Goal: Information Seeking & Learning: Learn about a topic

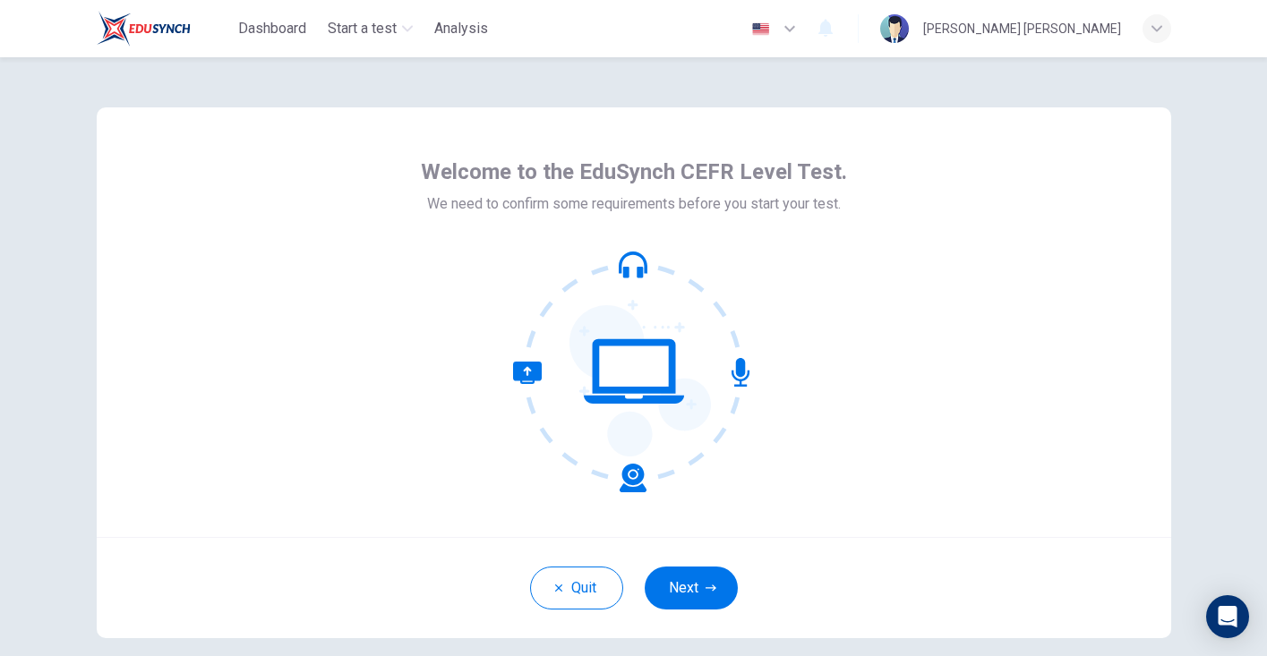
click at [732, 362] on icon at bounding box center [634, 372] width 242 height 242
click at [740, 366] on icon at bounding box center [740, 372] width 18 height 29
drag, startPoint x: 740, startPoint y: 371, endPoint x: 611, endPoint y: 388, distance: 130.1
click at [613, 389] on icon at bounding box center [634, 372] width 242 height 242
click at [721, 380] on icon at bounding box center [634, 372] width 242 height 242
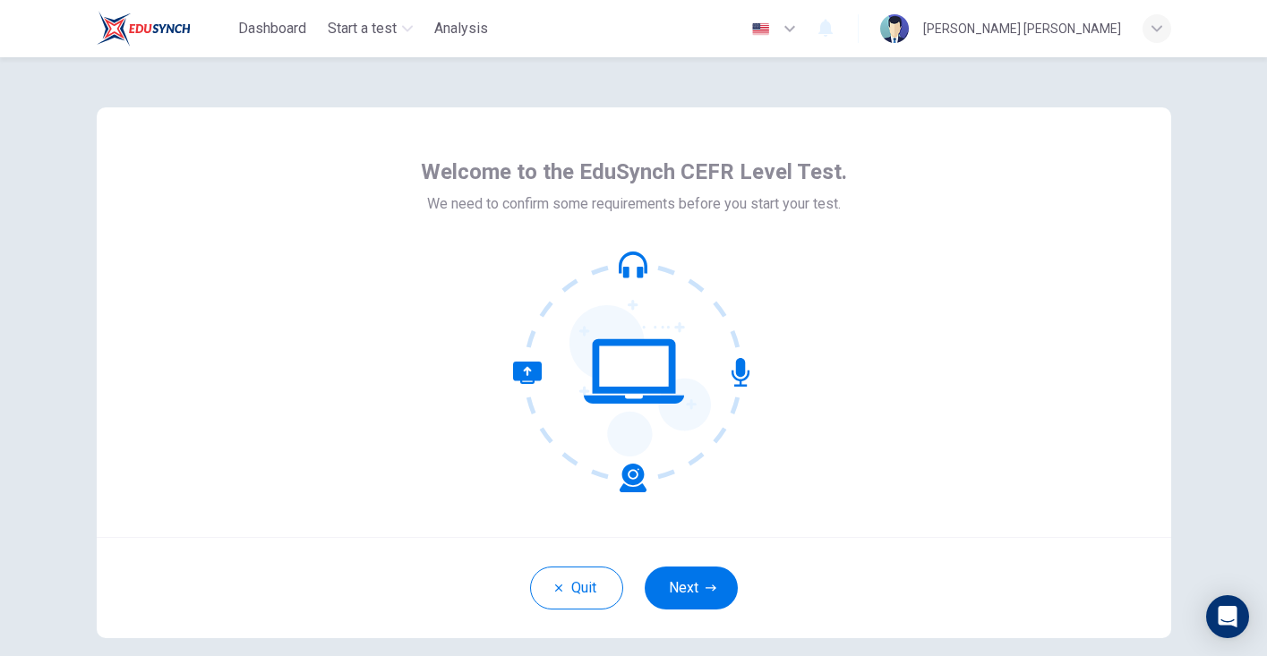
click at [728, 379] on icon at bounding box center [634, 372] width 242 height 242
click at [709, 582] on button "Next" at bounding box center [690, 588] width 93 height 43
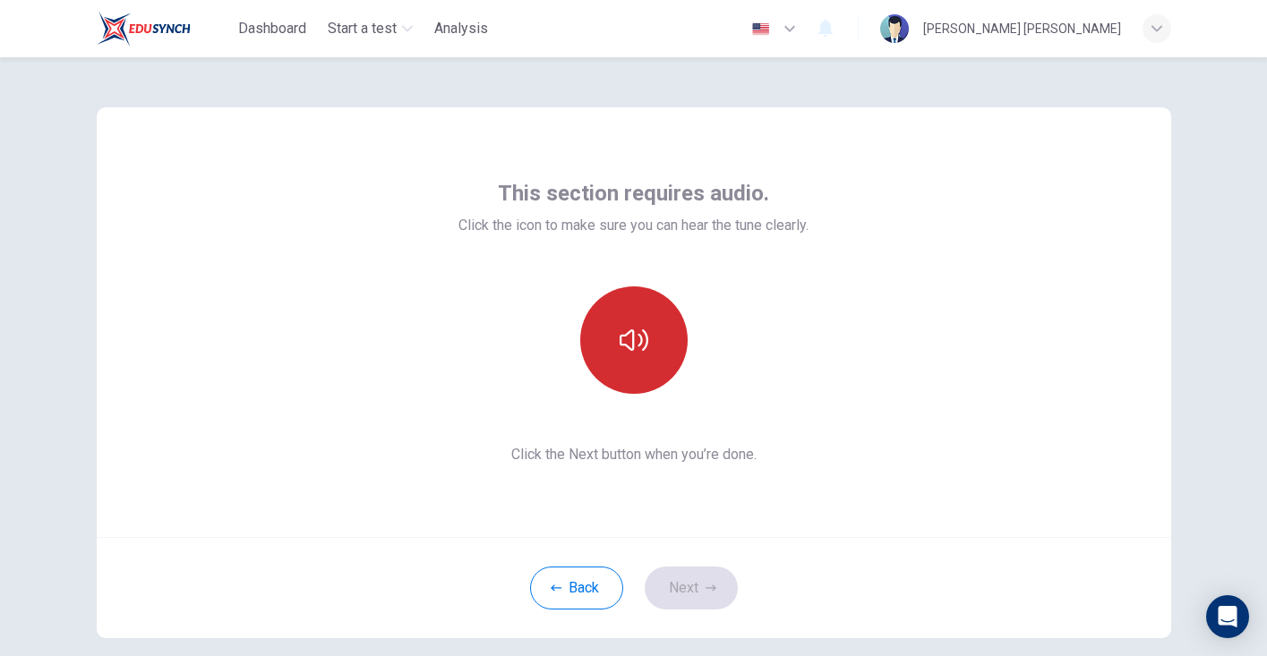
click at [634, 364] on button "button" at bounding box center [633, 339] width 107 height 107
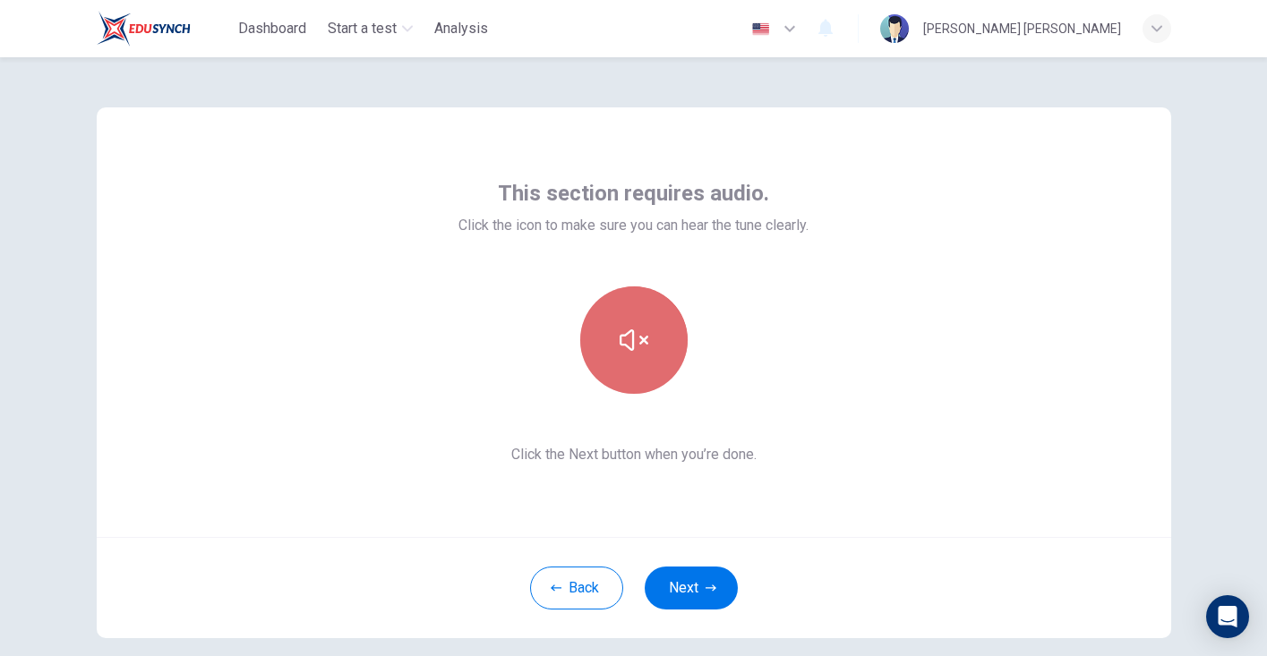
click at [642, 371] on button "button" at bounding box center [633, 339] width 107 height 107
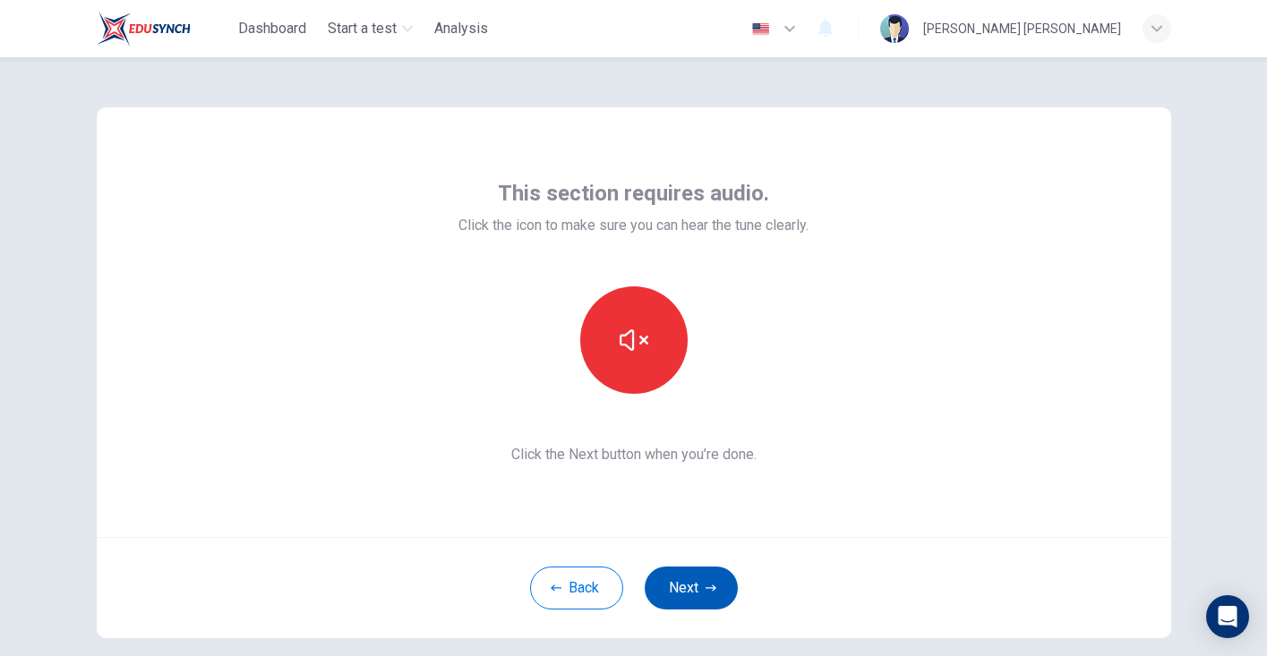
click at [698, 585] on button "Next" at bounding box center [690, 588] width 93 height 43
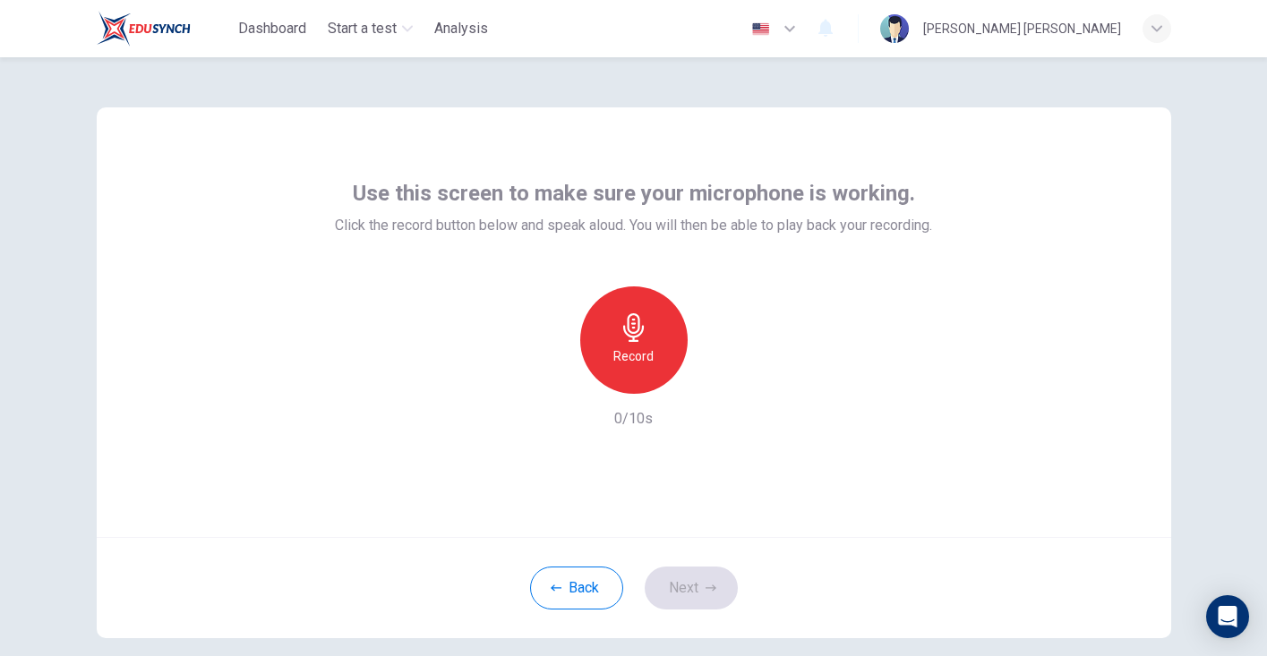
click at [656, 362] on div "Record" at bounding box center [633, 339] width 107 height 107
click at [650, 355] on h6 "Record" at bounding box center [633, 356] width 40 height 21
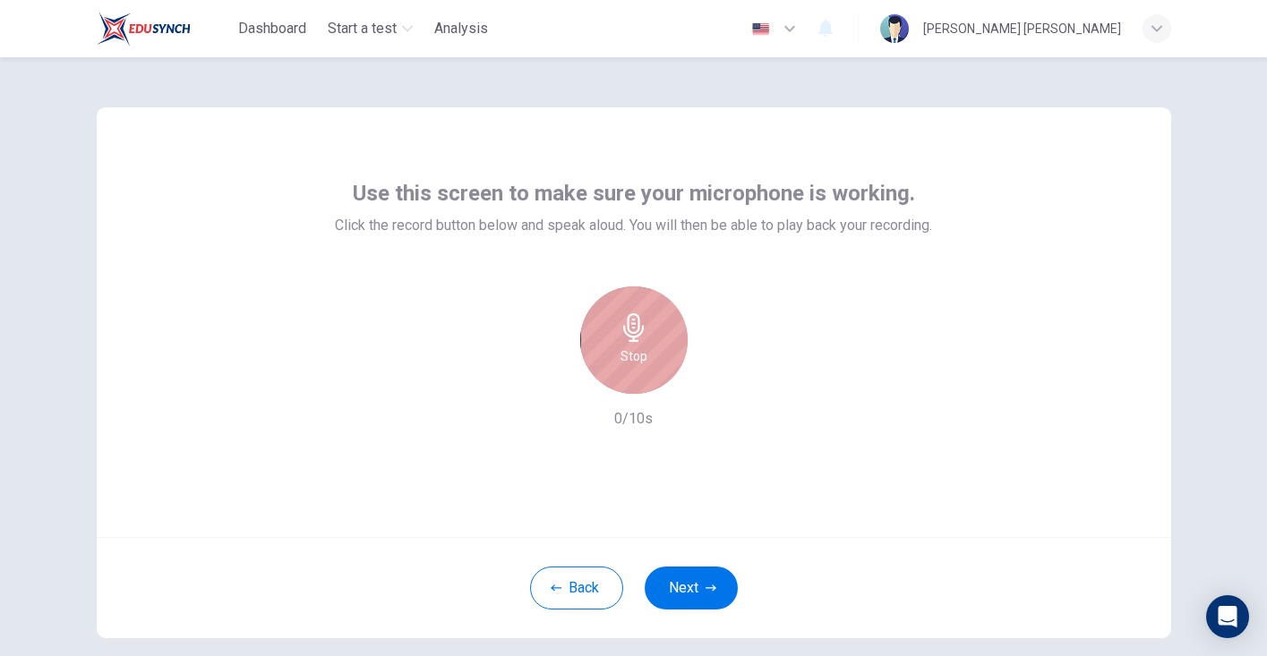
click at [650, 355] on div "Stop" at bounding box center [633, 339] width 107 height 107
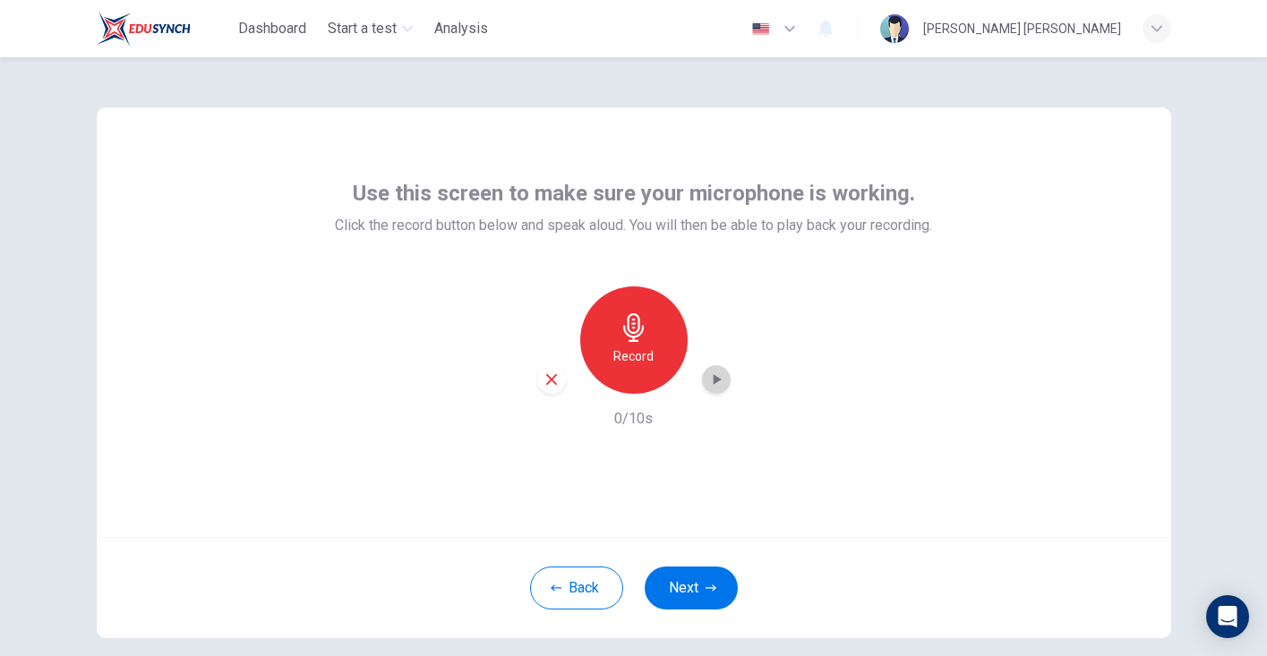
click at [713, 378] on icon "button" at bounding box center [716, 379] width 8 height 11
click at [704, 593] on button "Next" at bounding box center [690, 588] width 93 height 43
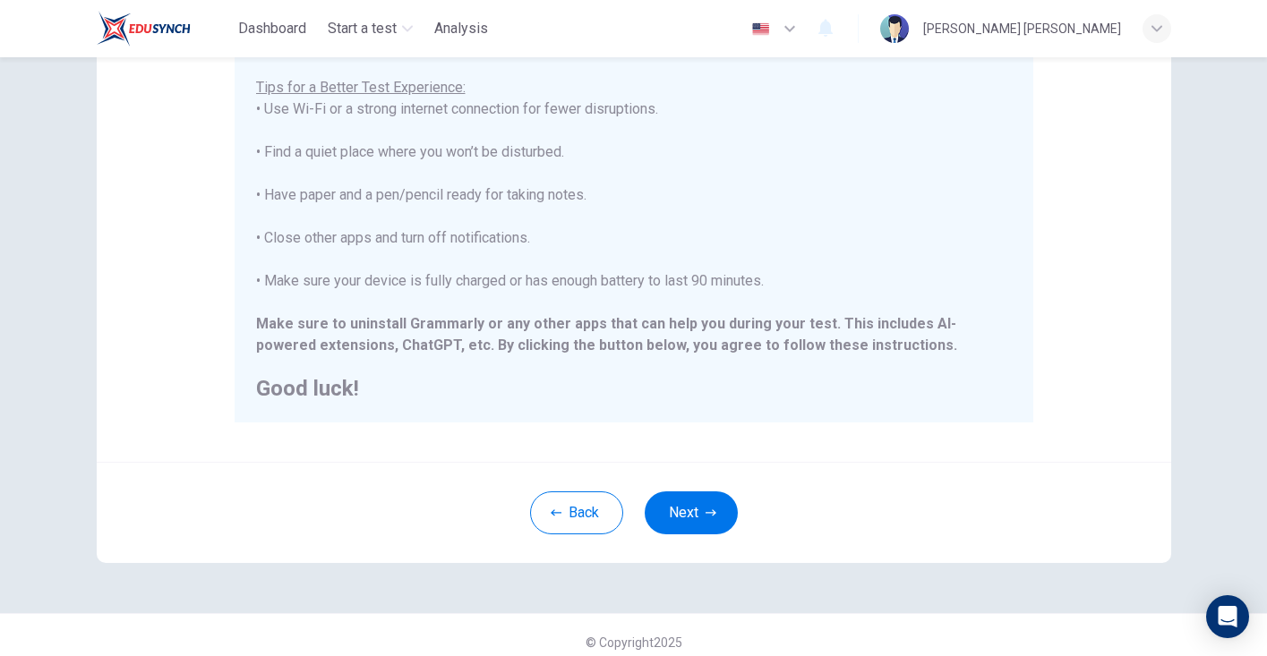
scroll to position [339, 0]
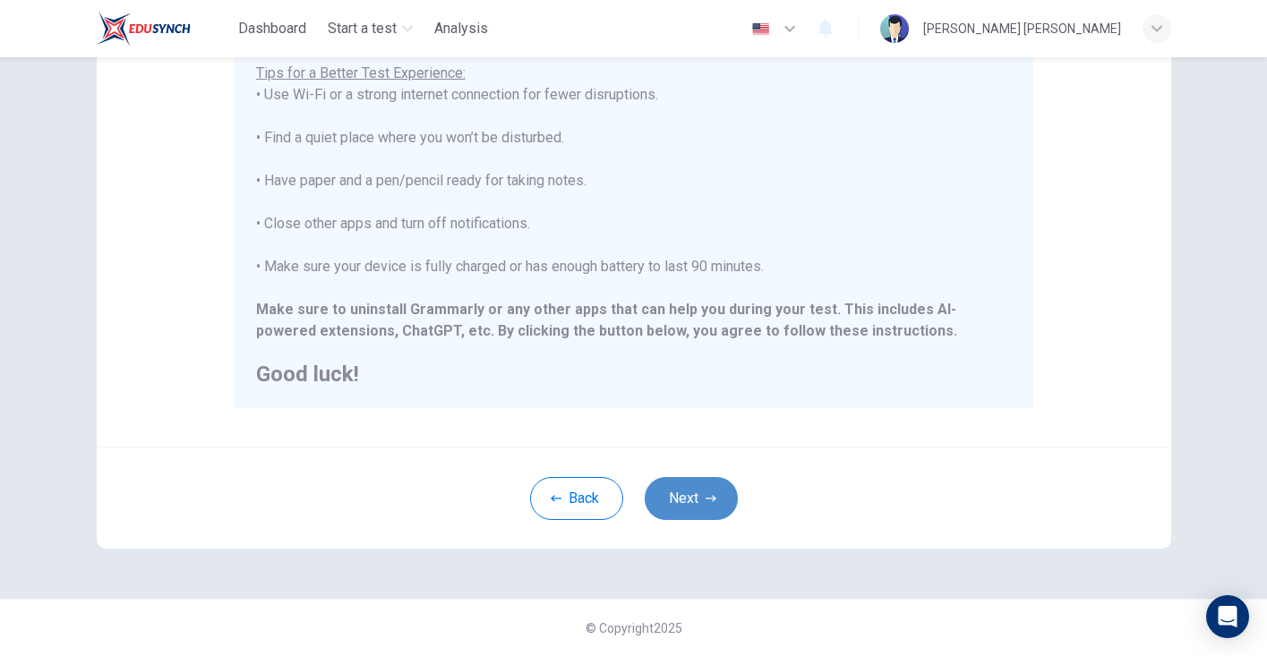
click at [697, 502] on button "Next" at bounding box center [690, 498] width 93 height 43
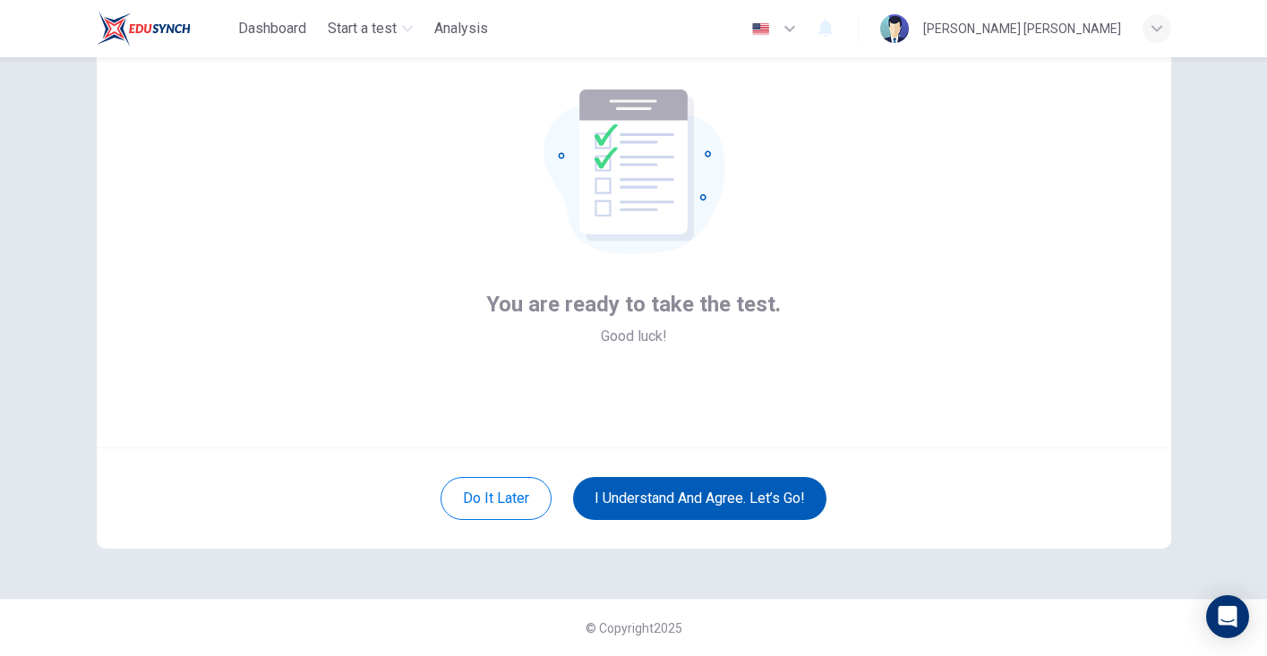
scroll to position [90, 0]
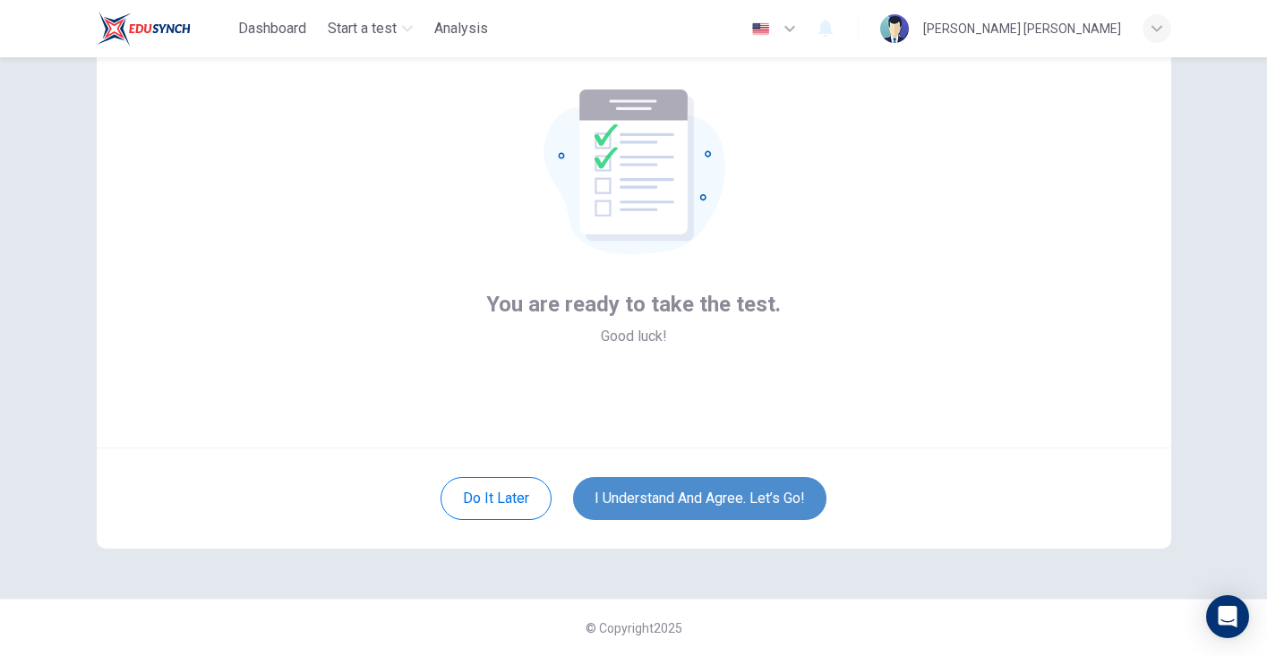
click at [751, 503] on button "I understand and agree. Let’s go!" at bounding box center [699, 498] width 253 height 43
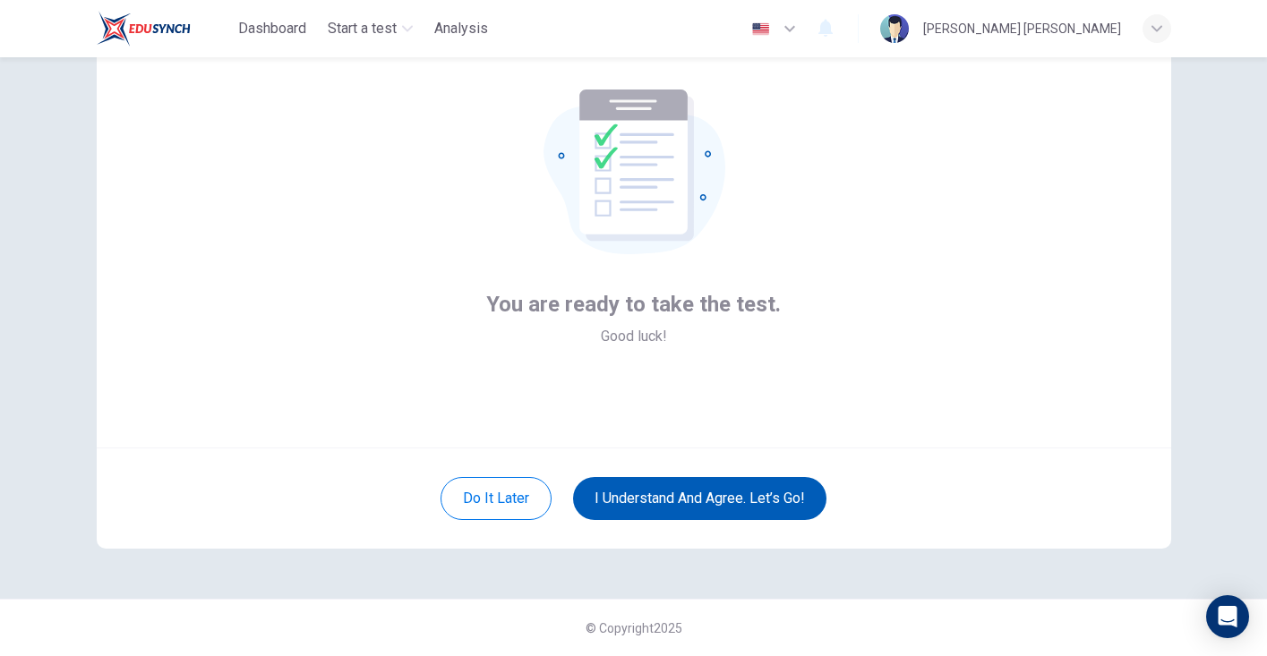
click at [747, 501] on button "I understand and agree. Let’s go!" at bounding box center [699, 498] width 253 height 43
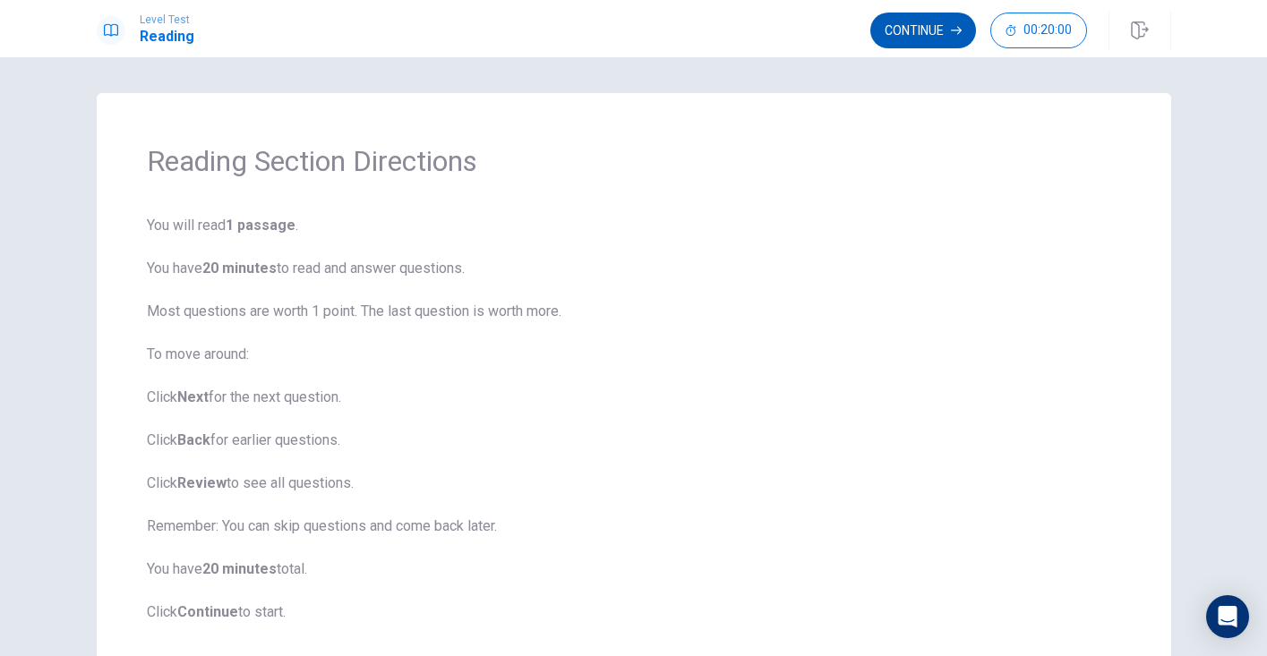
click at [929, 23] on button "Continue" at bounding box center [923, 31] width 106 height 36
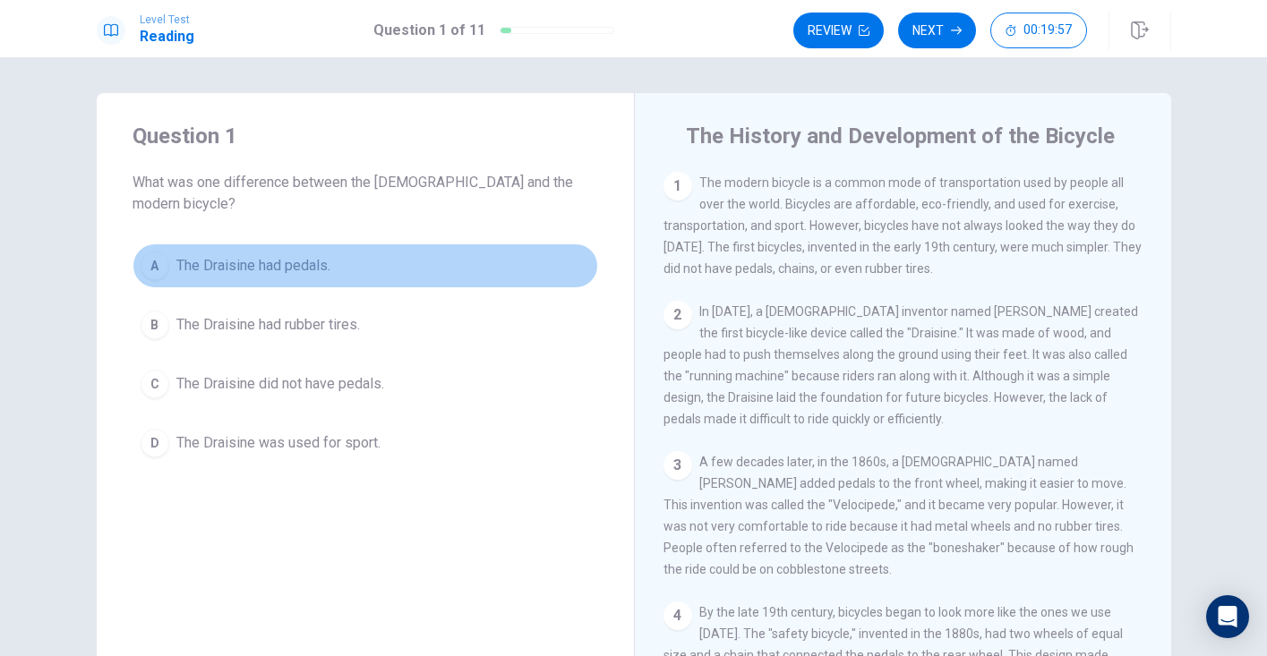
click at [313, 255] on span "The Draisine had pedals." at bounding box center [253, 265] width 154 height 21
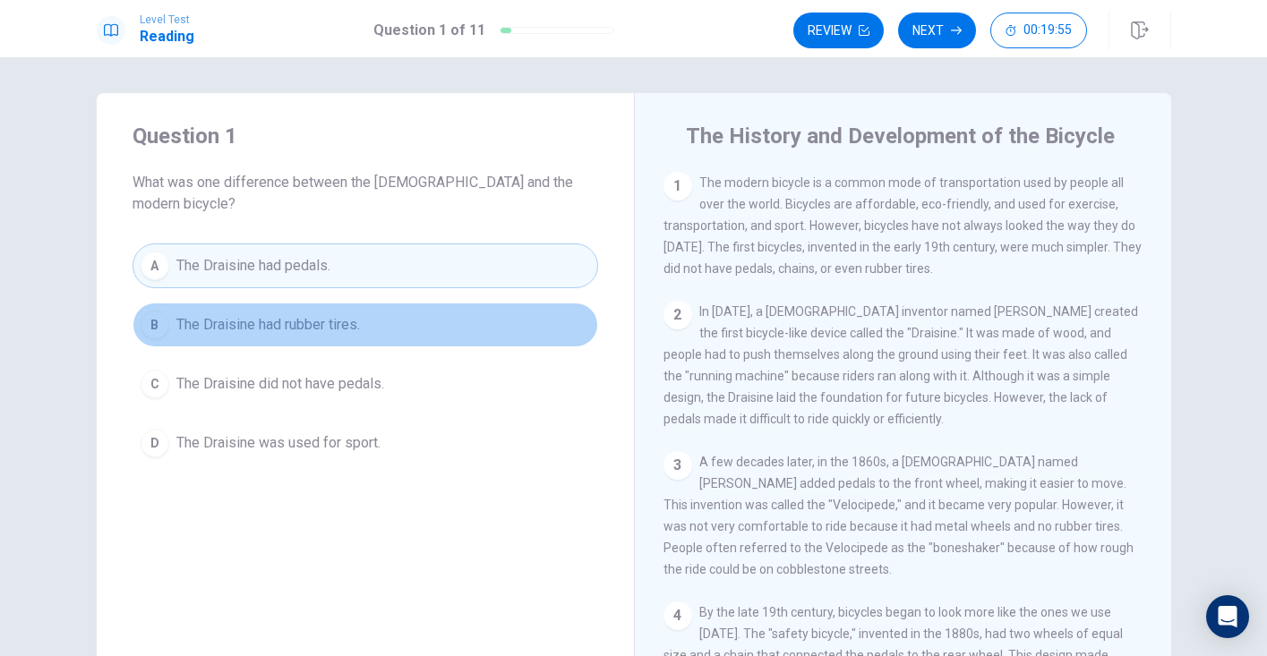
click at [452, 303] on button "B The Draisine had rubber tires." at bounding box center [364, 325] width 465 height 45
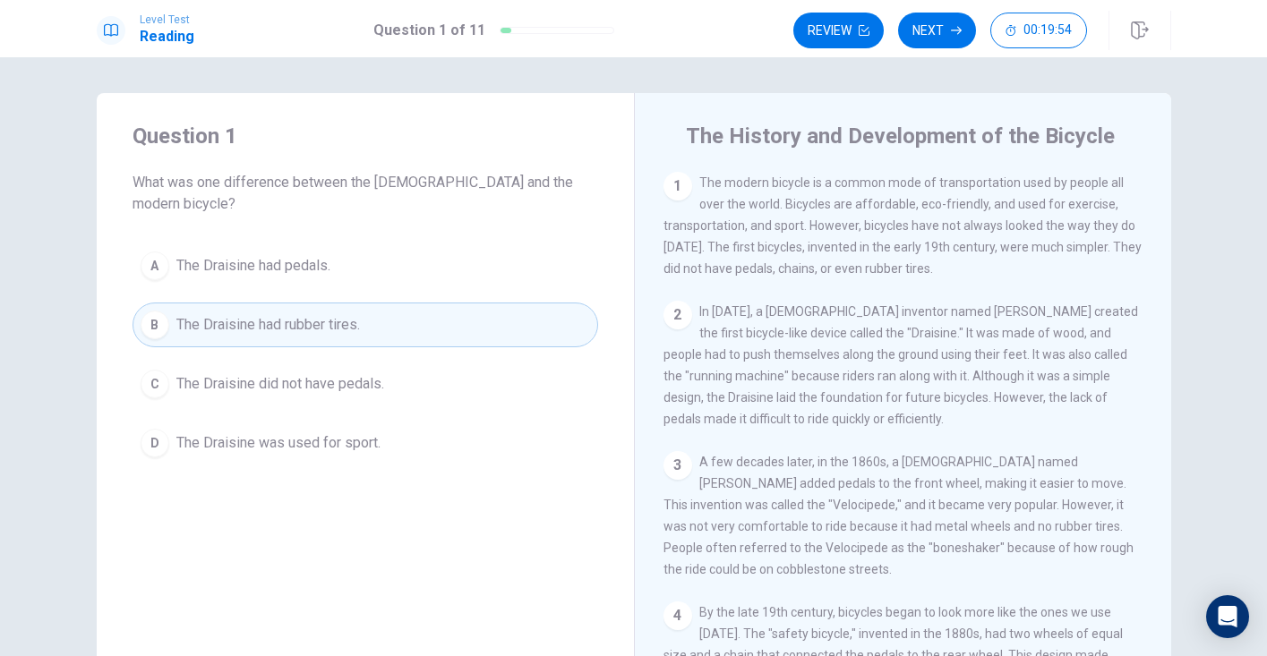
click at [438, 252] on button "A The Draisine had pedals." at bounding box center [364, 265] width 465 height 45
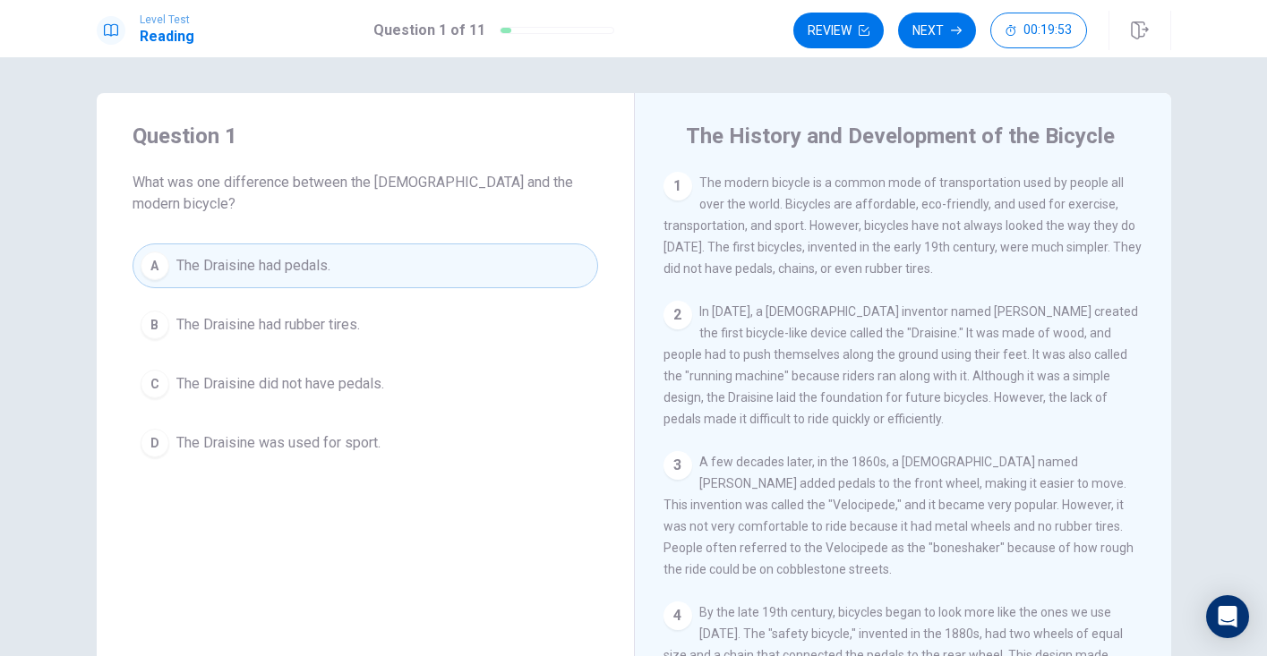
click at [515, 183] on span "What was one difference between the [DEMOGRAPHIC_DATA] and the modern bicycle?" at bounding box center [364, 193] width 465 height 43
click at [446, 362] on button "C The Draisine did not have pedals." at bounding box center [364, 384] width 465 height 45
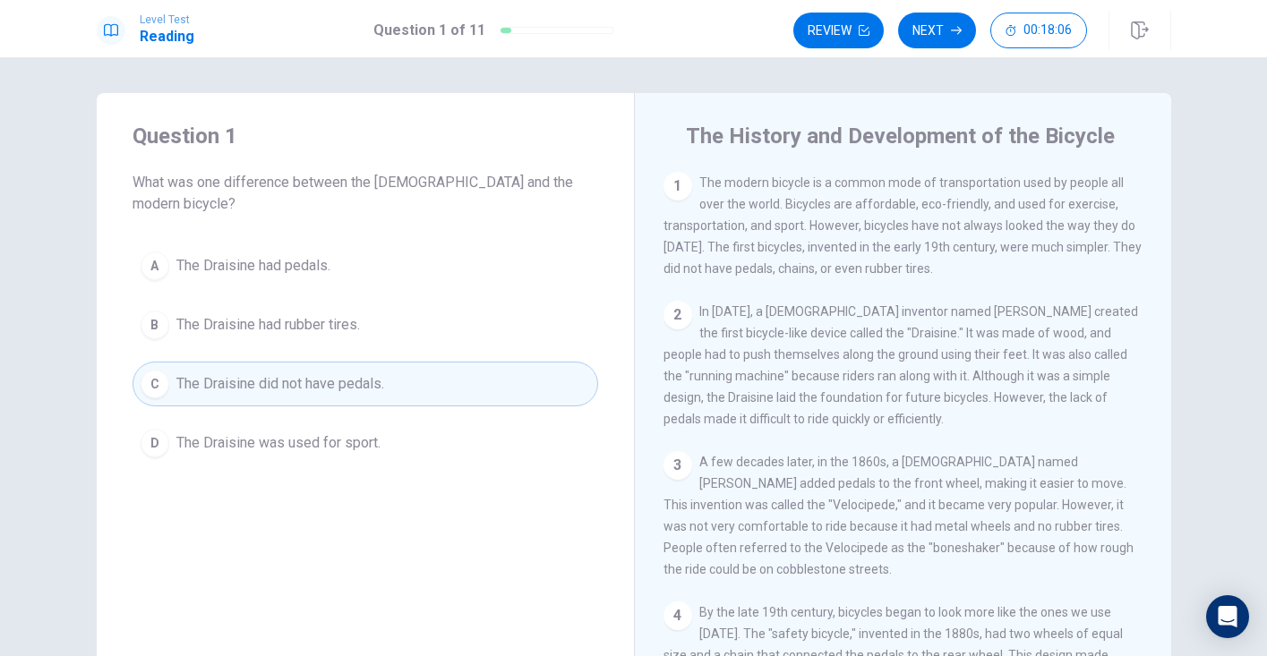
scroll to position [242, 0]
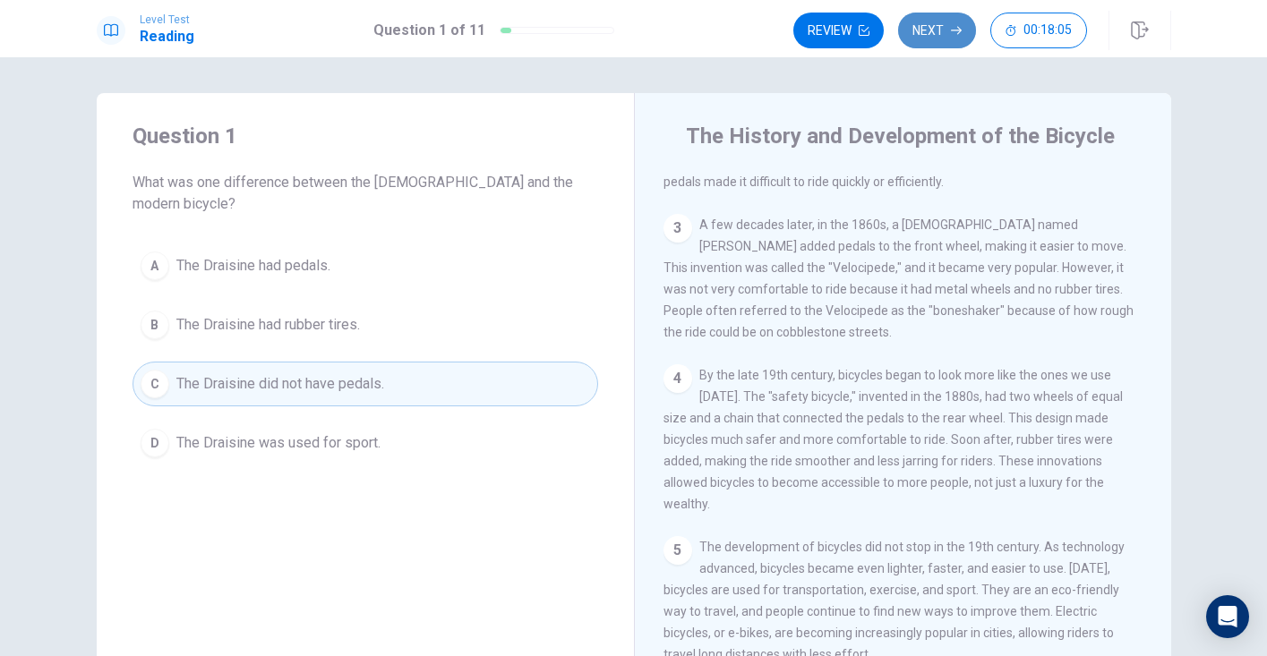
click at [941, 23] on button "Next" at bounding box center [937, 31] width 78 height 36
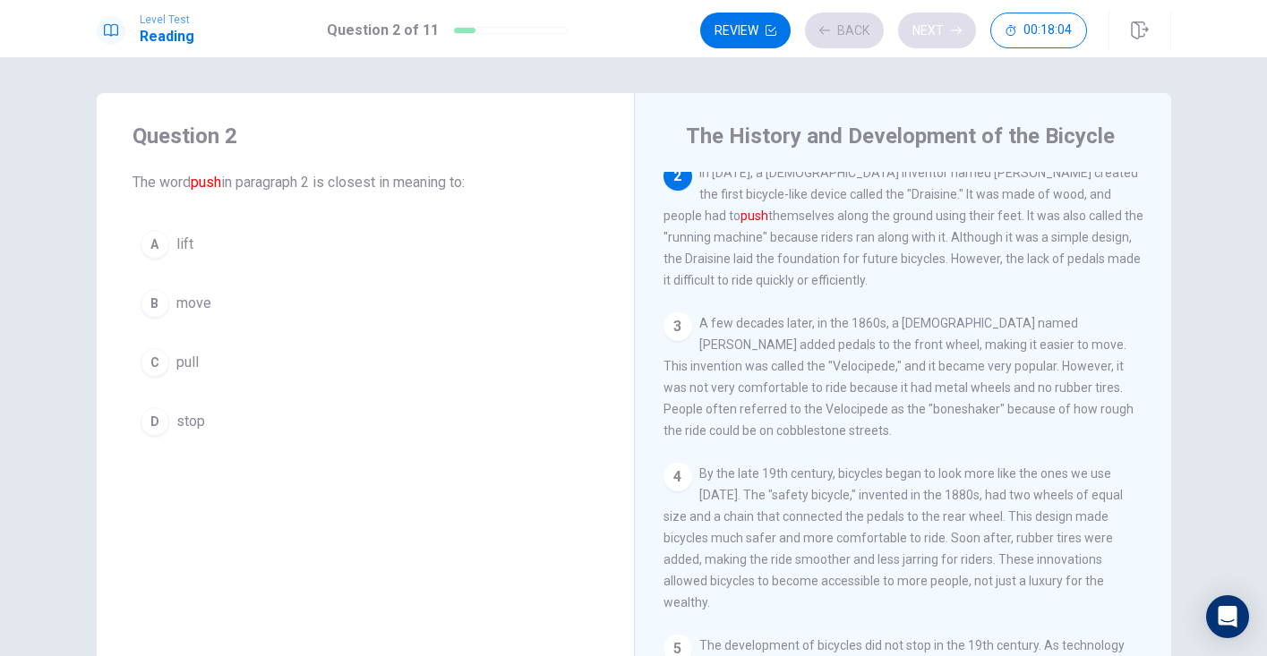
scroll to position [133, 0]
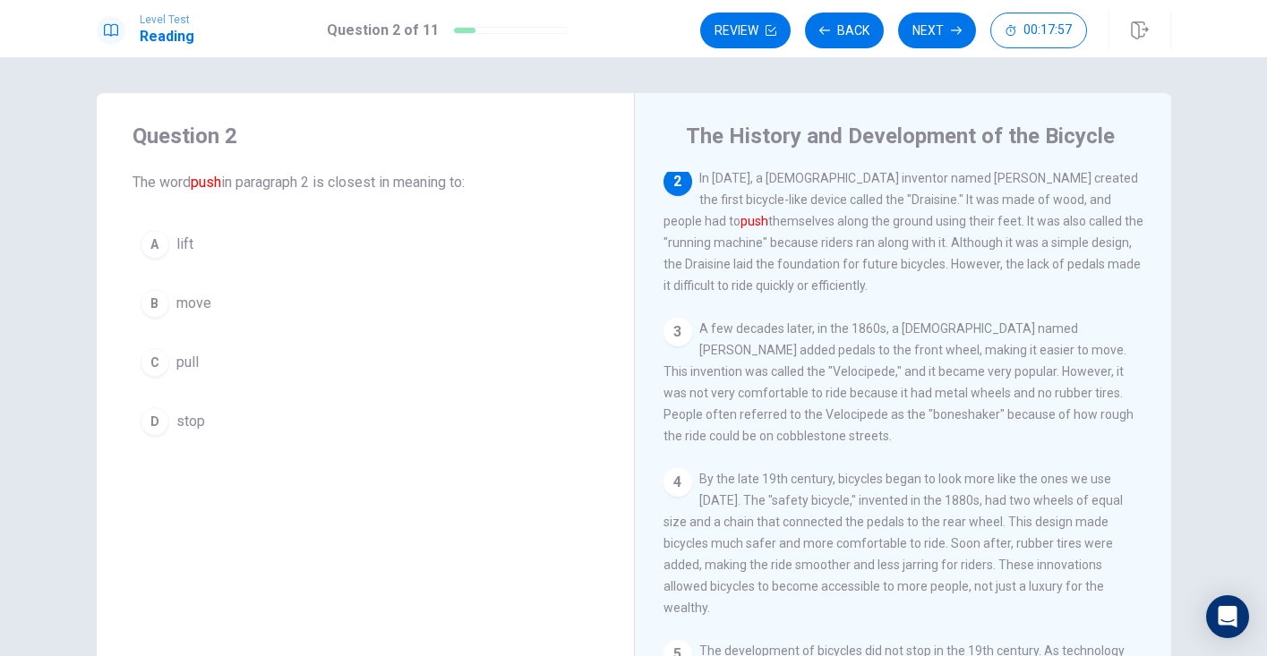
click at [687, 343] on div "3" at bounding box center [677, 332] width 29 height 29
click at [163, 299] on div "B" at bounding box center [155, 303] width 29 height 29
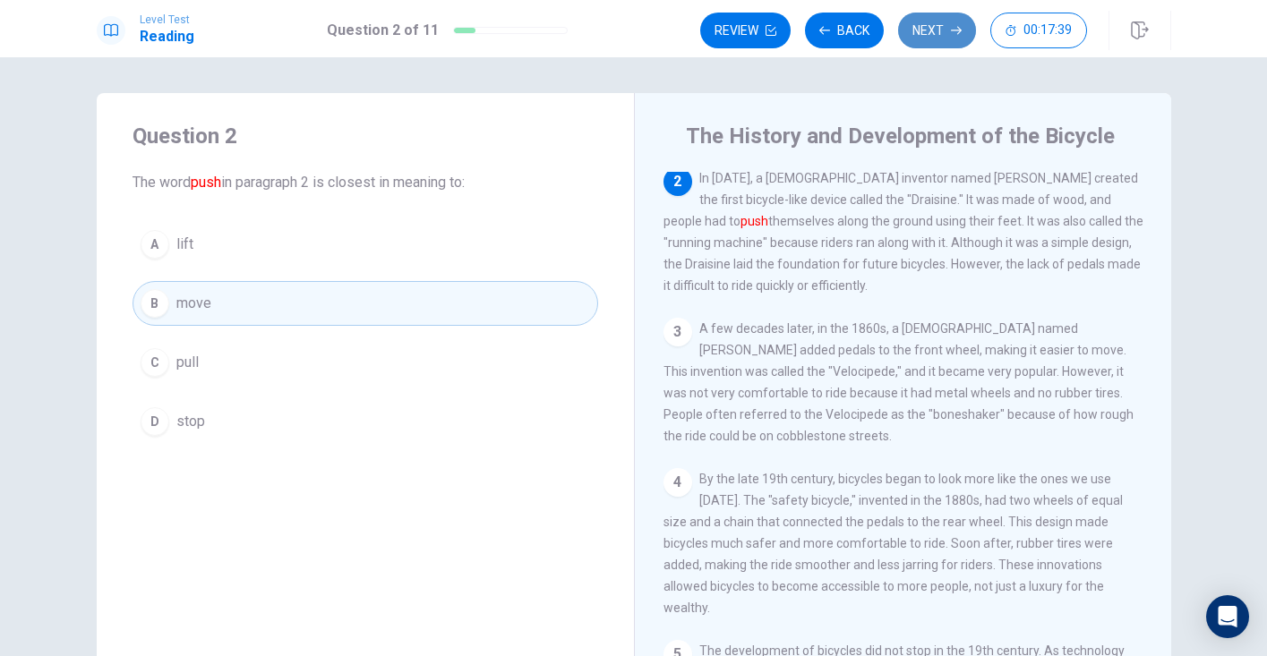
click at [930, 28] on button "Next" at bounding box center [937, 31] width 78 height 36
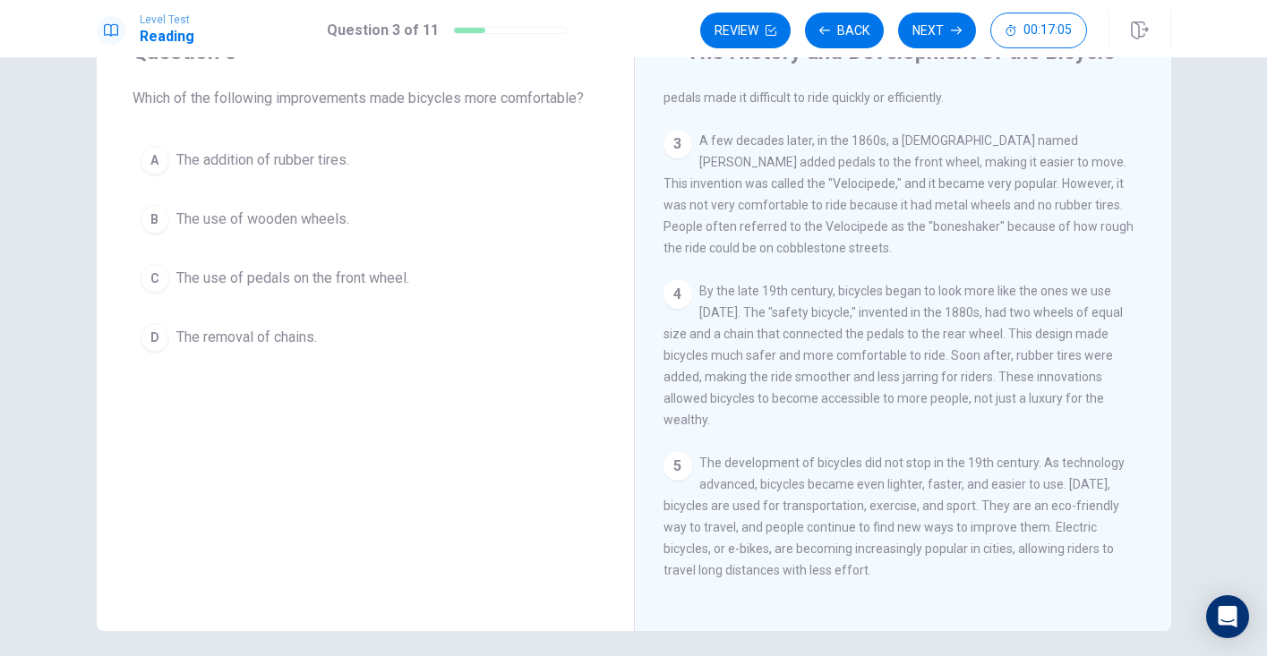
scroll to position [88, 0]
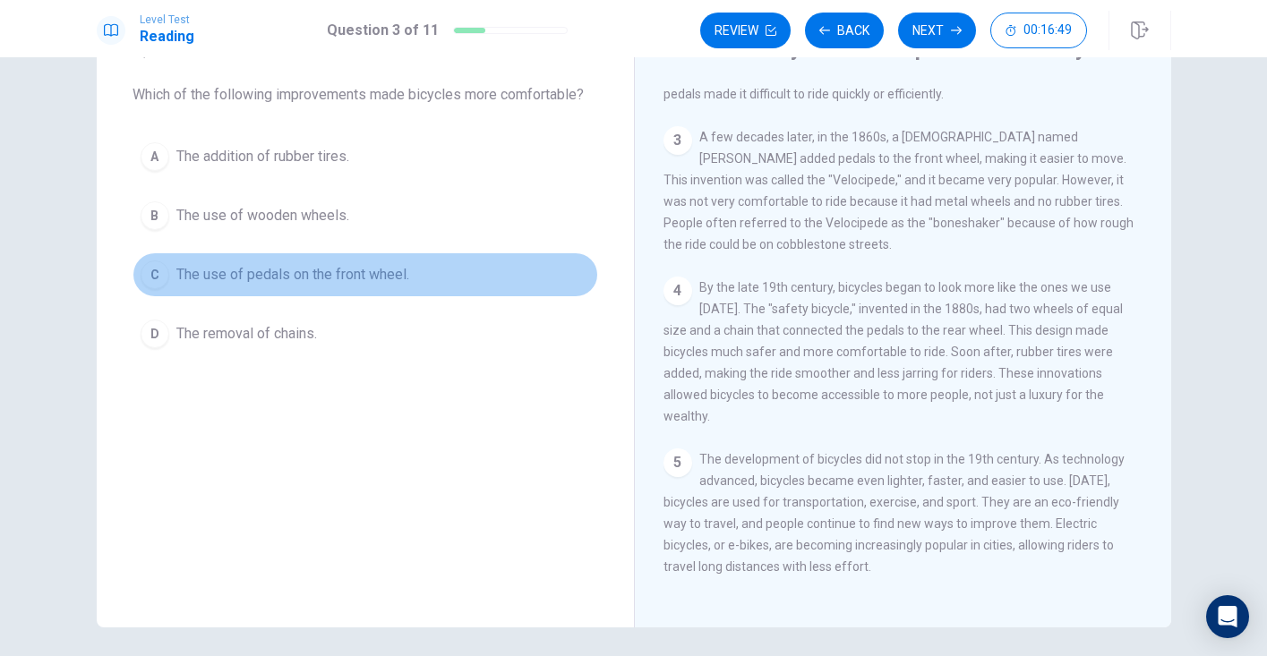
click at [218, 275] on span "The use of pedals on the front wheel." at bounding box center [292, 274] width 233 height 21
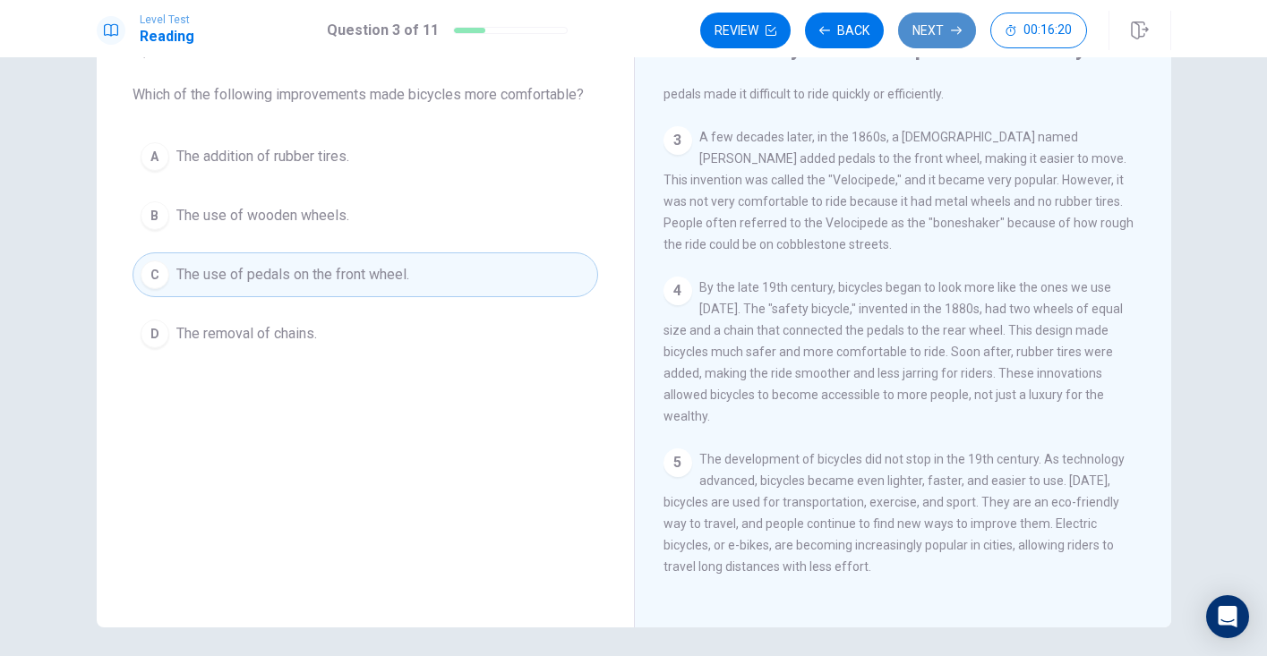
click at [927, 29] on button "Next" at bounding box center [937, 31] width 78 height 36
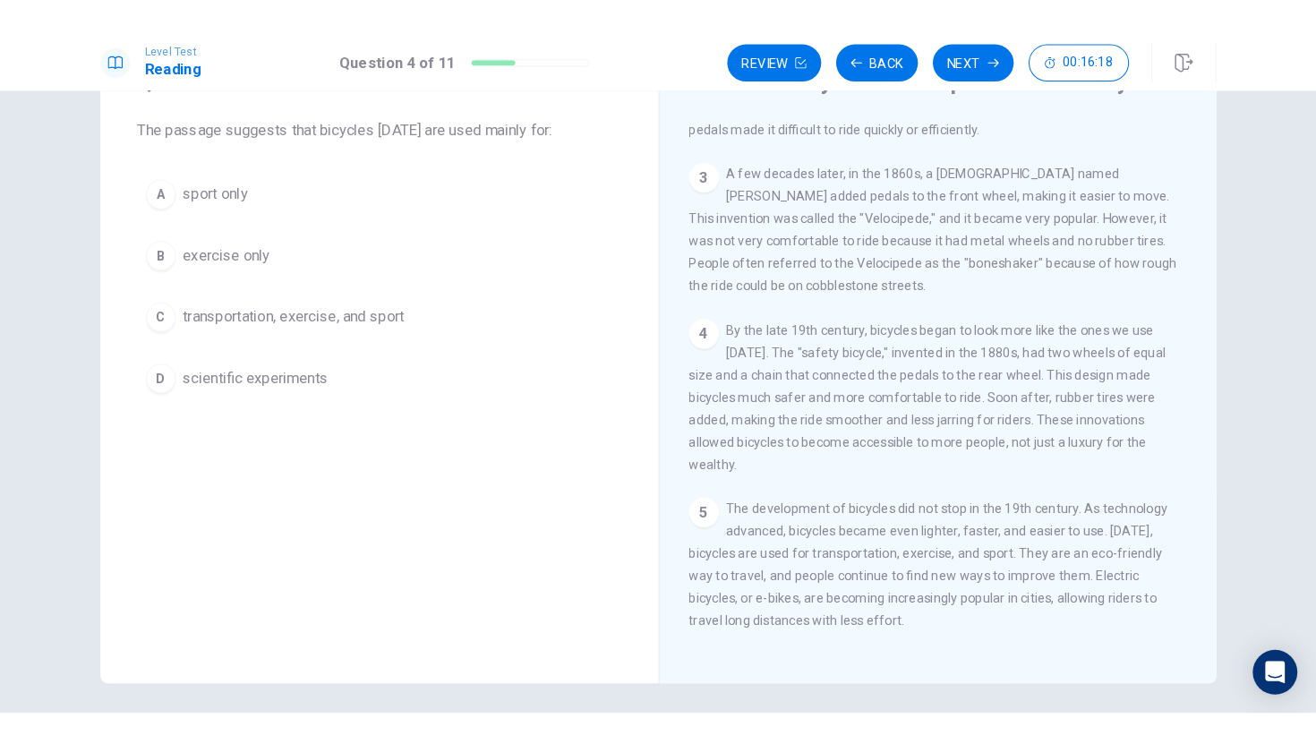
scroll to position [0, 0]
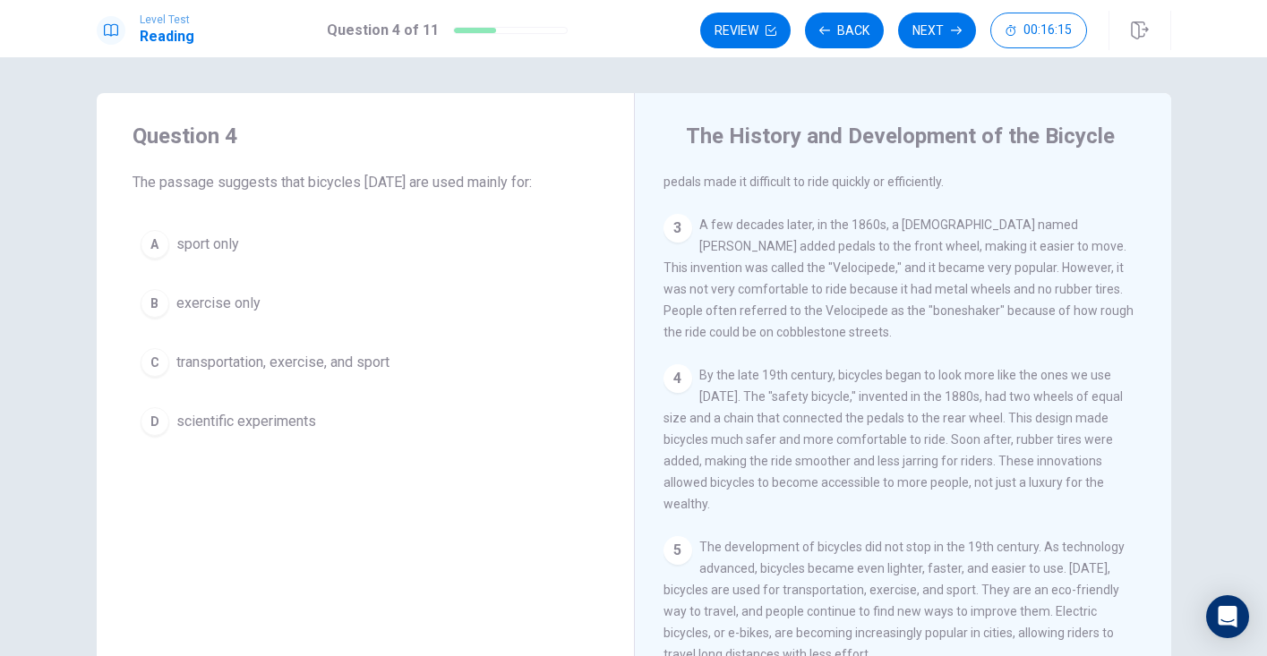
click at [233, 371] on span "transportation, exercise, and sport" at bounding box center [282, 362] width 213 height 21
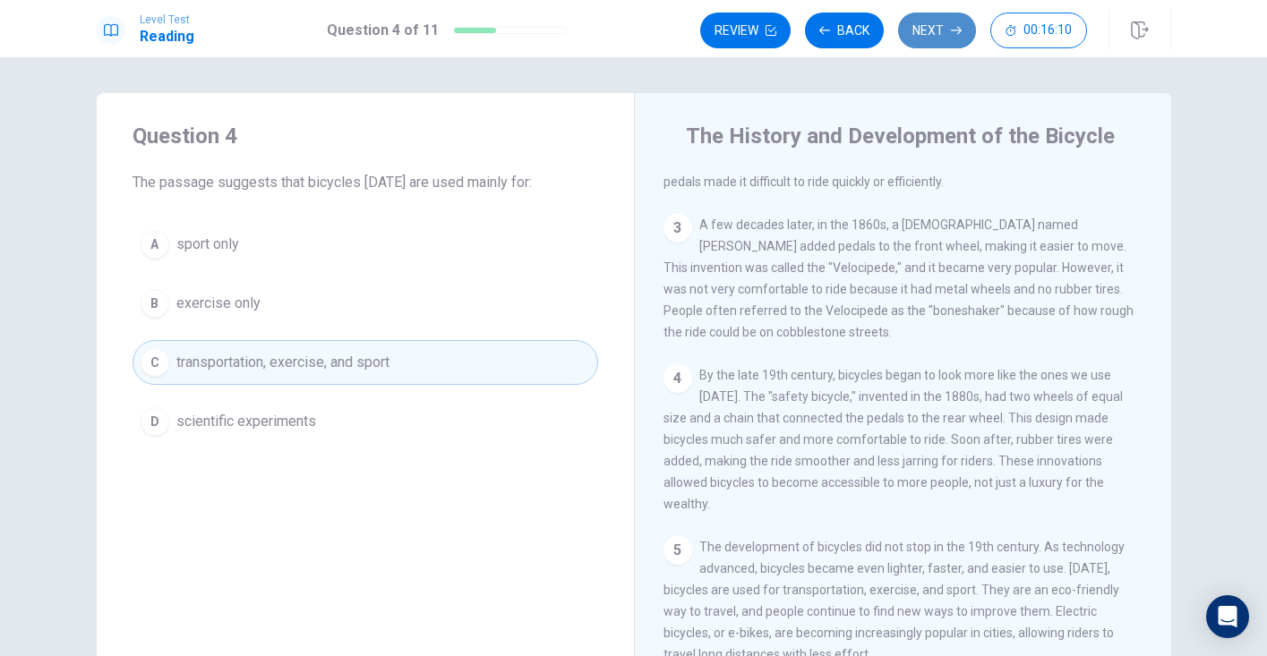
click at [940, 33] on button "Next" at bounding box center [937, 31] width 78 height 36
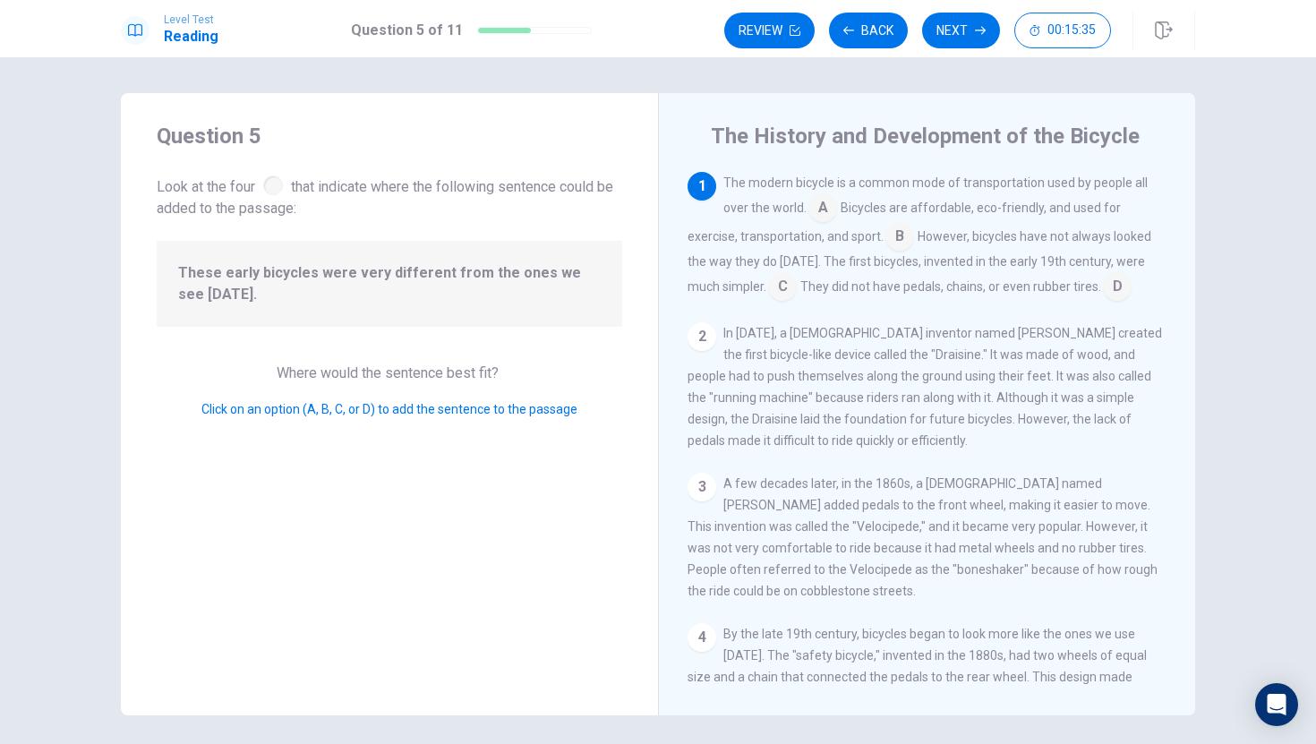
click at [825, 210] on input at bounding box center [822, 209] width 29 height 29
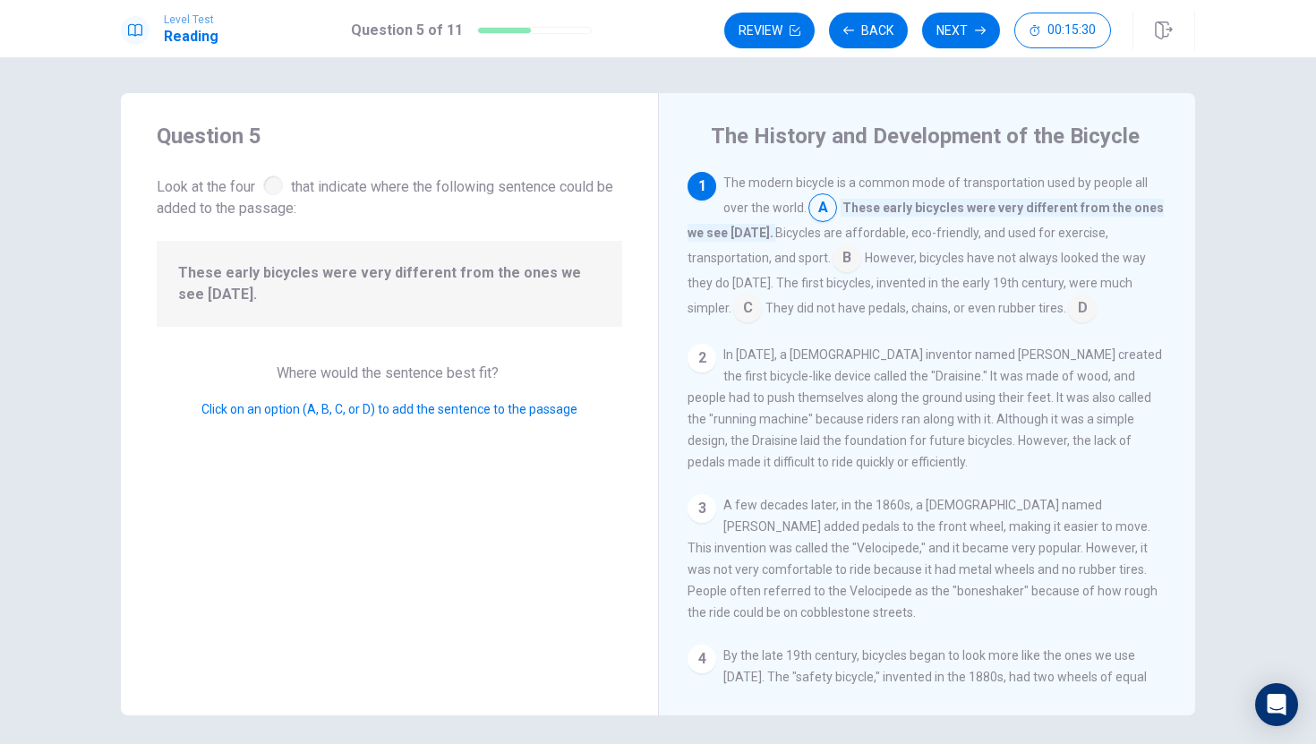
click at [699, 183] on div "1" at bounding box center [701, 186] width 29 height 29
click at [853, 257] on input at bounding box center [846, 259] width 29 height 29
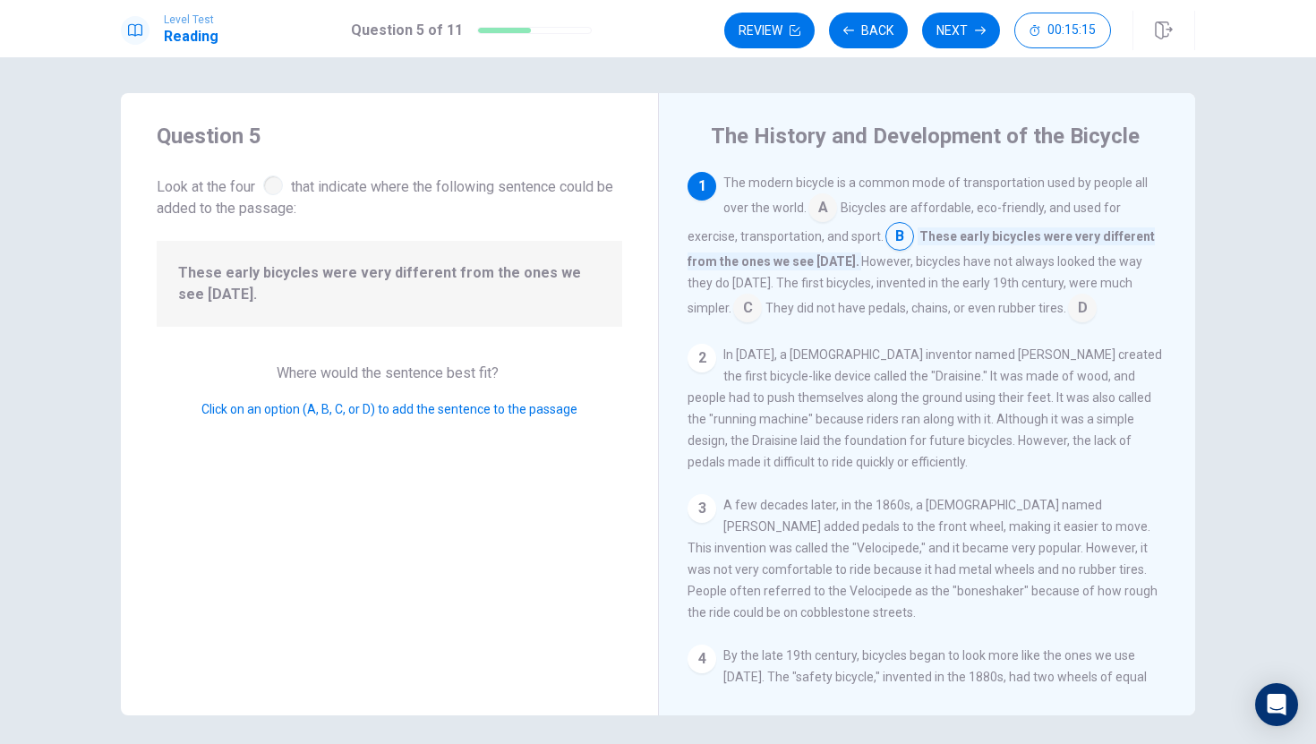
click at [820, 203] on input at bounding box center [822, 209] width 29 height 29
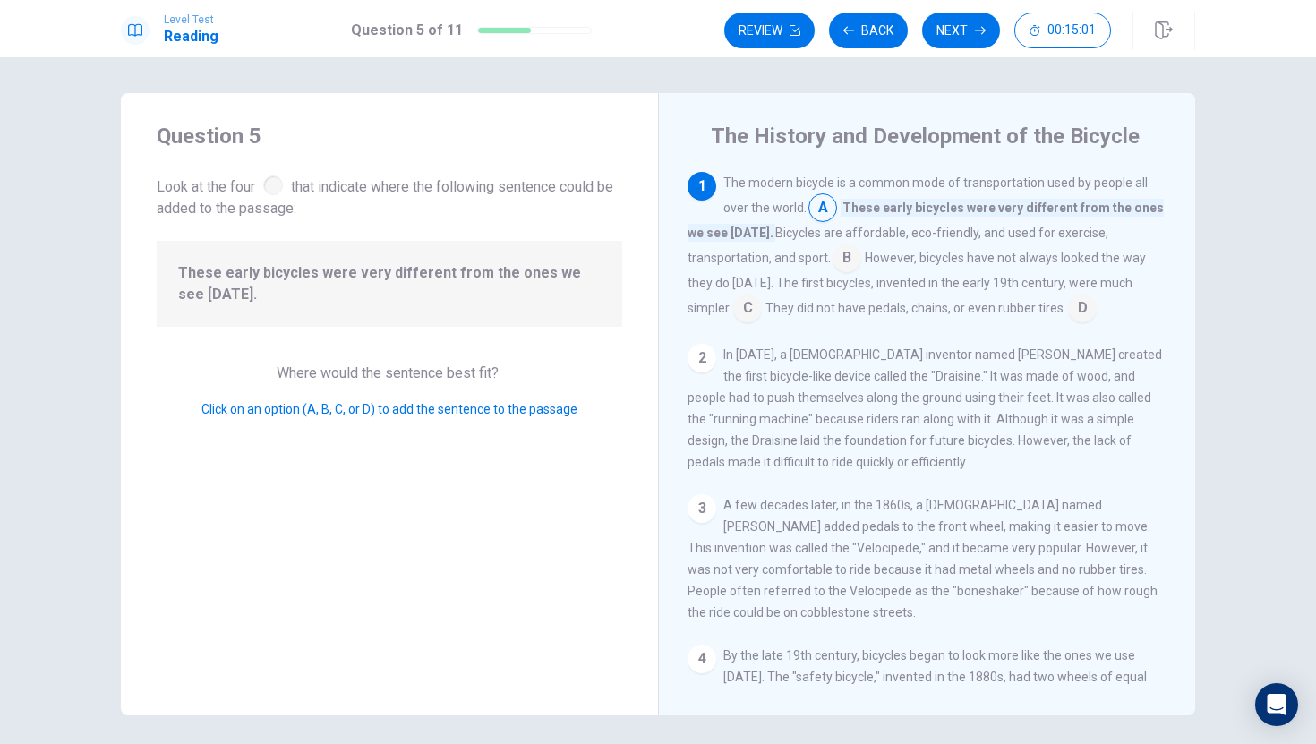
click at [848, 252] on input at bounding box center [846, 259] width 29 height 29
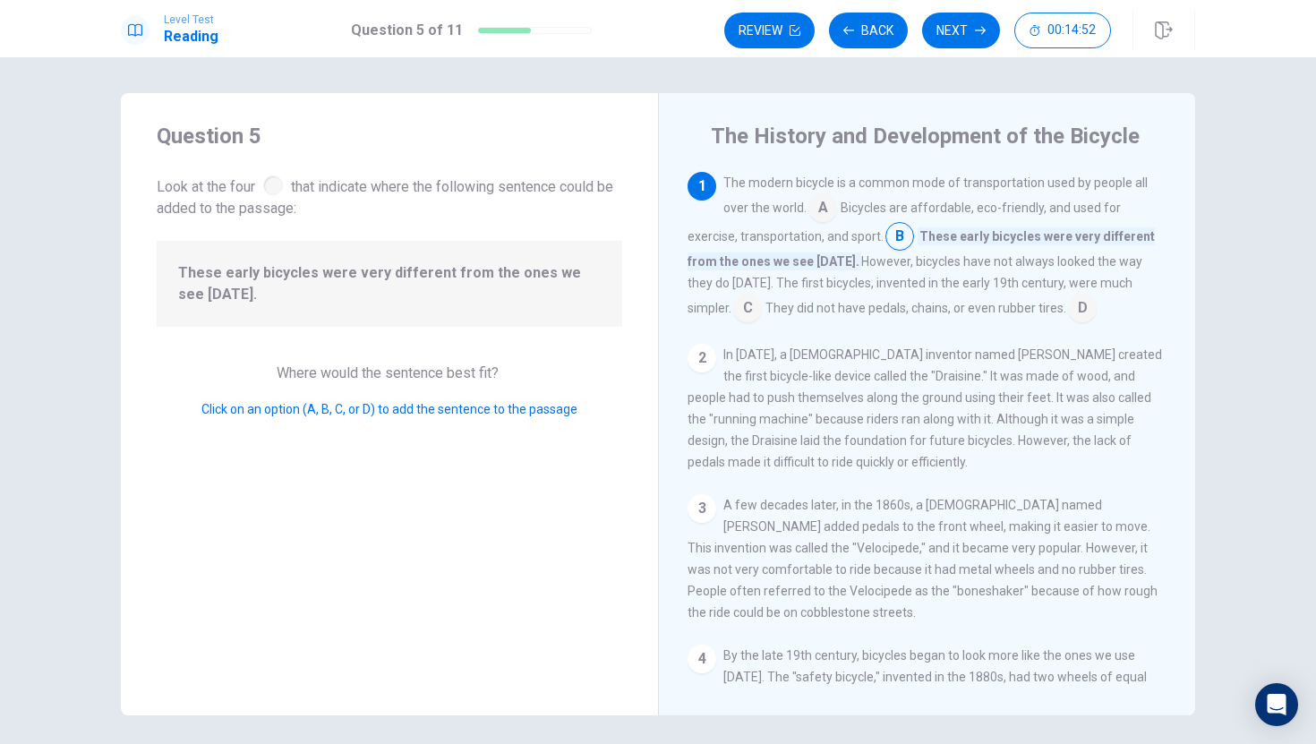
click at [733, 306] on input at bounding box center [747, 309] width 29 height 29
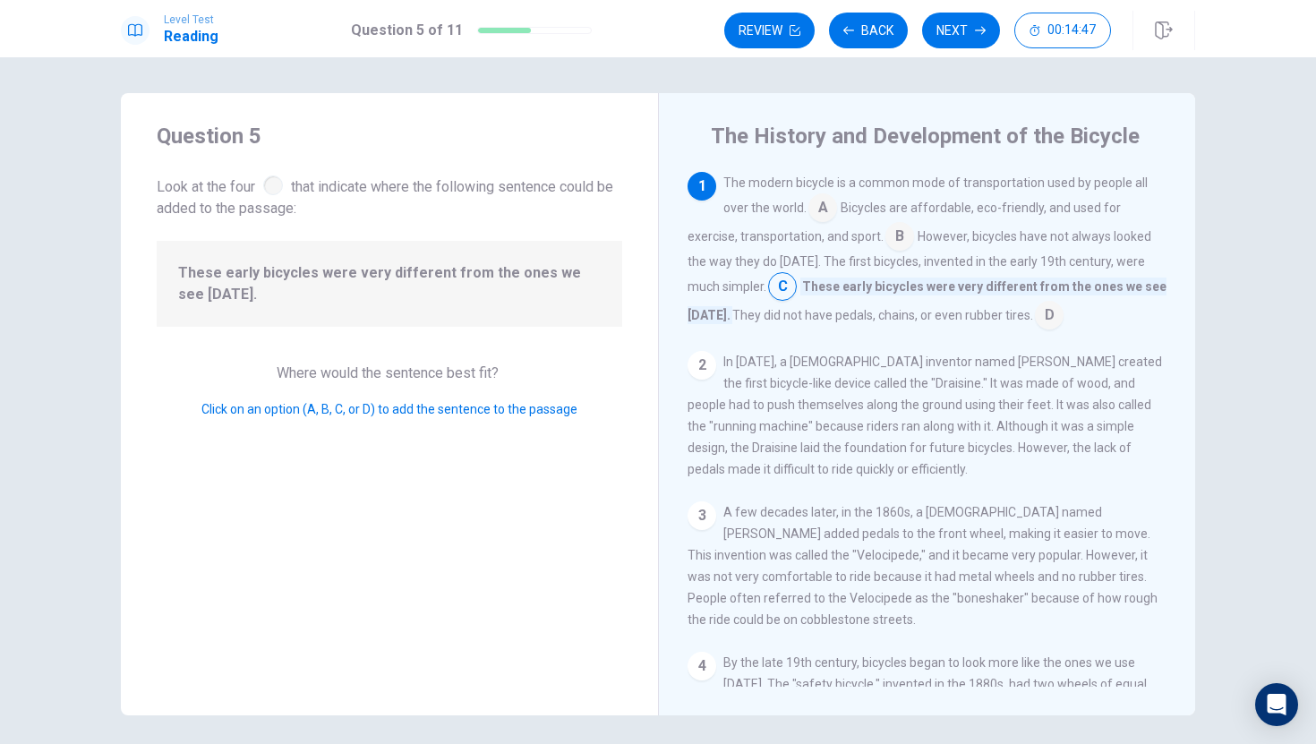
click at [825, 201] on input at bounding box center [822, 209] width 29 height 29
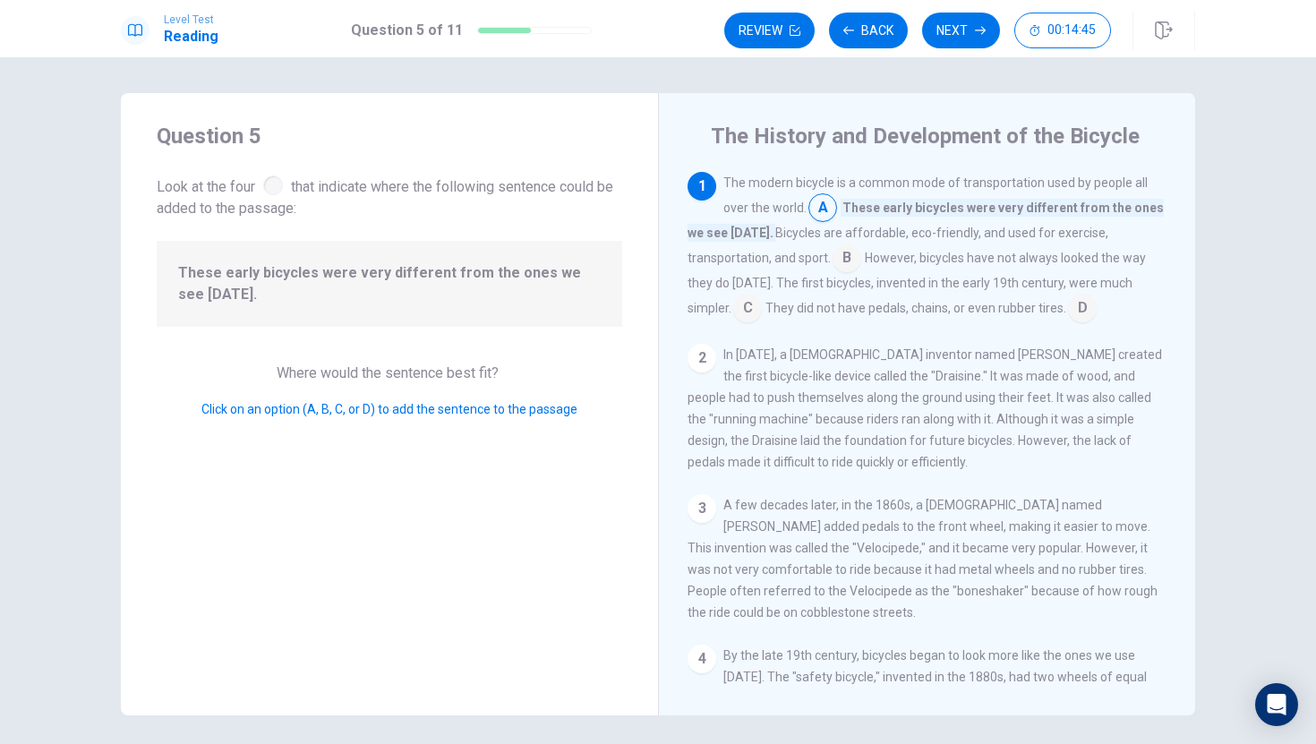
click at [823, 206] on input at bounding box center [822, 209] width 29 height 29
click at [698, 191] on div "1" at bounding box center [701, 186] width 29 height 29
click at [847, 257] on input at bounding box center [846, 259] width 29 height 29
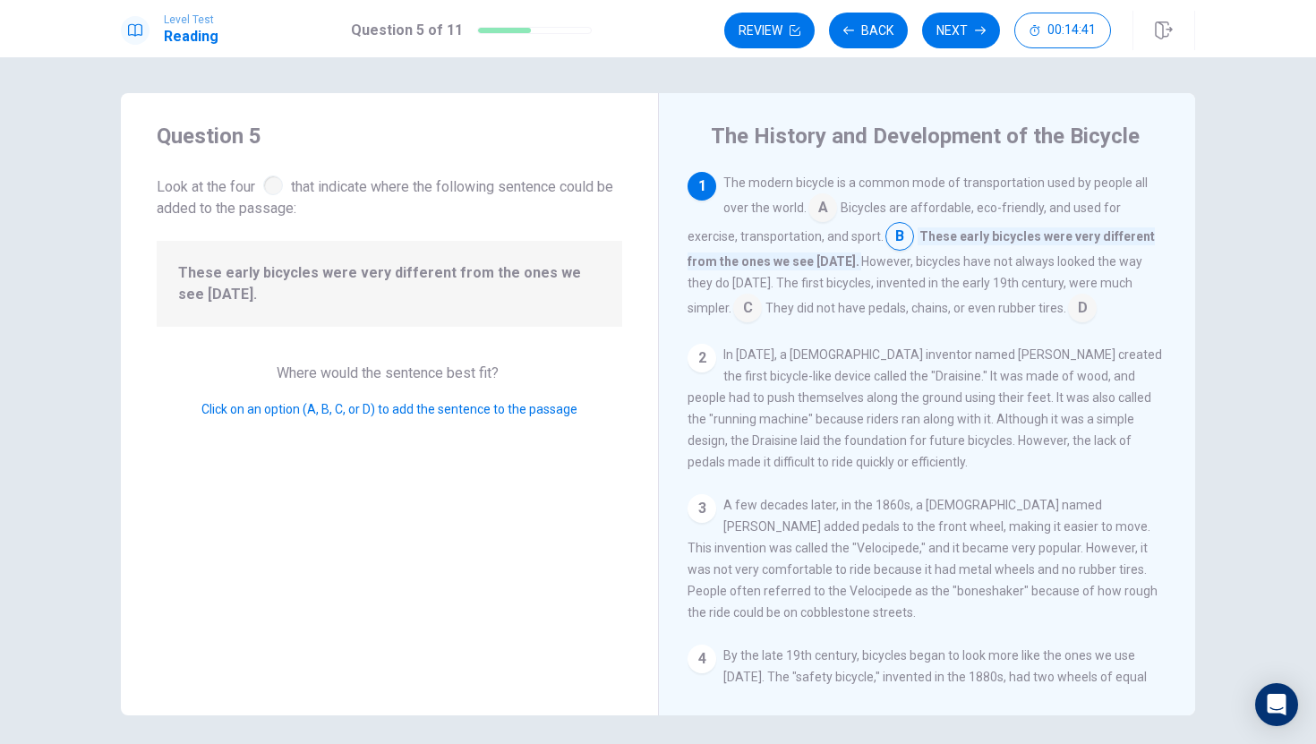
click at [823, 204] on input at bounding box center [822, 209] width 29 height 29
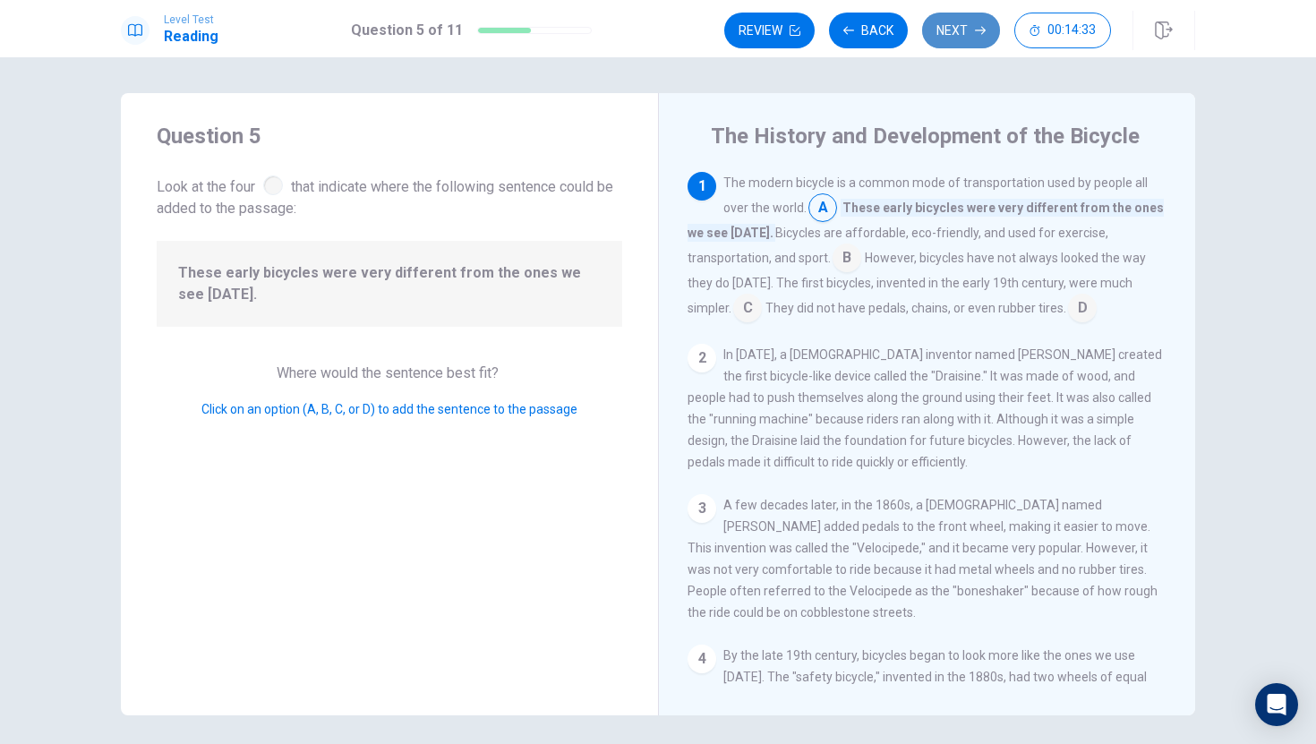
click at [984, 18] on button "Next" at bounding box center [961, 31] width 78 height 36
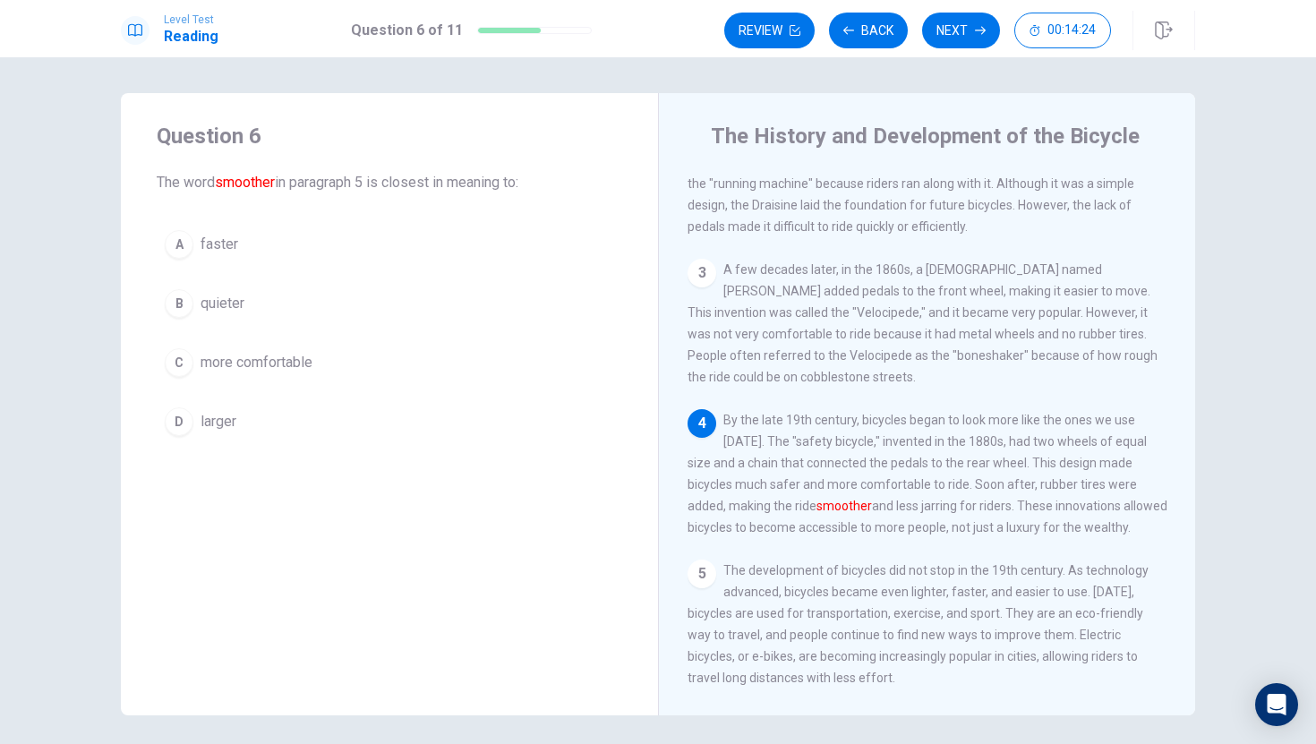
scroll to position [198, 0]
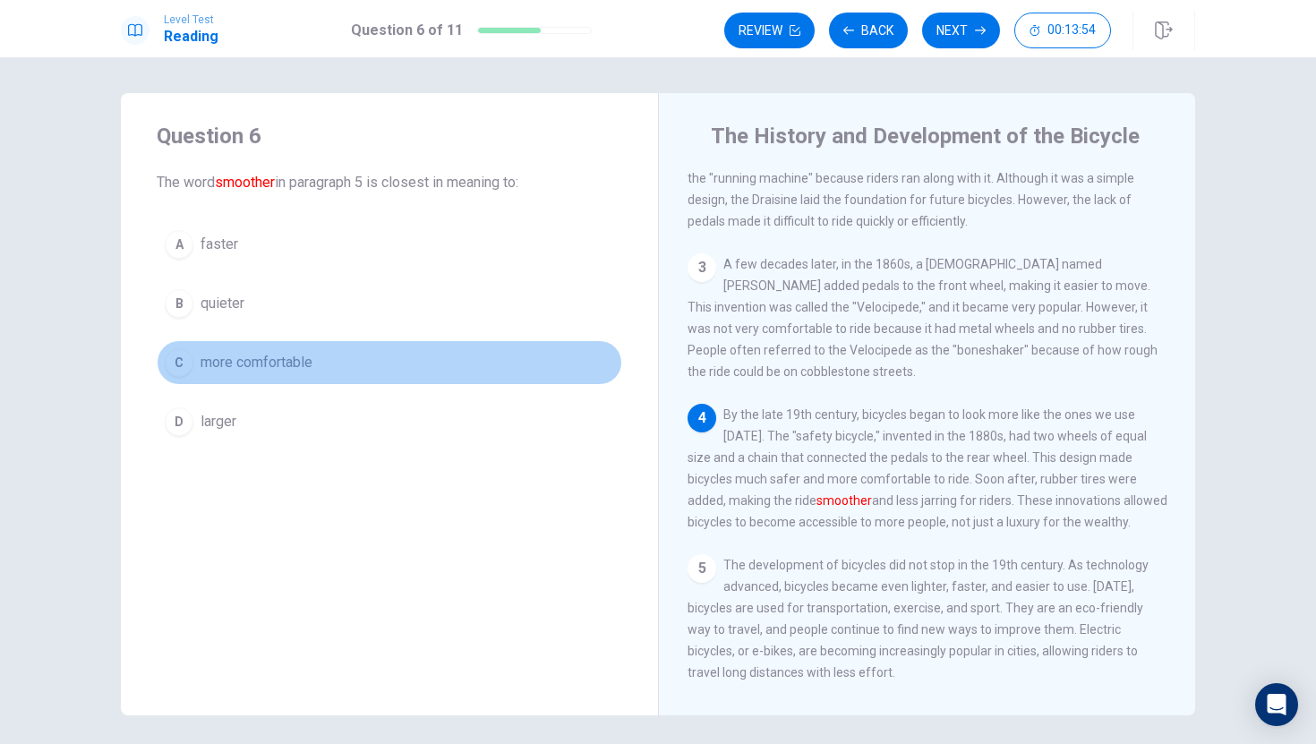
click at [197, 362] on button "C more comfortable" at bounding box center [389, 362] width 465 height 45
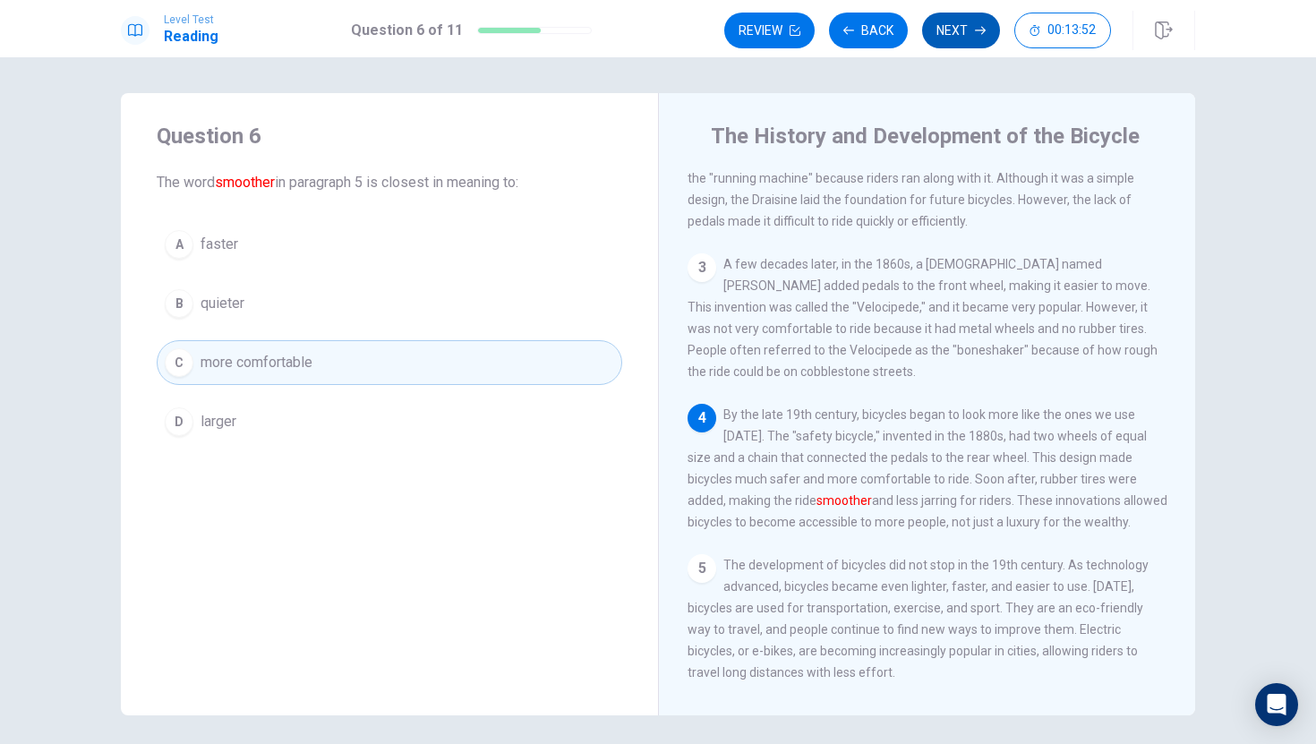
click at [950, 35] on button "Next" at bounding box center [961, 31] width 78 height 36
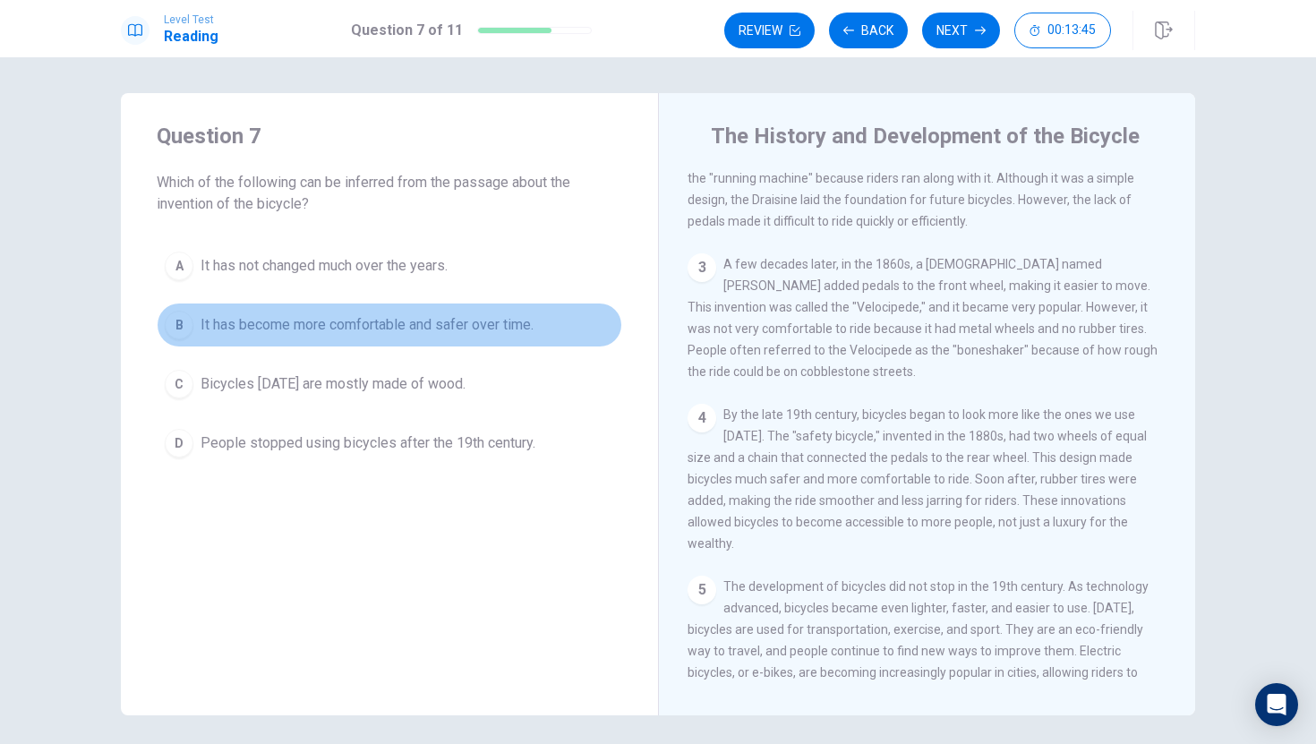
click at [178, 325] on div "B" at bounding box center [179, 325] width 29 height 29
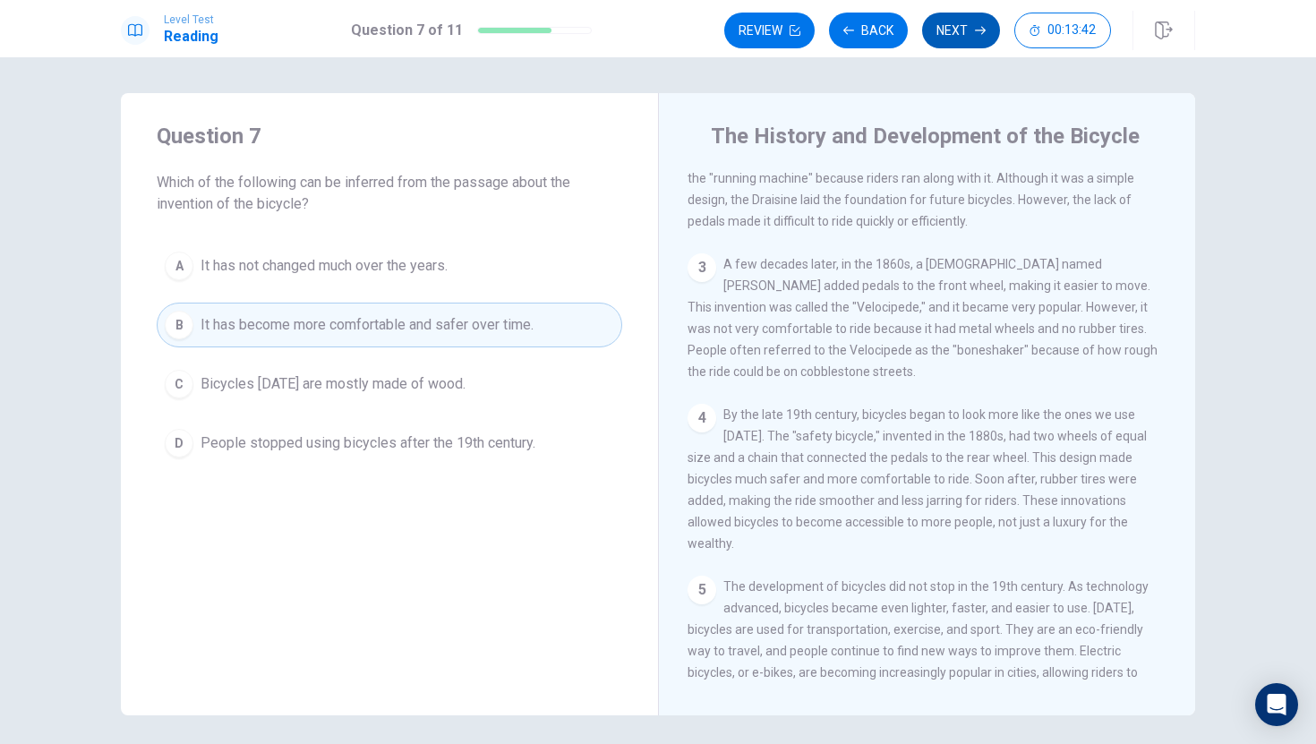
click at [973, 44] on button "Next" at bounding box center [961, 31] width 78 height 36
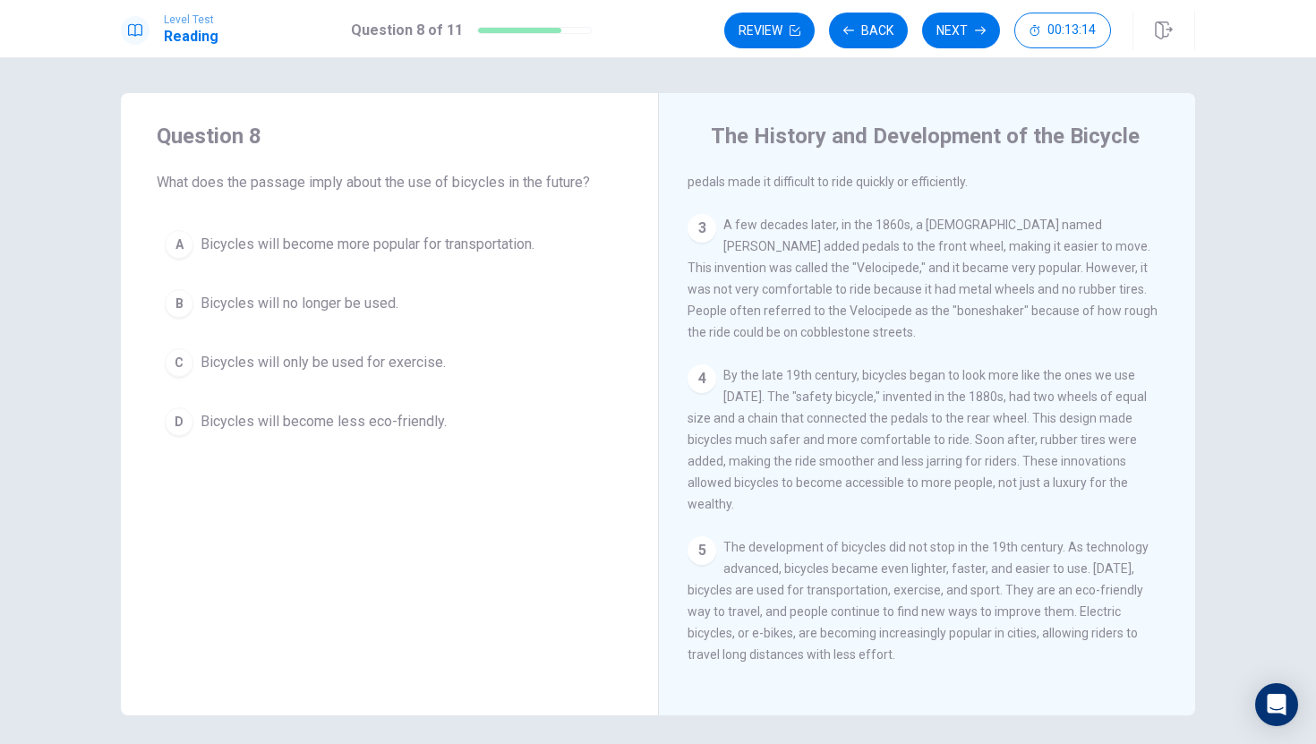
scroll to position [8, 0]
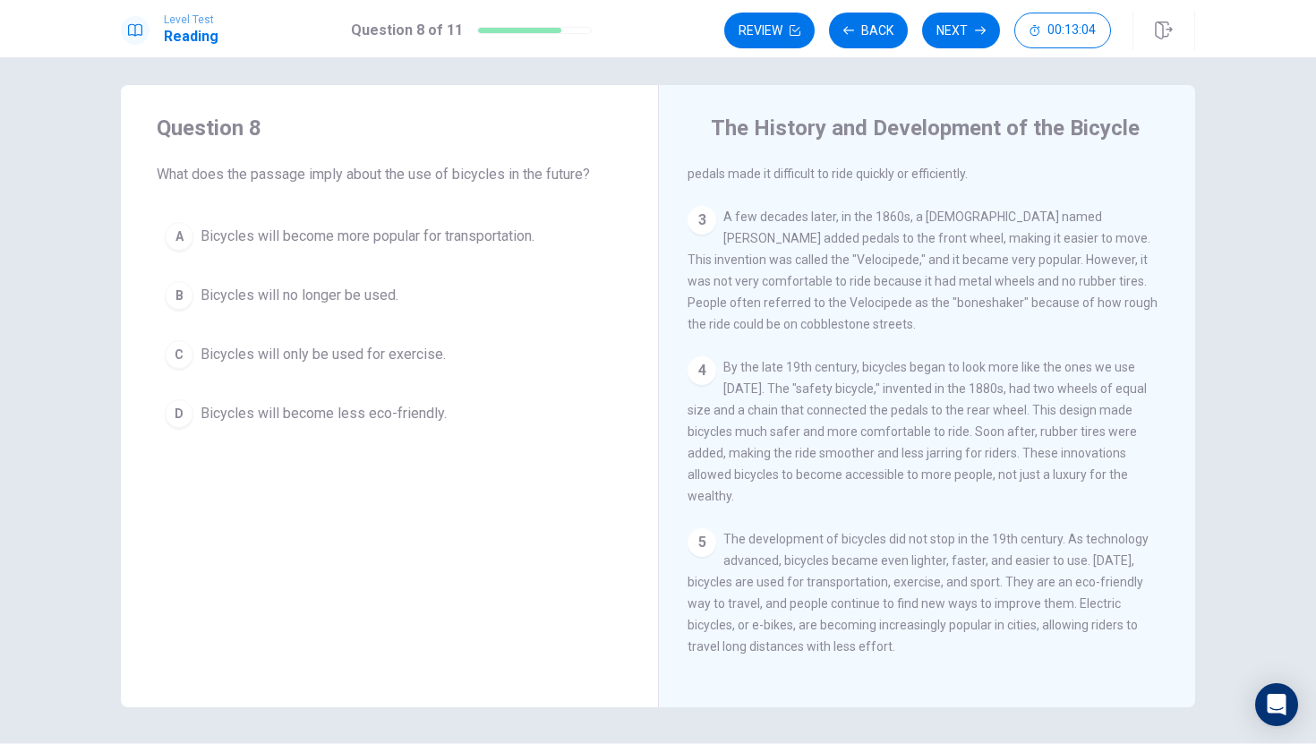
click at [190, 237] on div "A" at bounding box center [179, 236] width 29 height 29
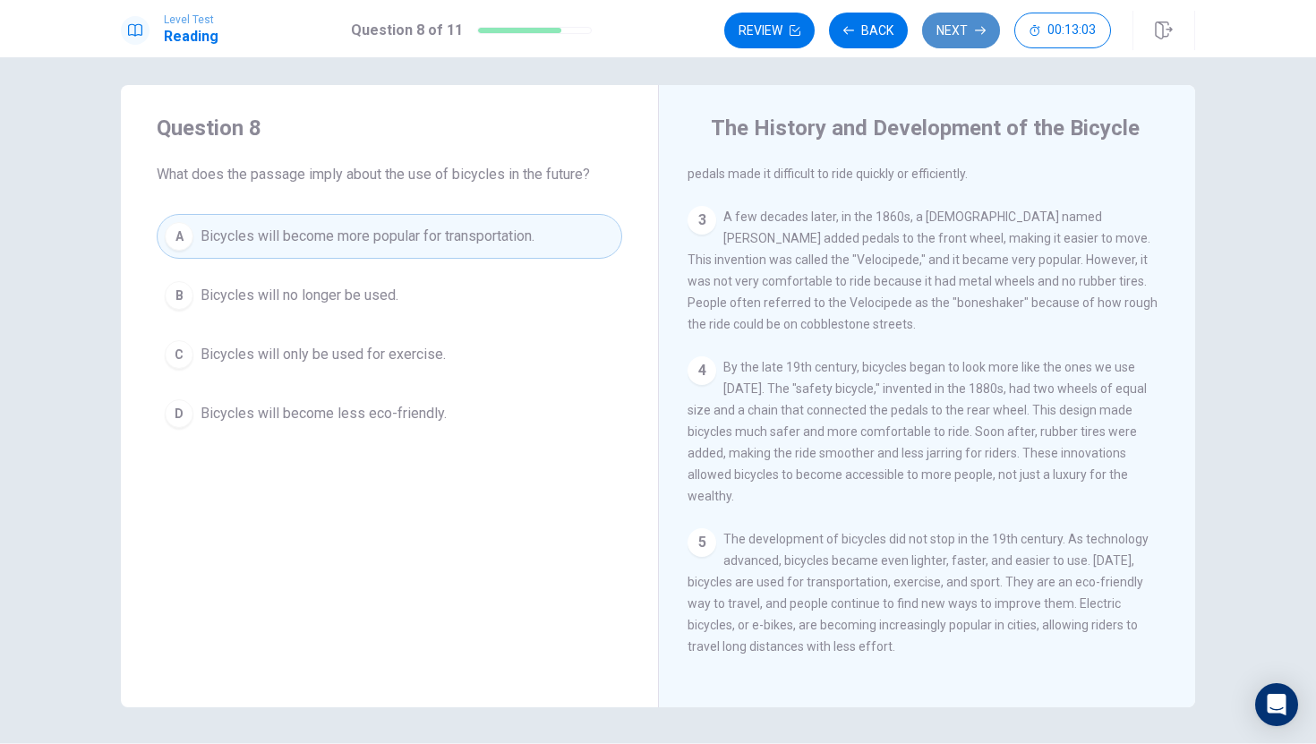
click at [993, 41] on button "Next" at bounding box center [961, 31] width 78 height 36
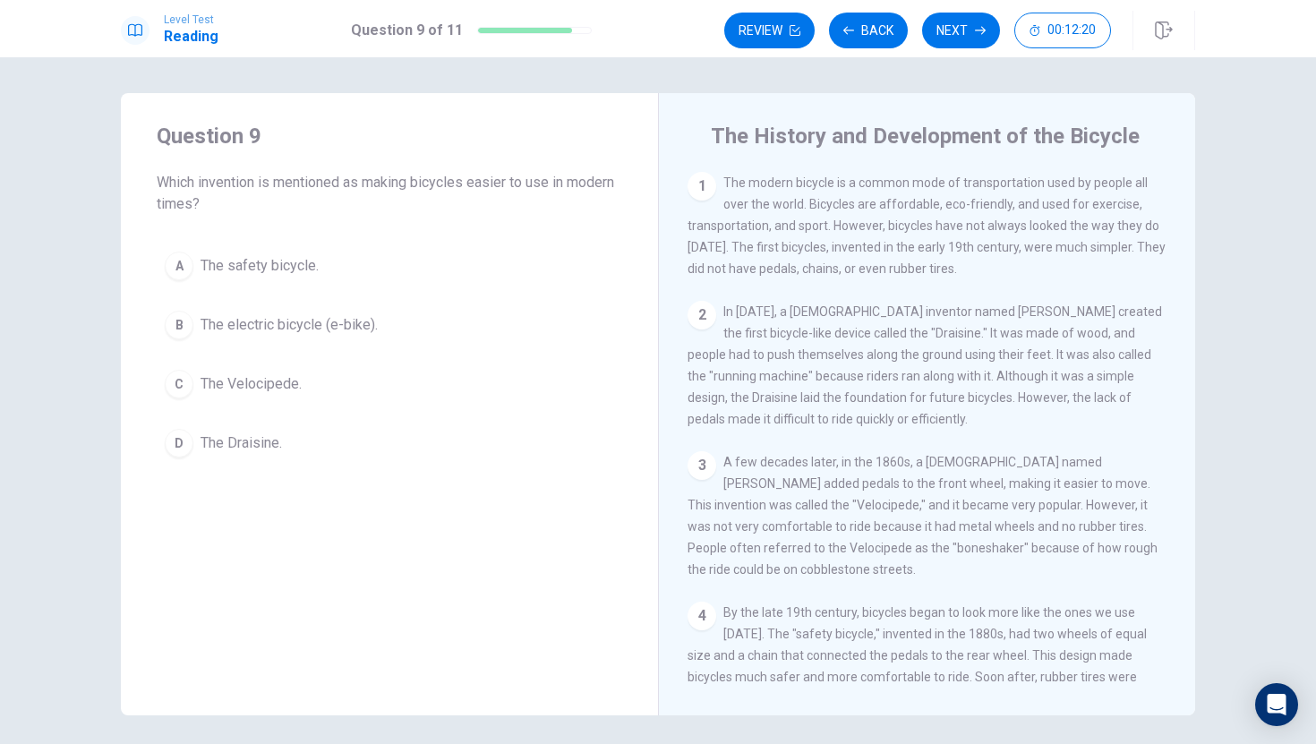
scroll to position [242, 0]
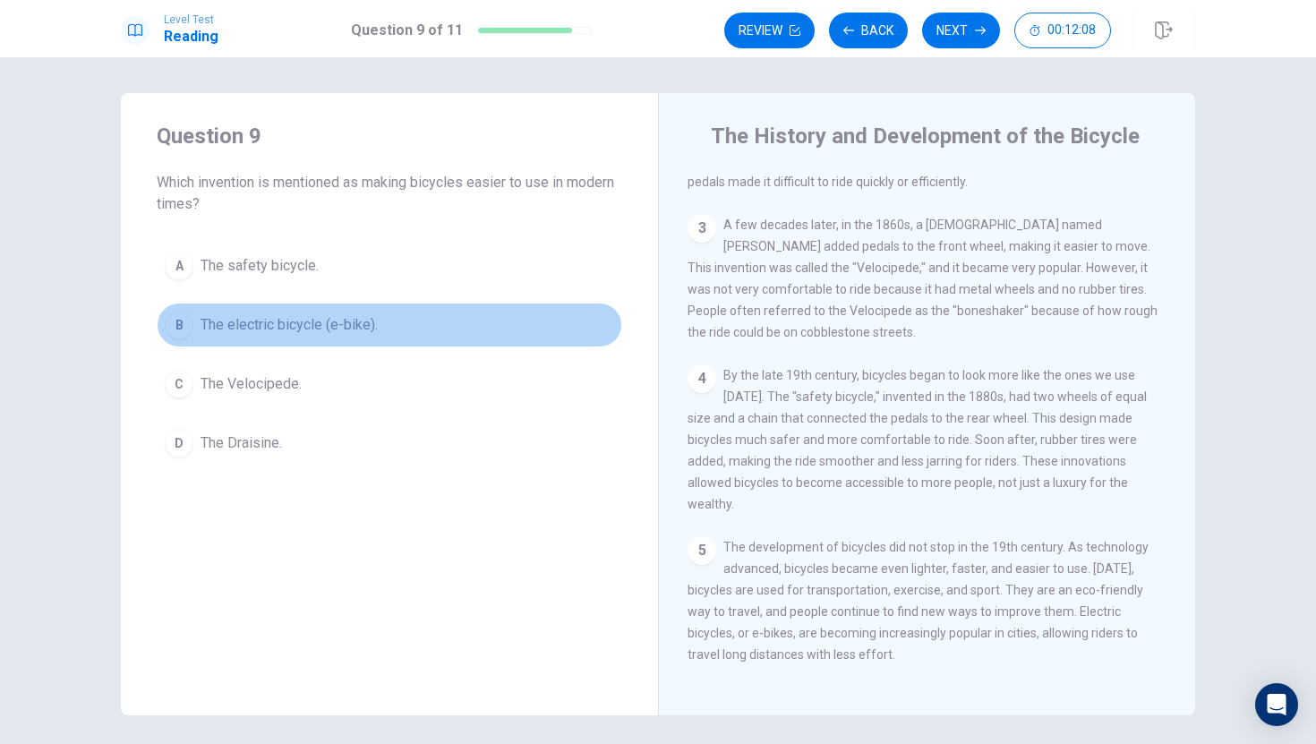
click at [269, 335] on span "The electric bicycle (e-bike)." at bounding box center [288, 324] width 177 height 21
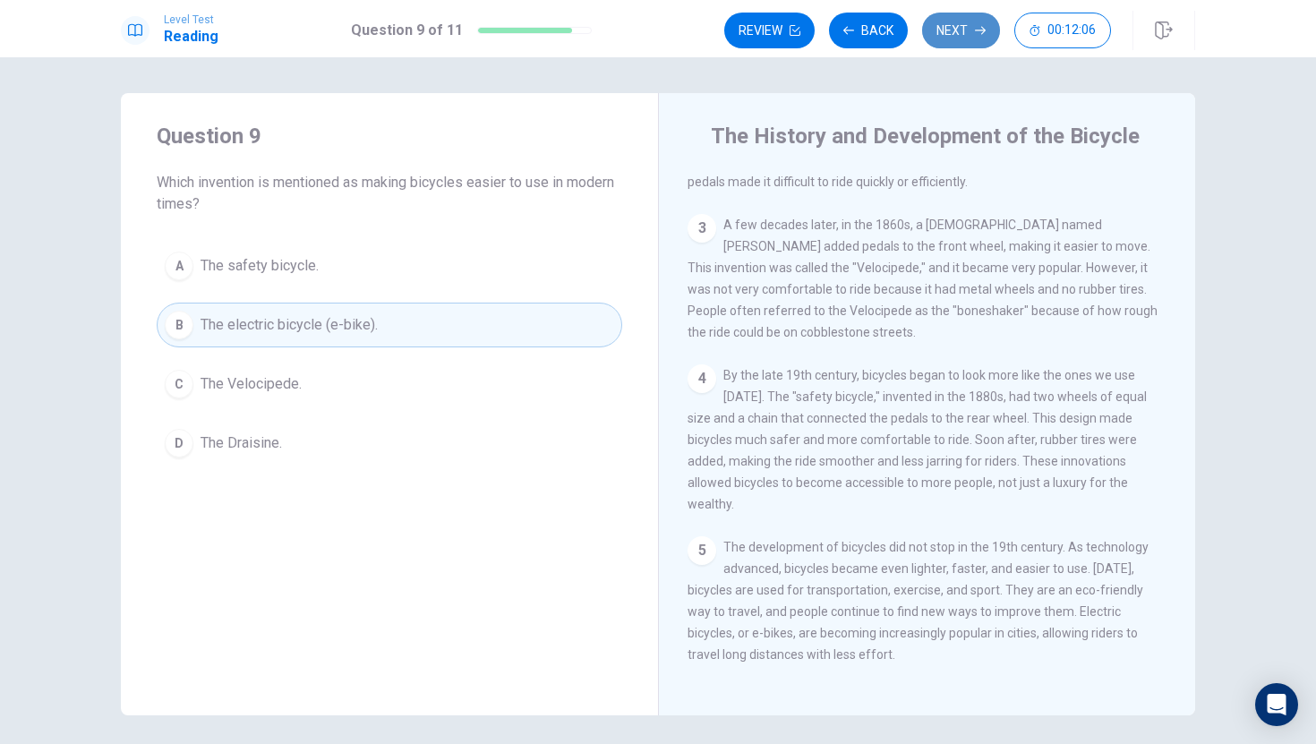
click at [988, 32] on button "Next" at bounding box center [961, 31] width 78 height 36
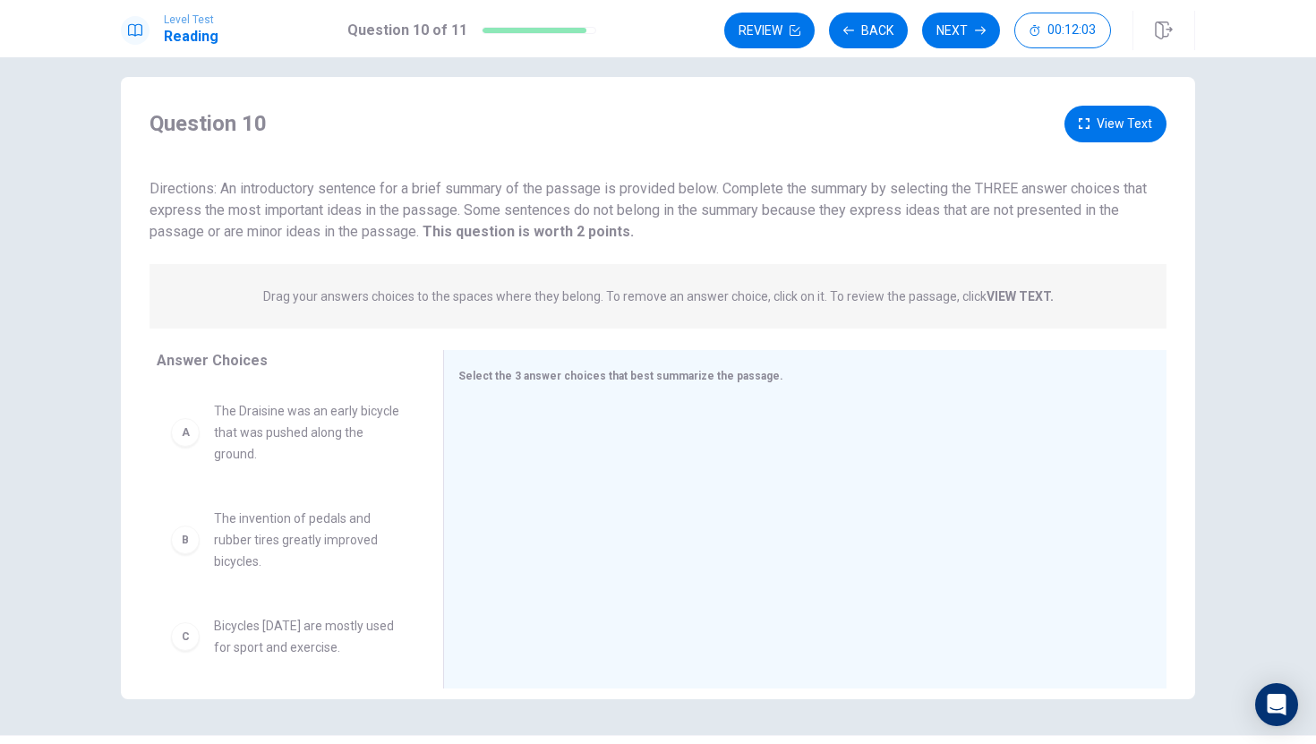
scroll to position [0, 0]
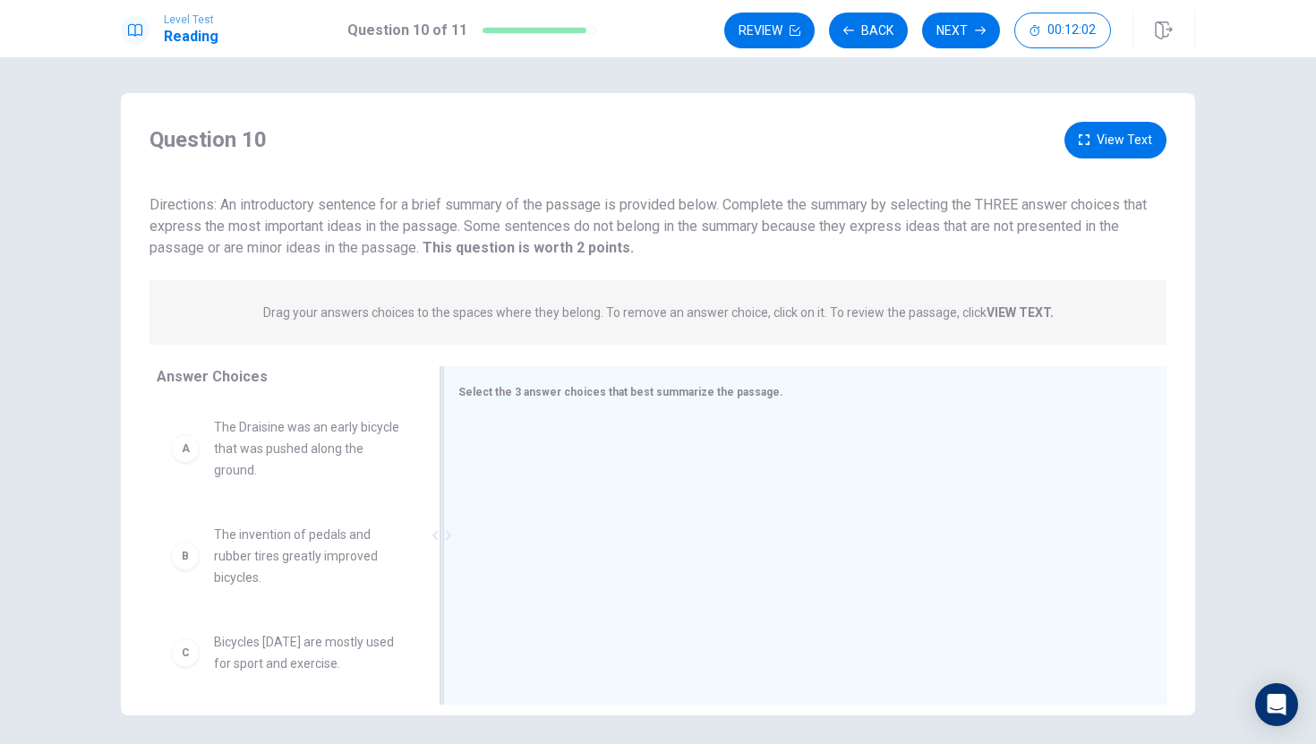
click at [772, 397] on div "Select the 3 answer choices that best summarize the passage." at bounding box center [794, 391] width 672 height 22
click at [695, 417] on div at bounding box center [797, 537] width 679 height 240
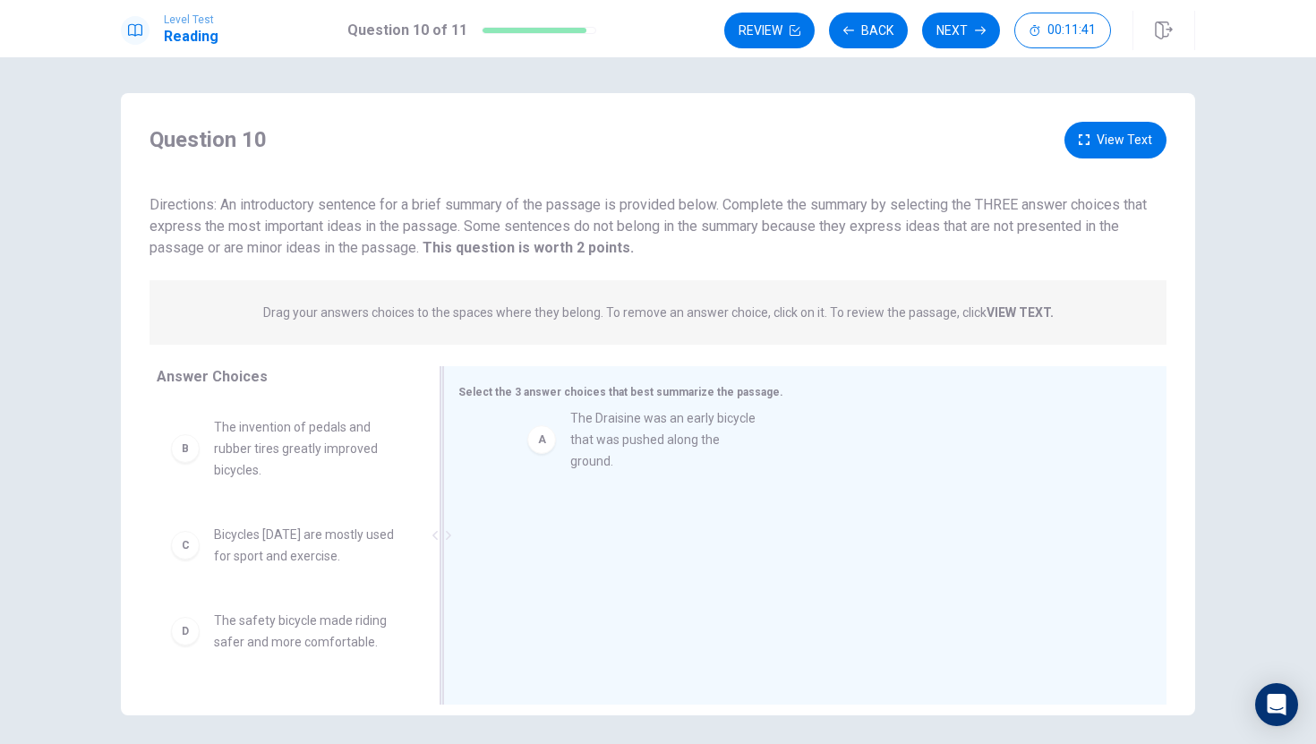
drag, startPoint x: 212, startPoint y: 443, endPoint x: 511, endPoint y: 431, distance: 299.2
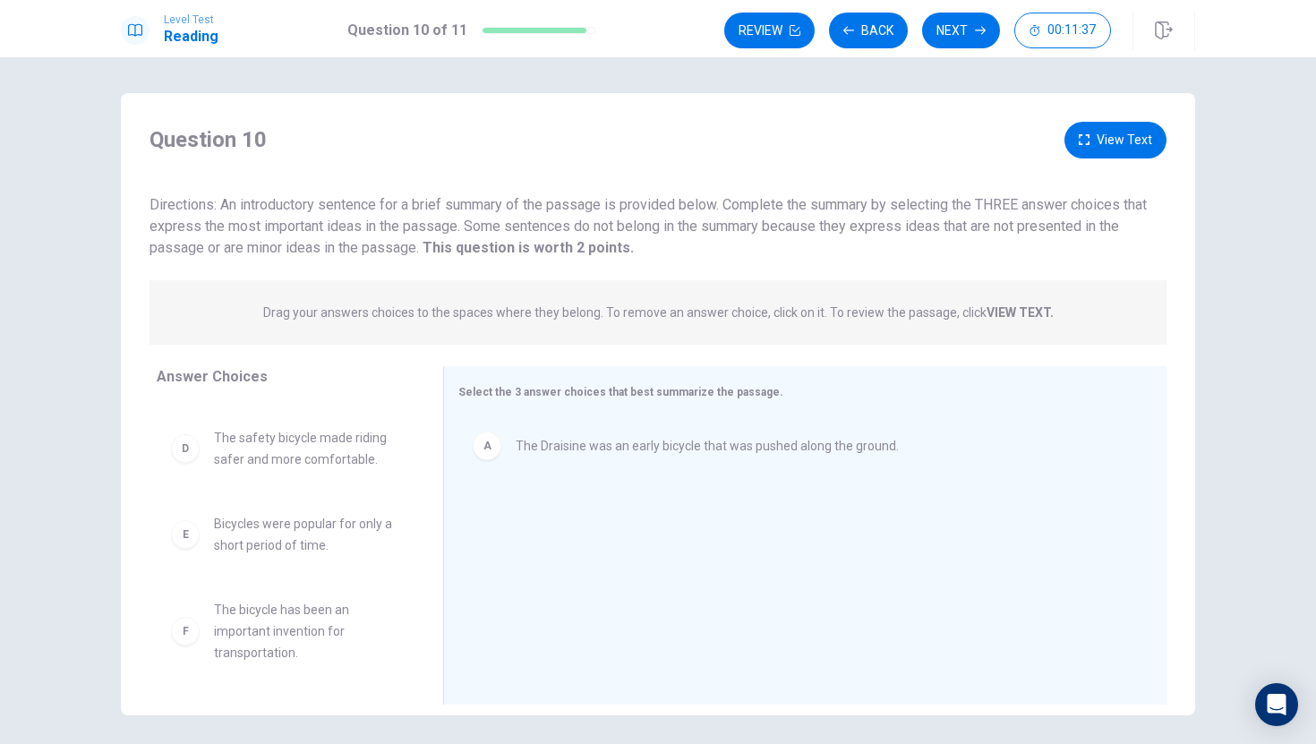
scroll to position [64, 0]
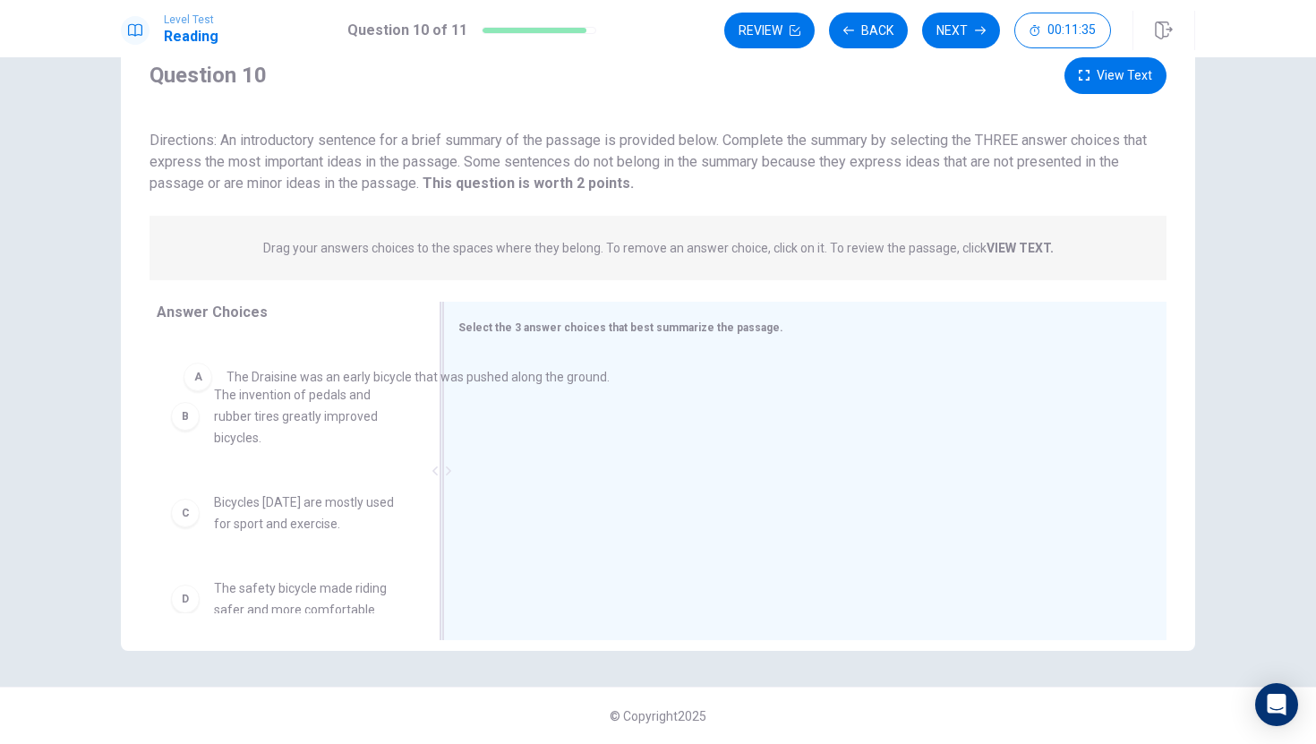
drag, startPoint x: 584, startPoint y: 393, endPoint x: 290, endPoint y: 388, distance: 293.6
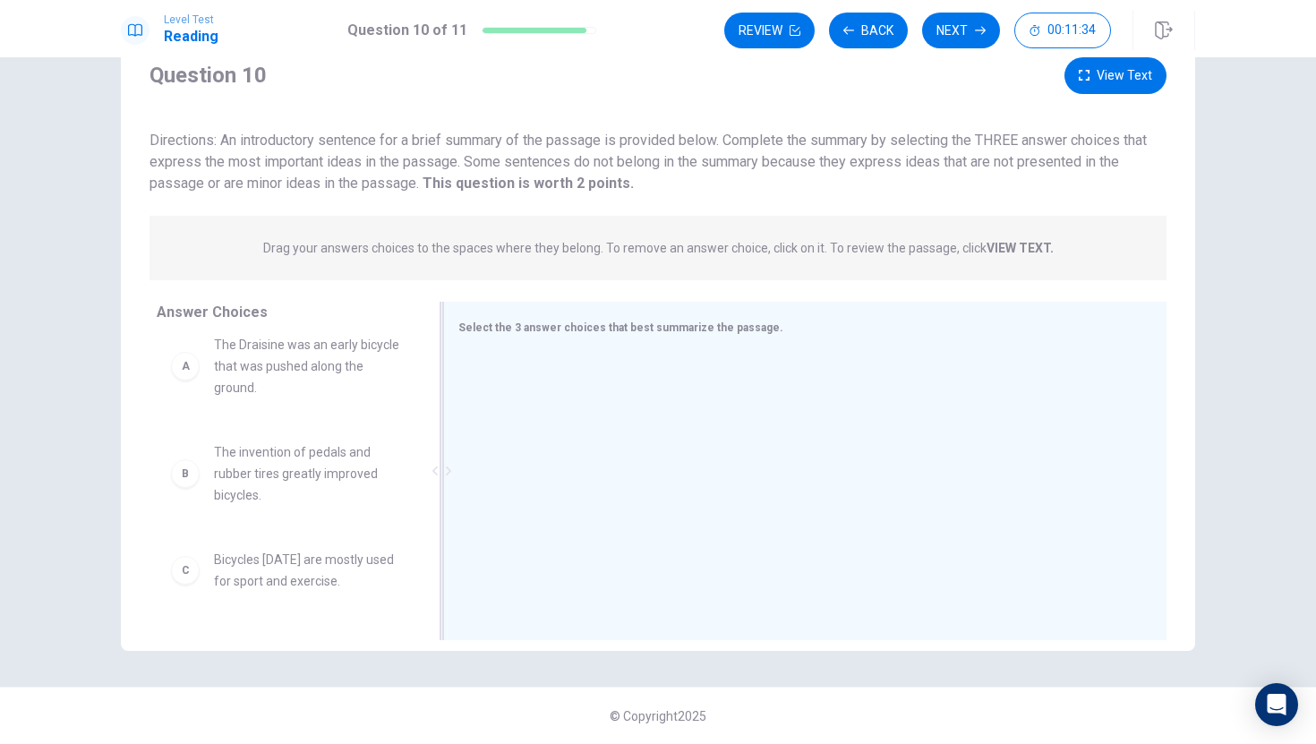
scroll to position [290, 0]
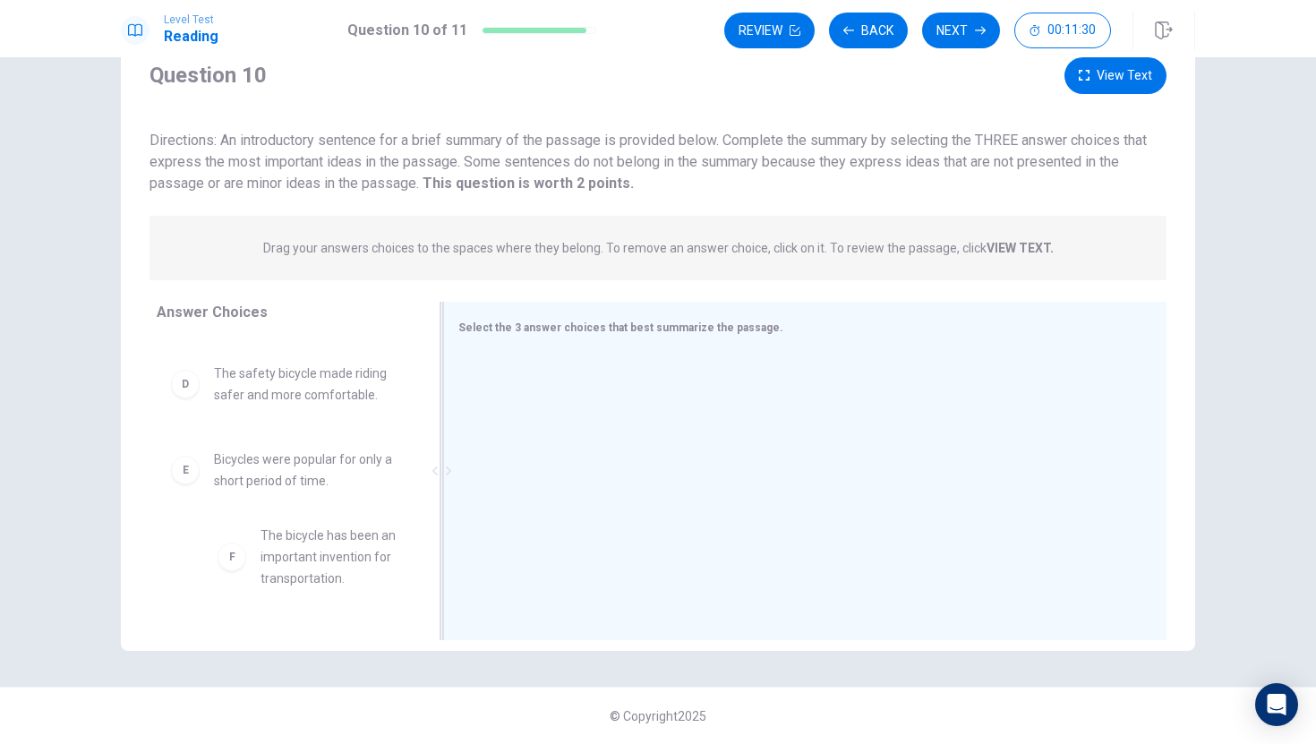
drag, startPoint x: 329, startPoint y: 559, endPoint x: 380, endPoint y: 550, distance: 52.0
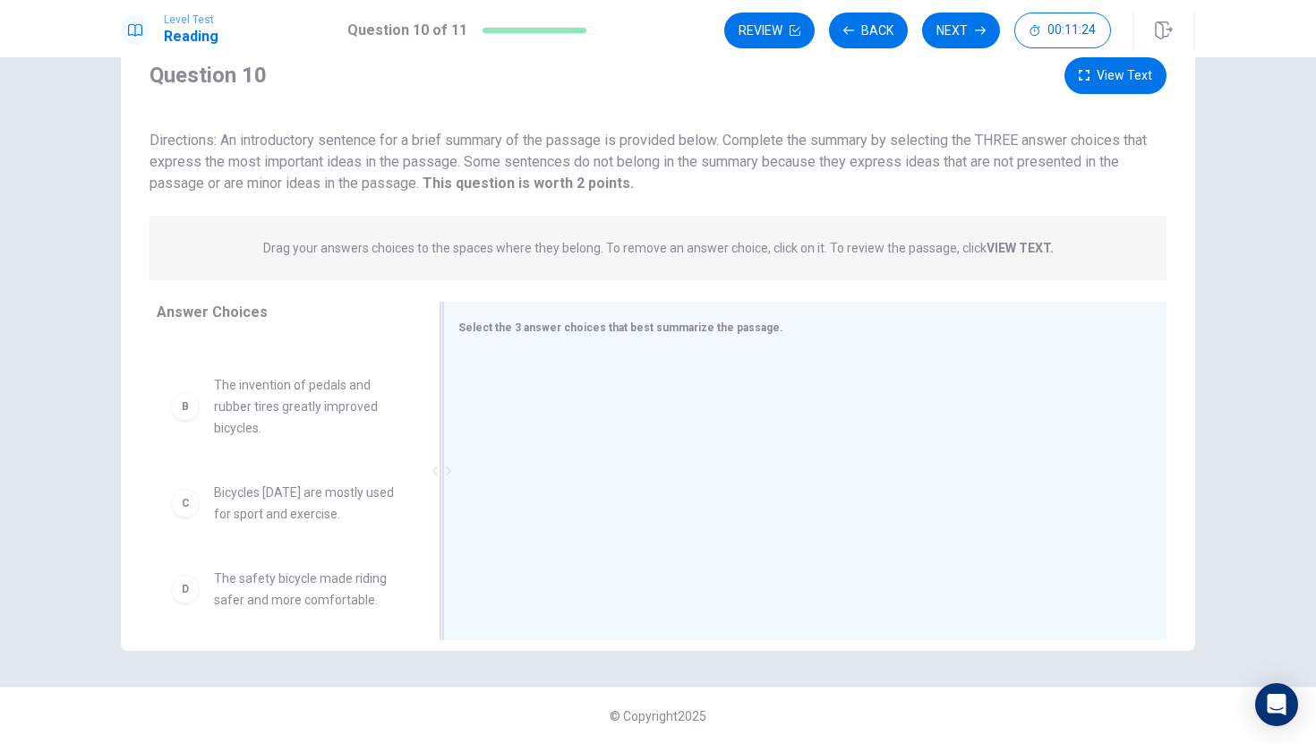
scroll to position [71, 0]
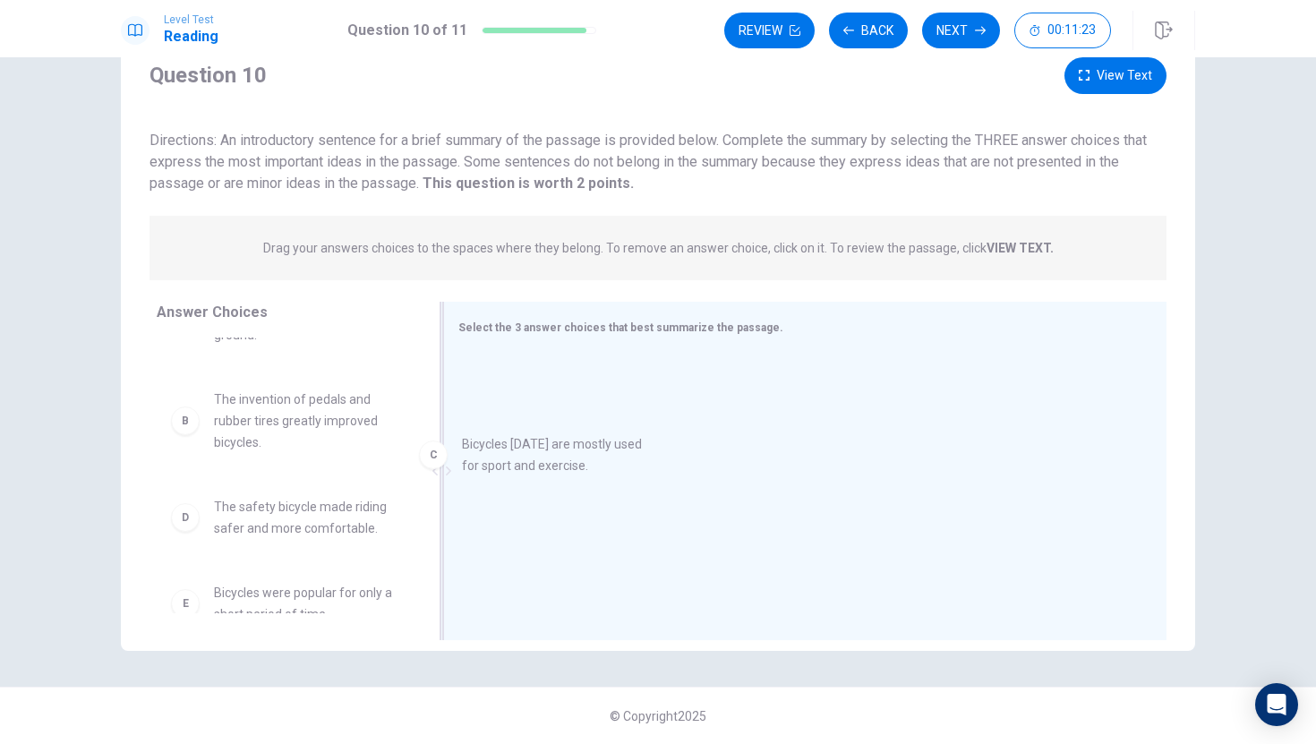
drag, startPoint x: 304, startPoint y: 507, endPoint x: 587, endPoint y: 395, distance: 304.2
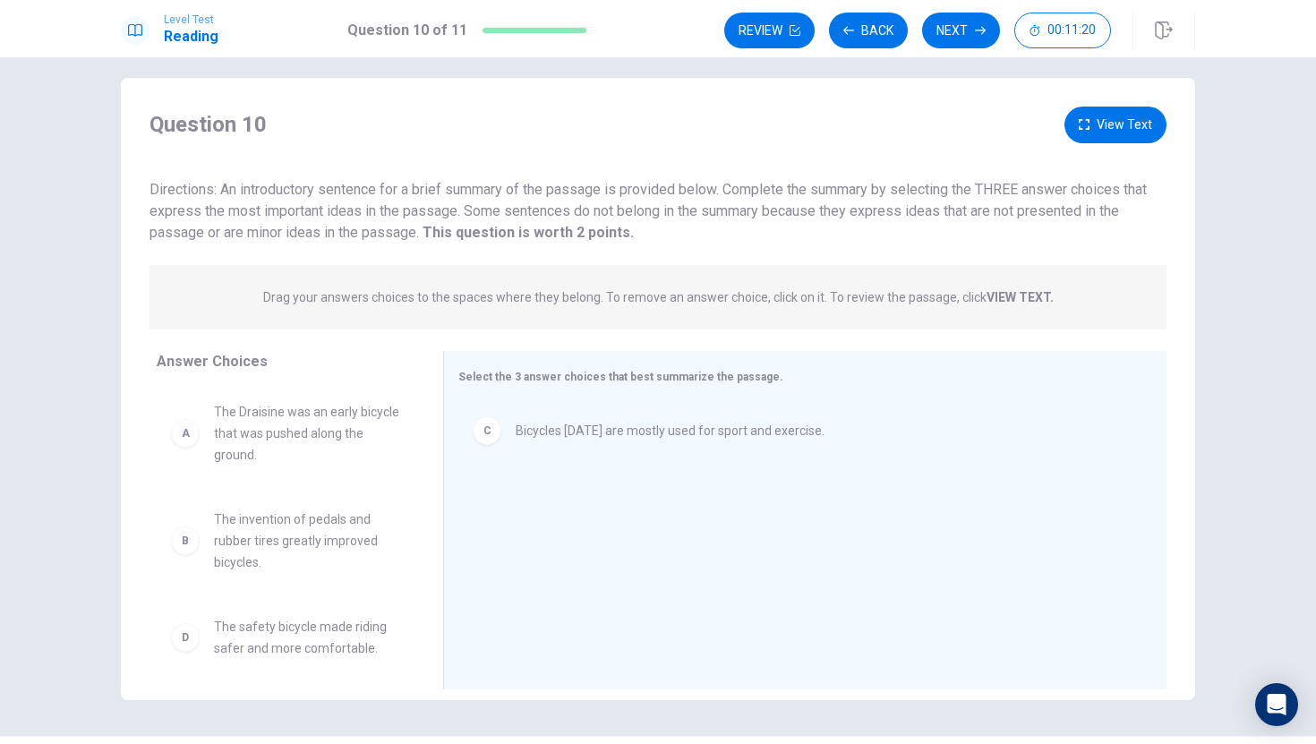
scroll to position [14, 0]
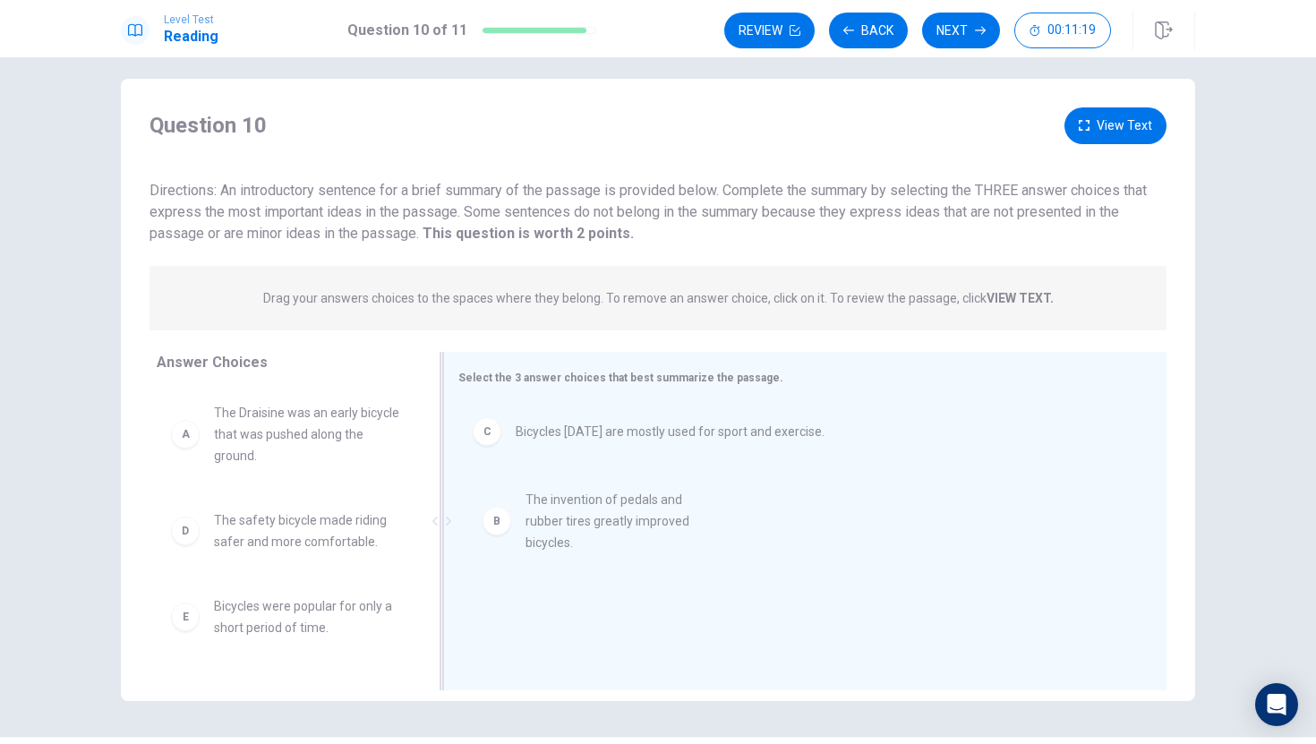
drag, startPoint x: 322, startPoint y: 526, endPoint x: 675, endPoint y: 496, distance: 354.0
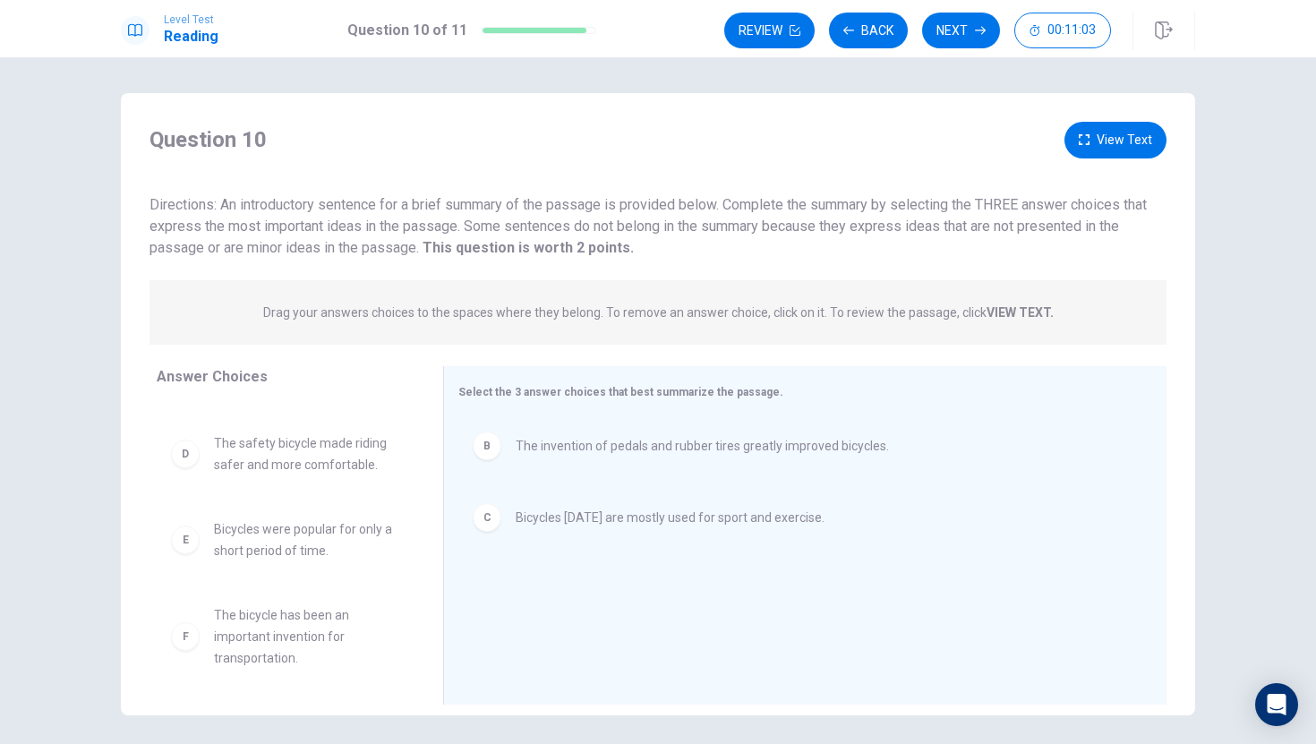
scroll to position [89, 0]
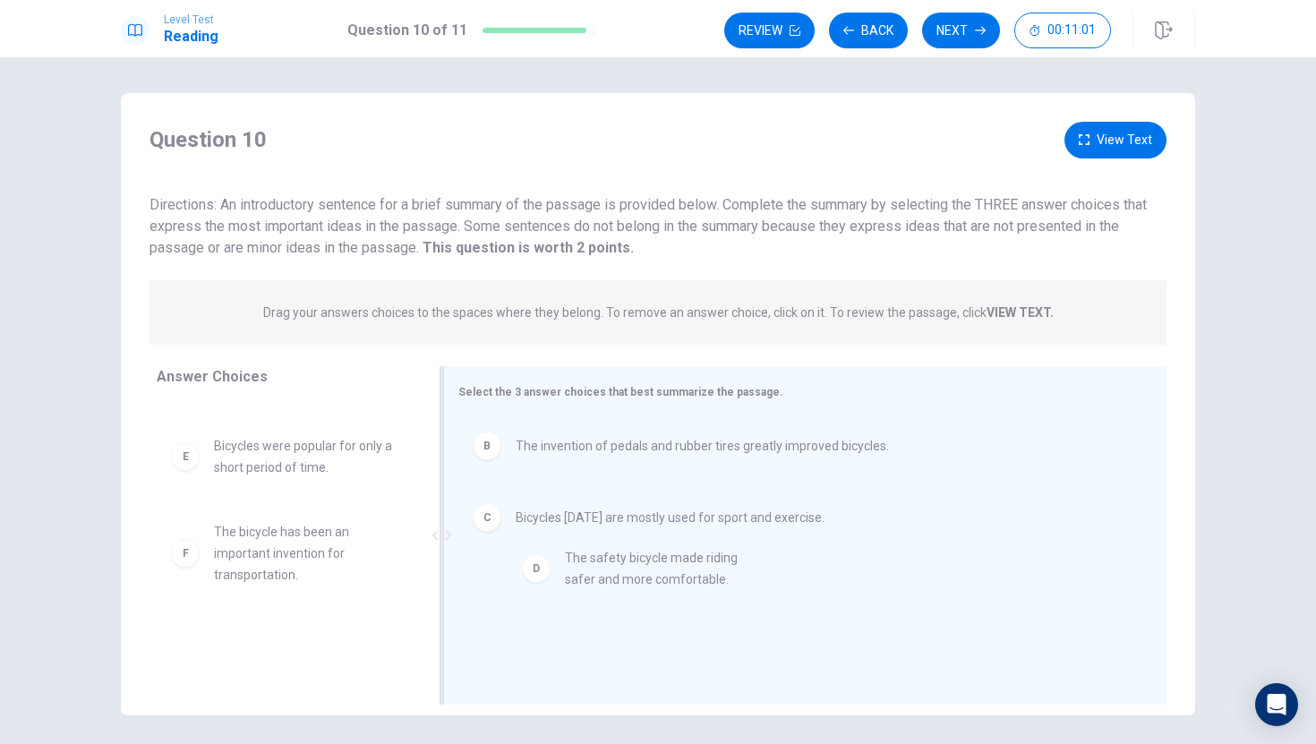
drag, startPoint x: 300, startPoint y: 456, endPoint x: 653, endPoint y: 573, distance: 371.6
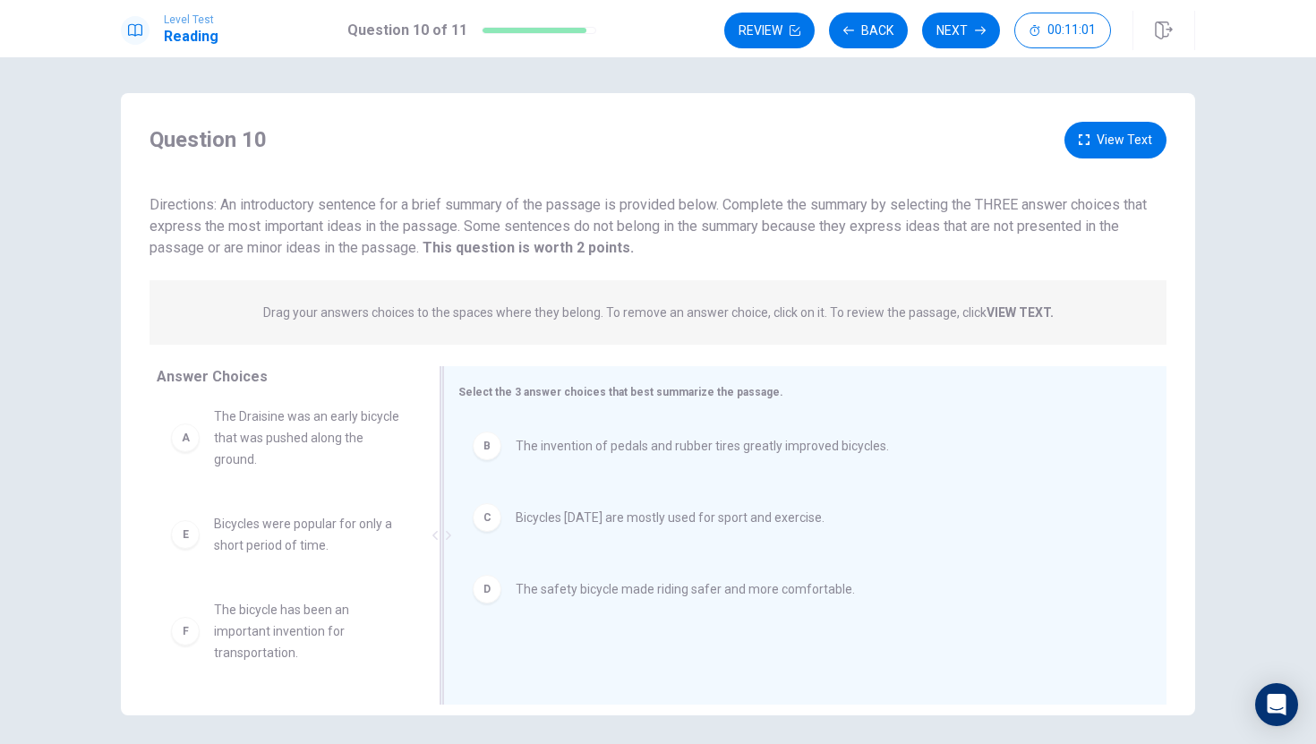
scroll to position [11, 0]
click at [960, 43] on button "Next" at bounding box center [961, 31] width 78 height 36
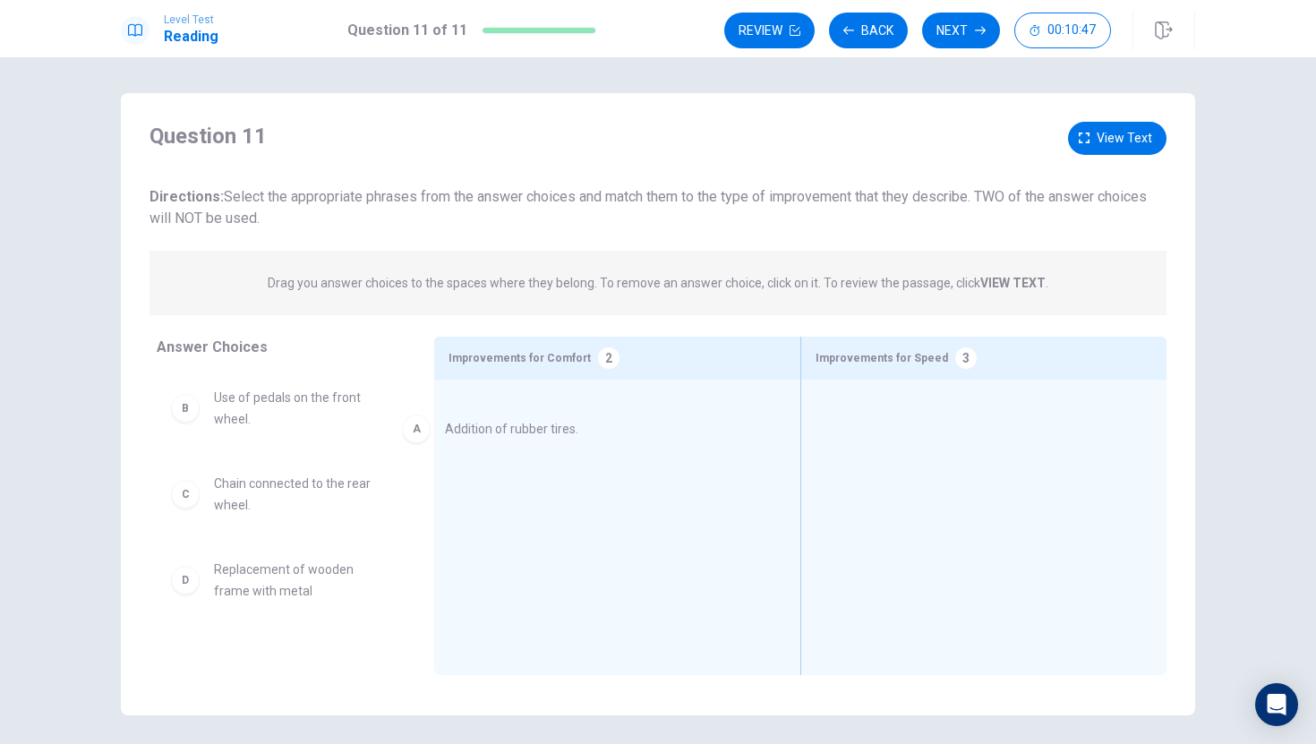
drag, startPoint x: 325, startPoint y: 422, endPoint x: 558, endPoint y: 451, distance: 234.5
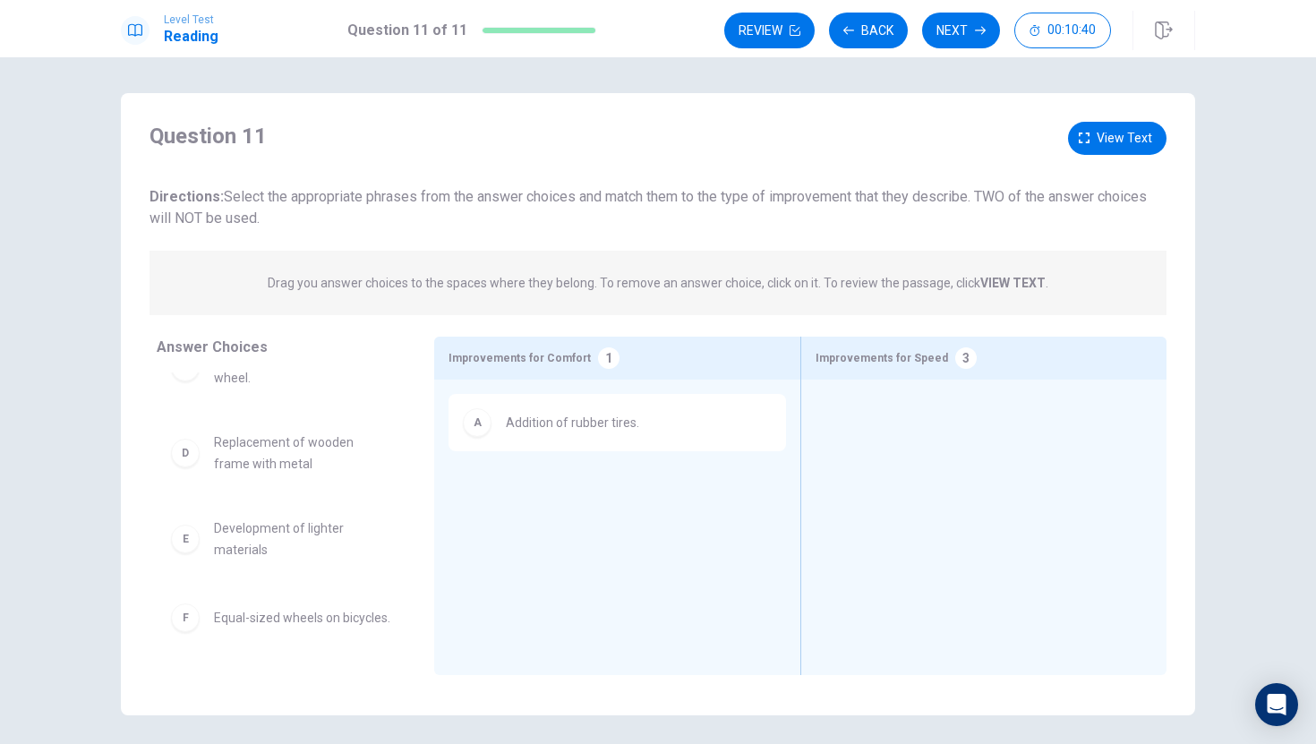
scroll to position [197, 0]
click at [344, 457] on span "Development of lighter materials" at bounding box center [302, 469] width 177 height 43
drag, startPoint x: 303, startPoint y: 481, endPoint x: 1037, endPoint y: 439, distance: 734.2
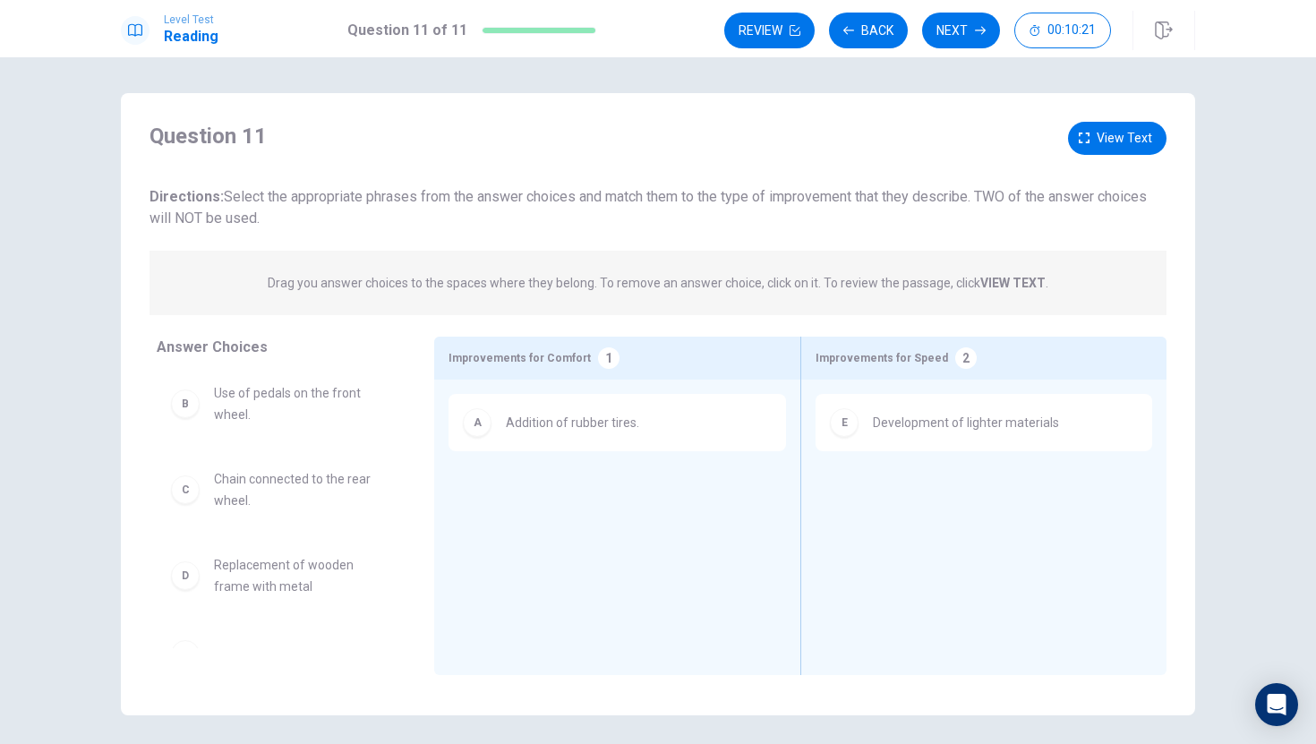
scroll to position [0, 0]
drag, startPoint x: 267, startPoint y: 409, endPoint x: 1011, endPoint y: 508, distance: 751.2
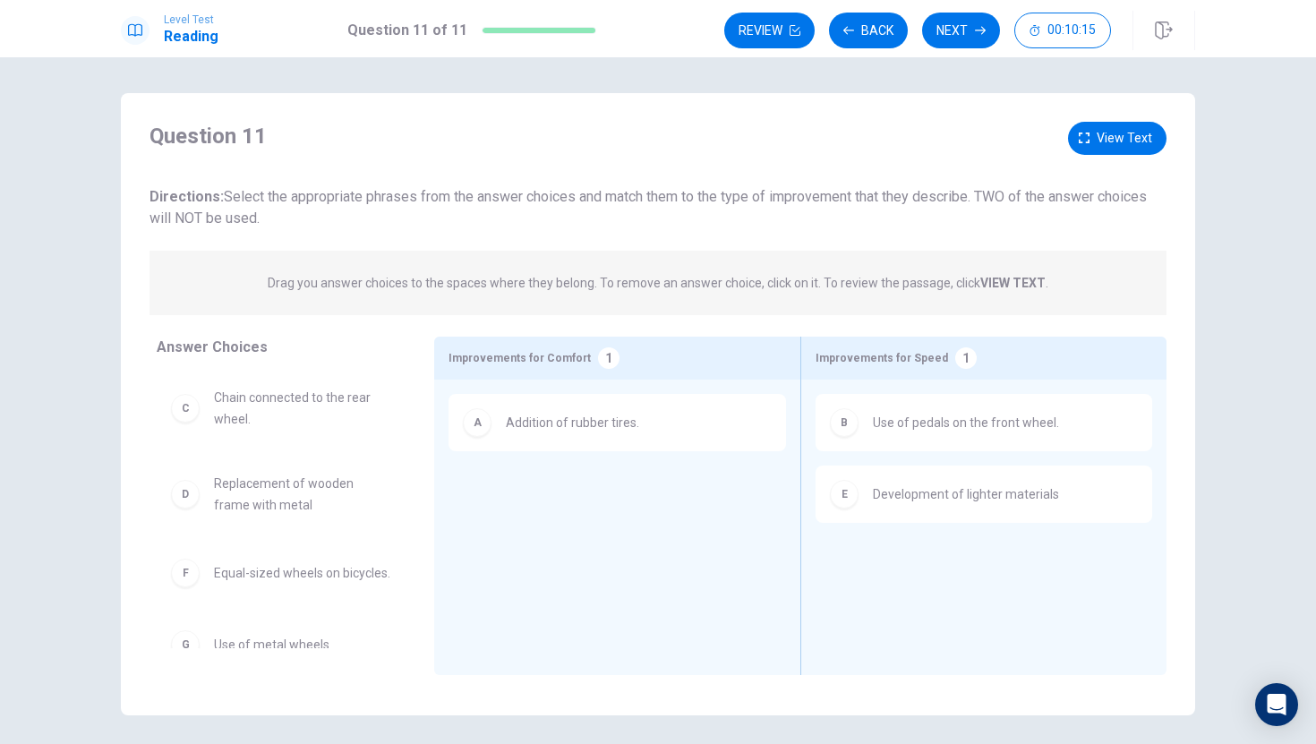
scroll to position [25, 0]
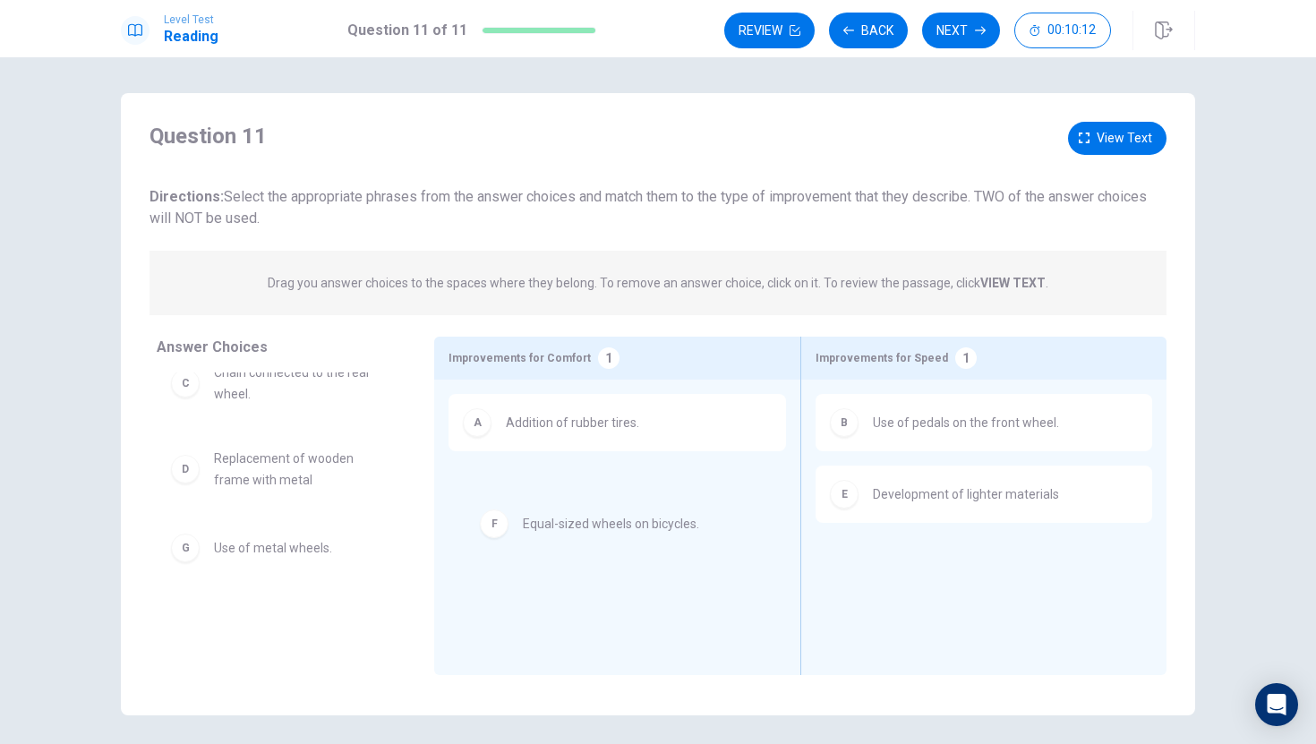
drag, startPoint x: 295, startPoint y: 552, endPoint x: 633, endPoint y: 517, distance: 339.2
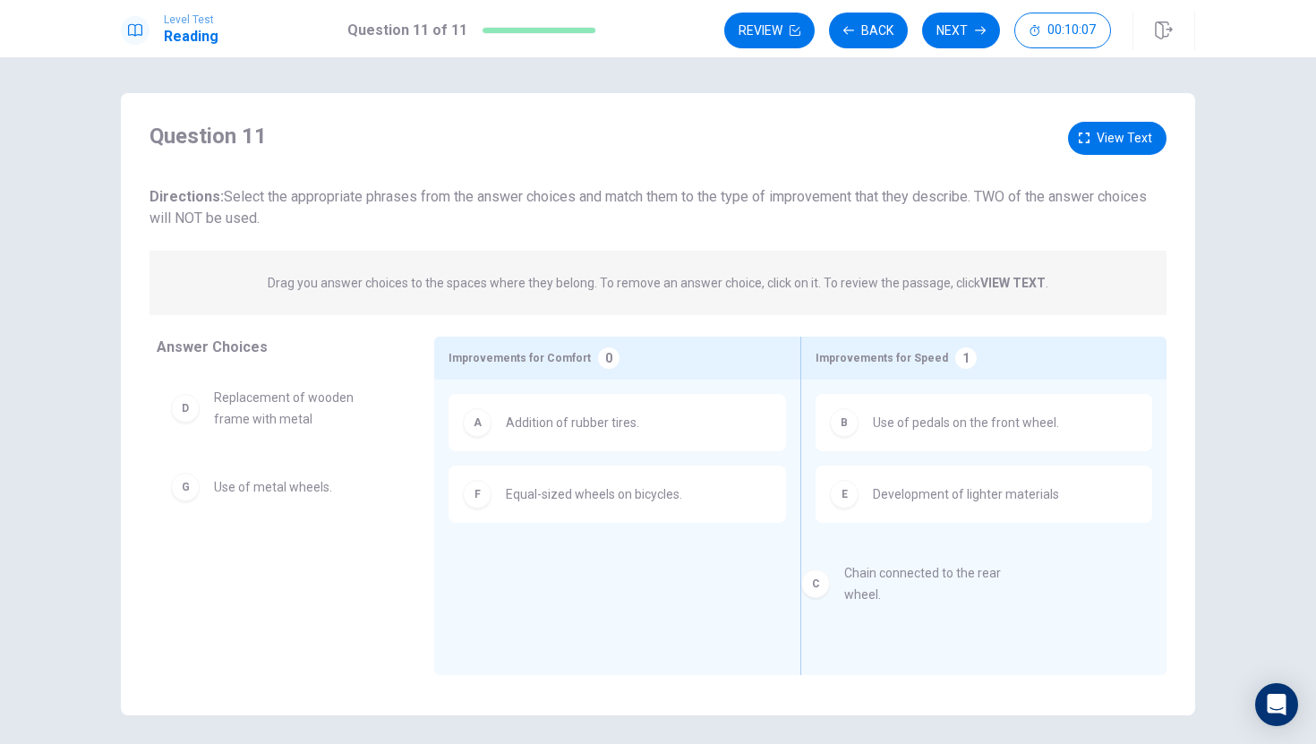
drag, startPoint x: 321, startPoint y: 408, endPoint x: 1080, endPoint y: 606, distance: 784.4
drag, startPoint x: 1012, startPoint y: 581, endPoint x: 986, endPoint y: 583, distance: 26.0
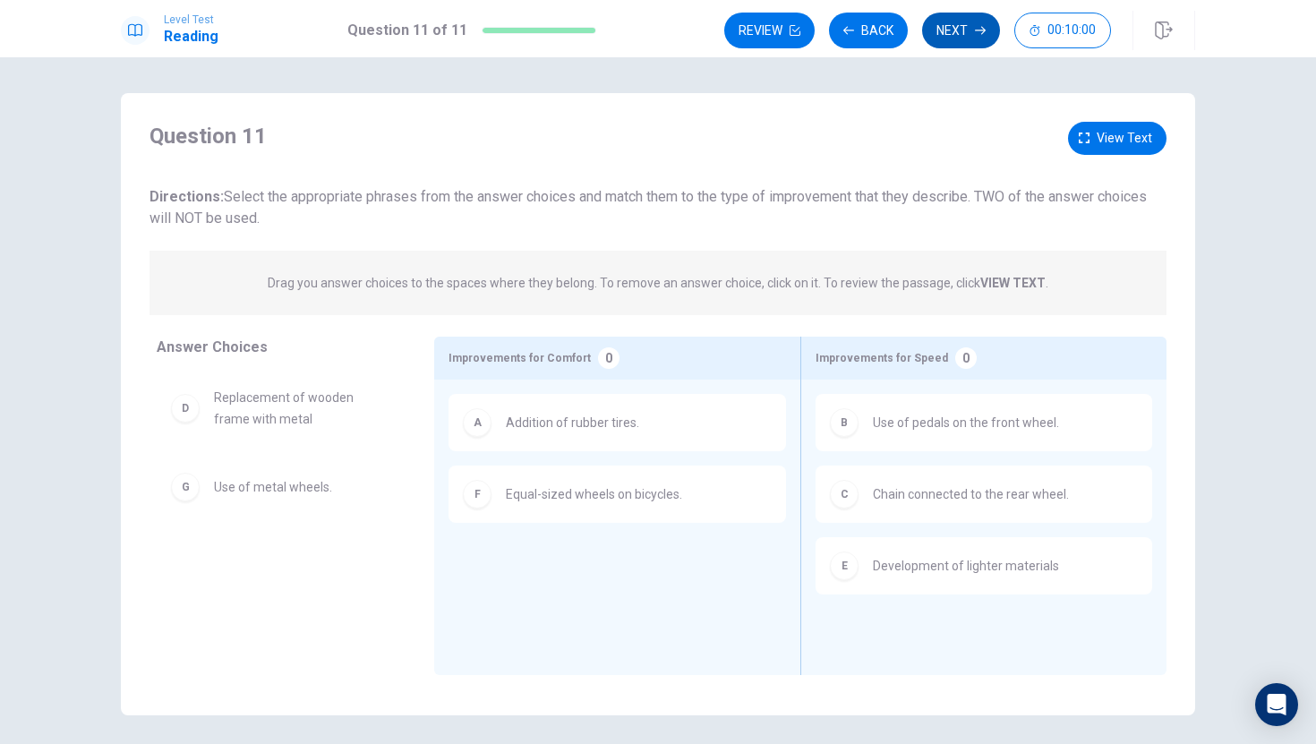
click at [950, 40] on button "Next" at bounding box center [961, 31] width 78 height 36
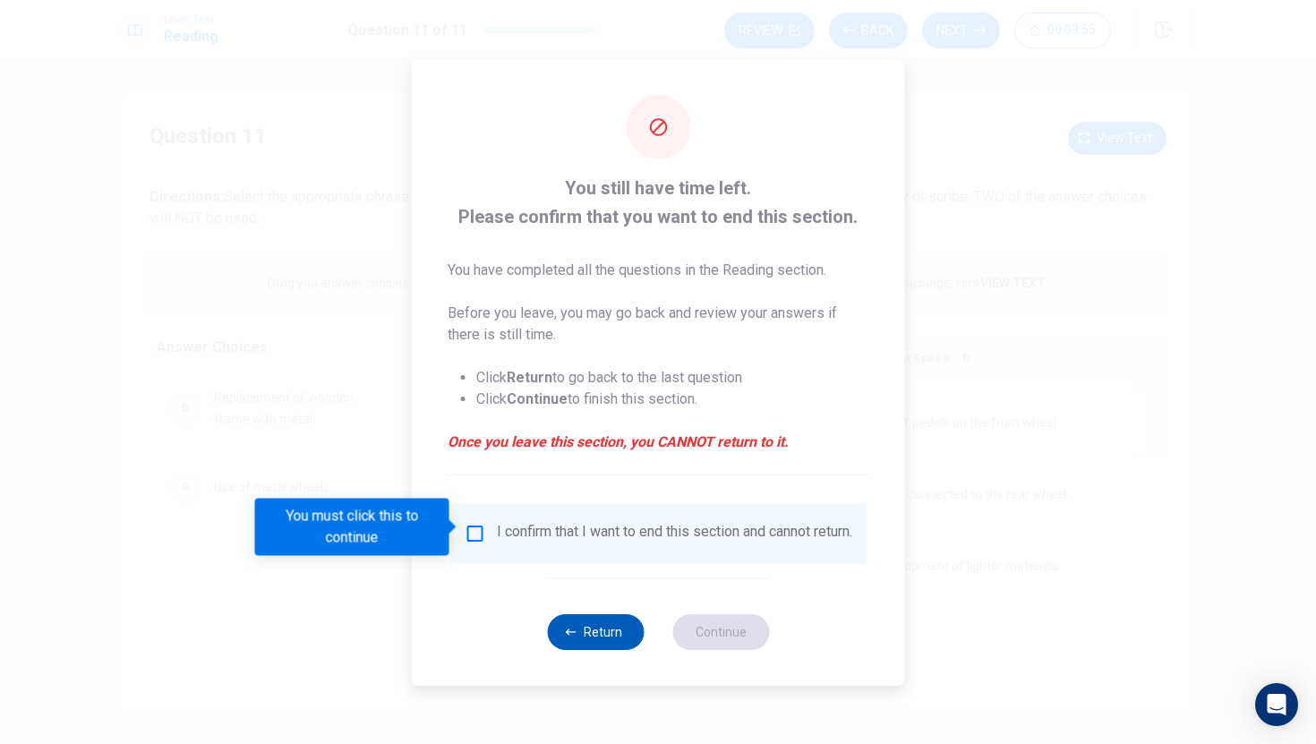
click at [584, 645] on button "Return" at bounding box center [595, 632] width 97 height 36
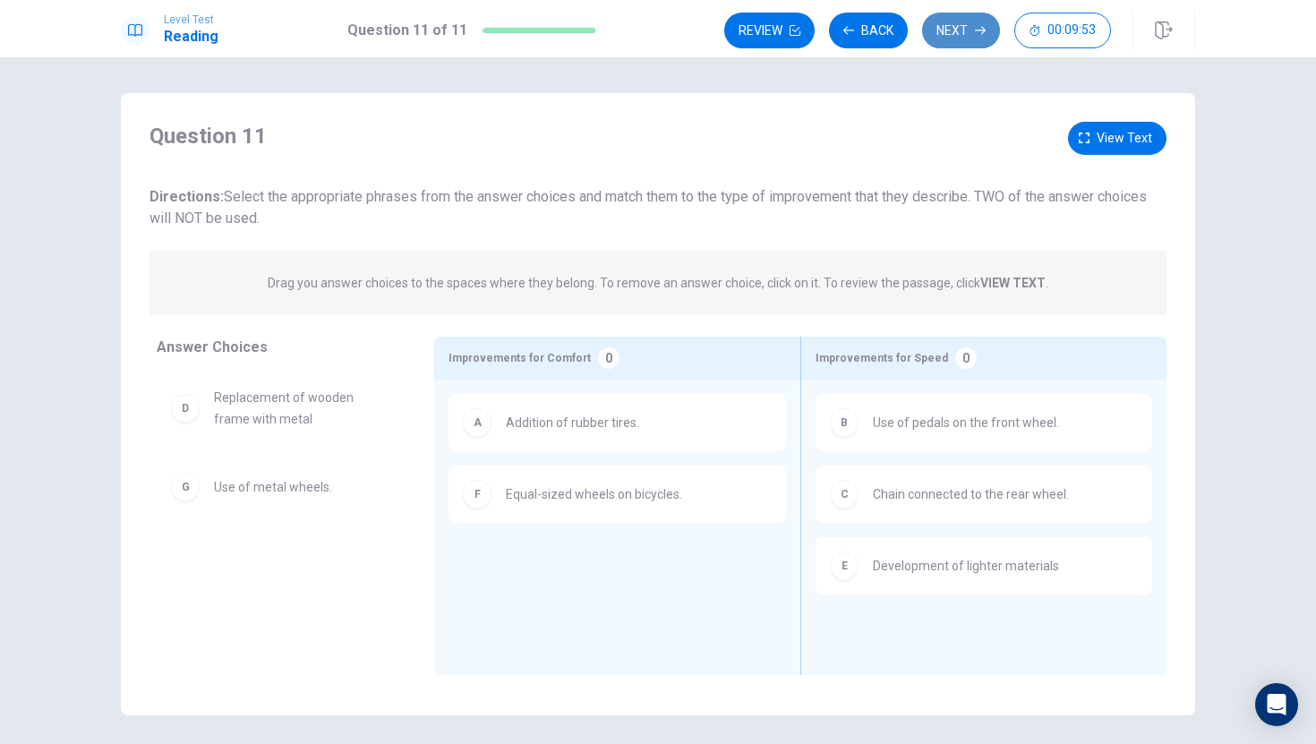
click at [978, 38] on button "Next" at bounding box center [961, 31] width 78 height 36
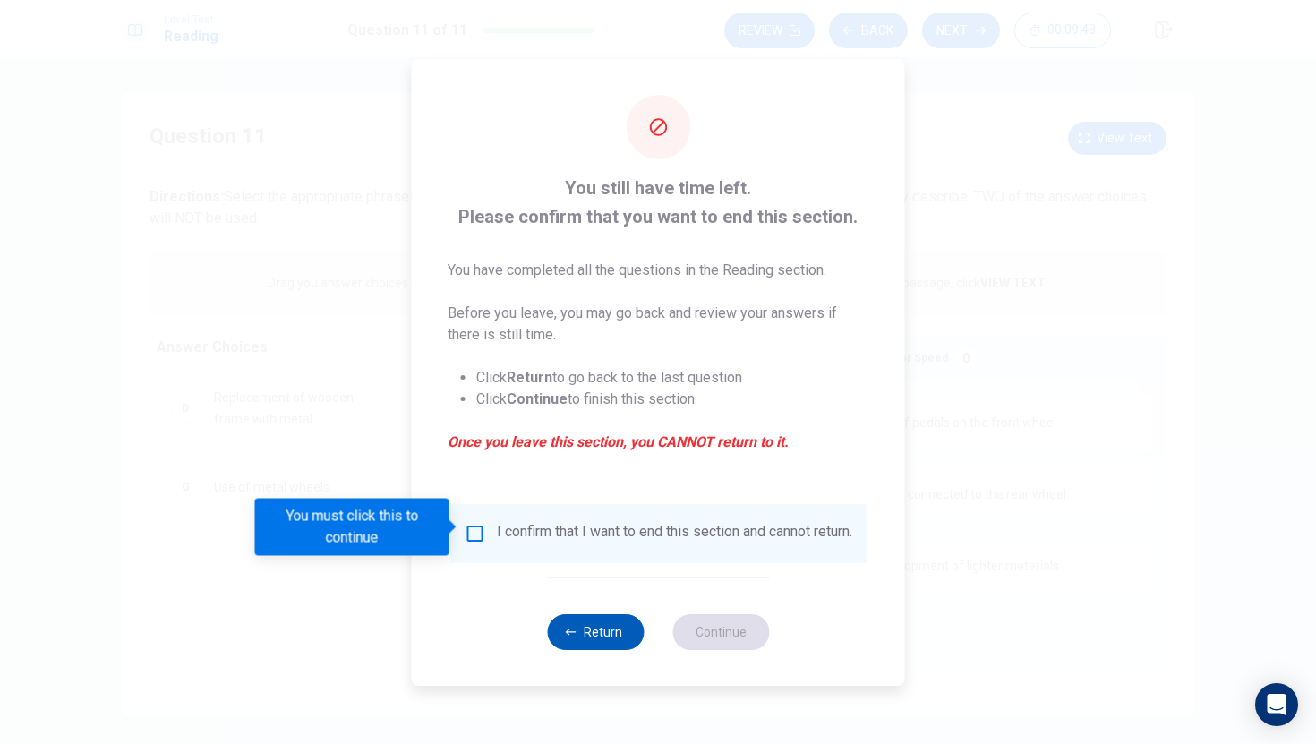
click at [578, 641] on button "Return" at bounding box center [595, 632] width 97 height 36
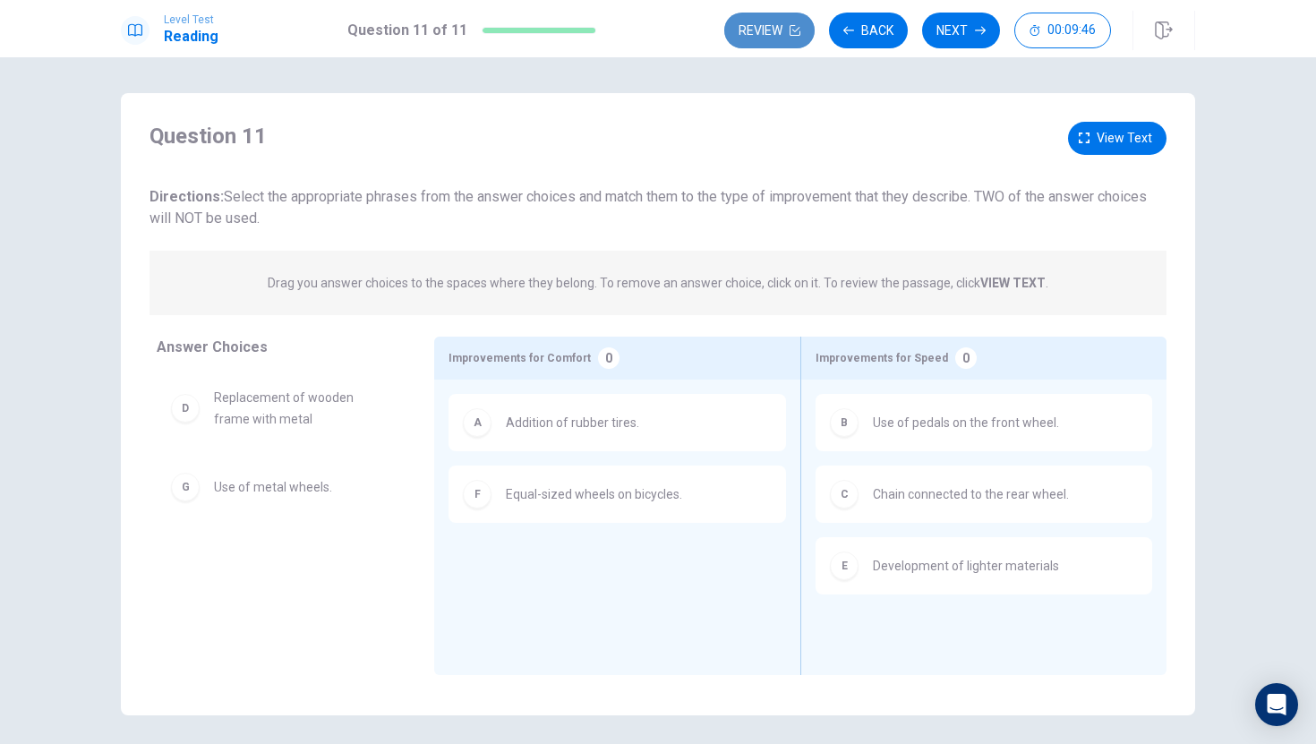
click at [777, 30] on button "Review" at bounding box center [769, 31] width 90 height 36
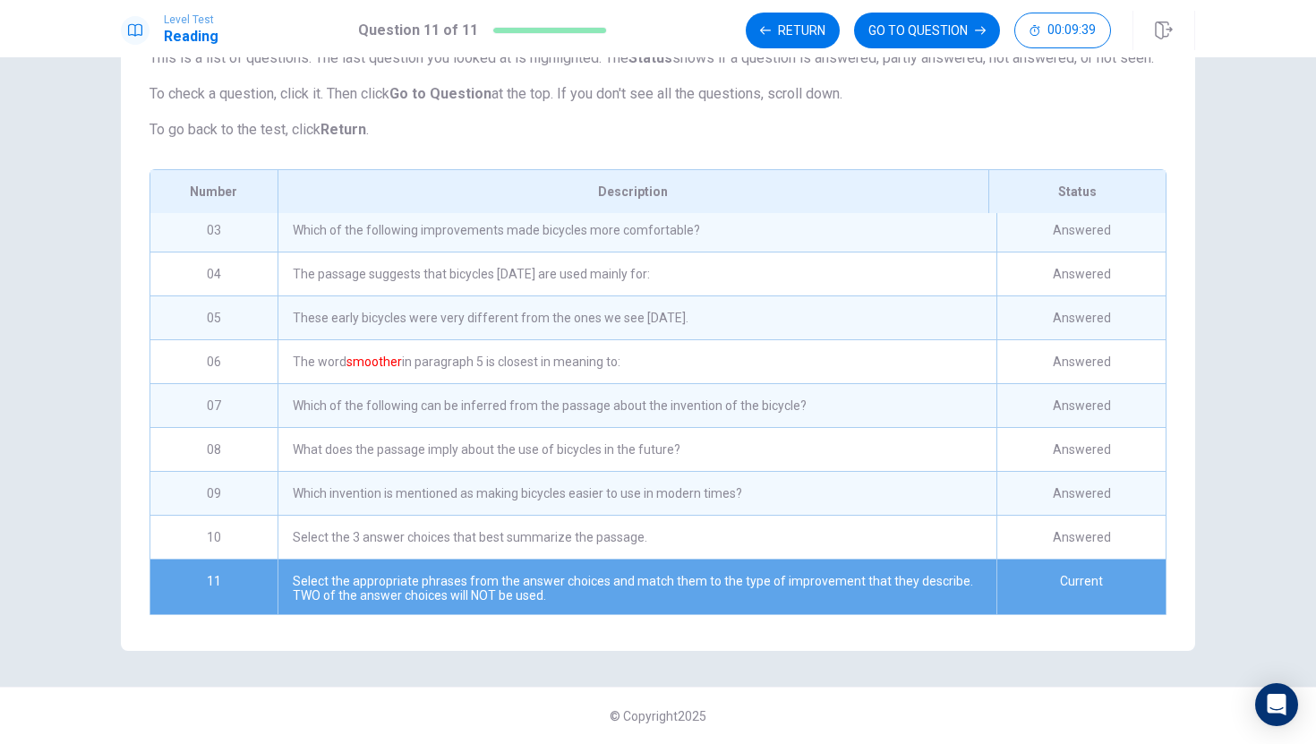
scroll to position [95, 0]
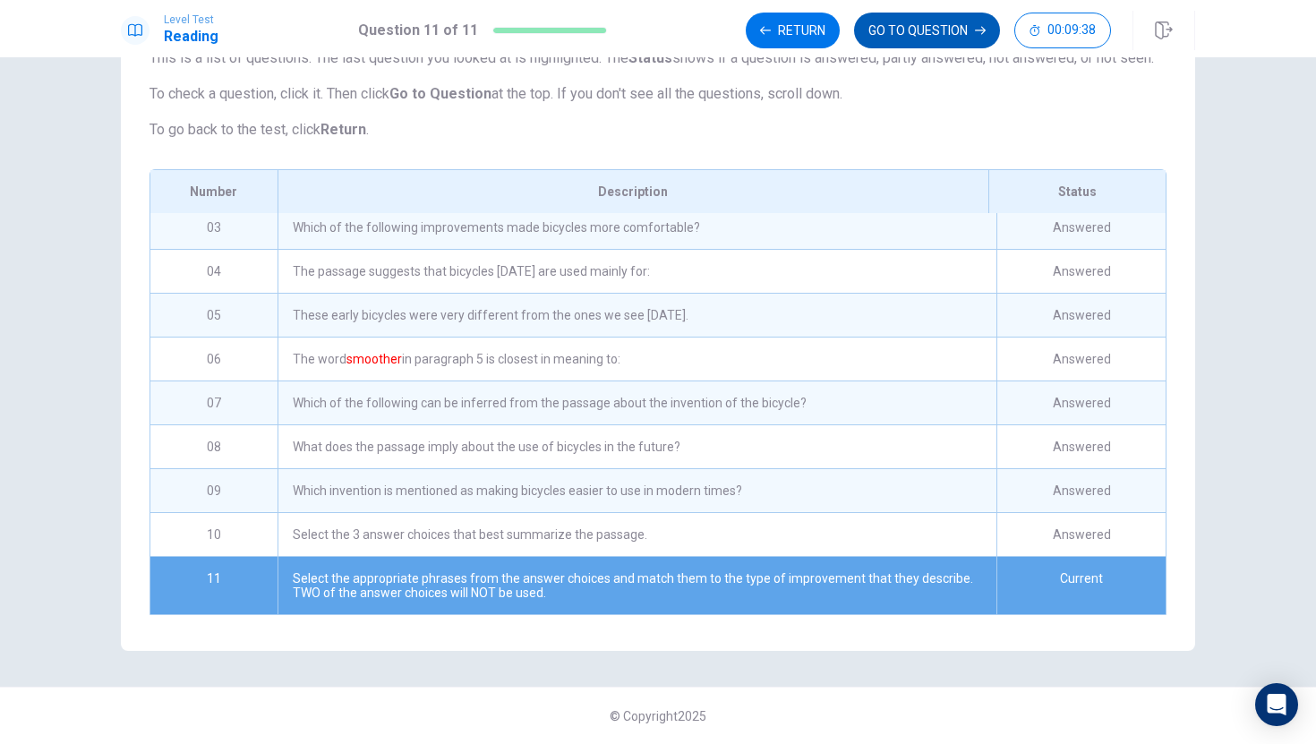
click at [911, 36] on button "GO TO QUESTION" at bounding box center [927, 31] width 146 height 36
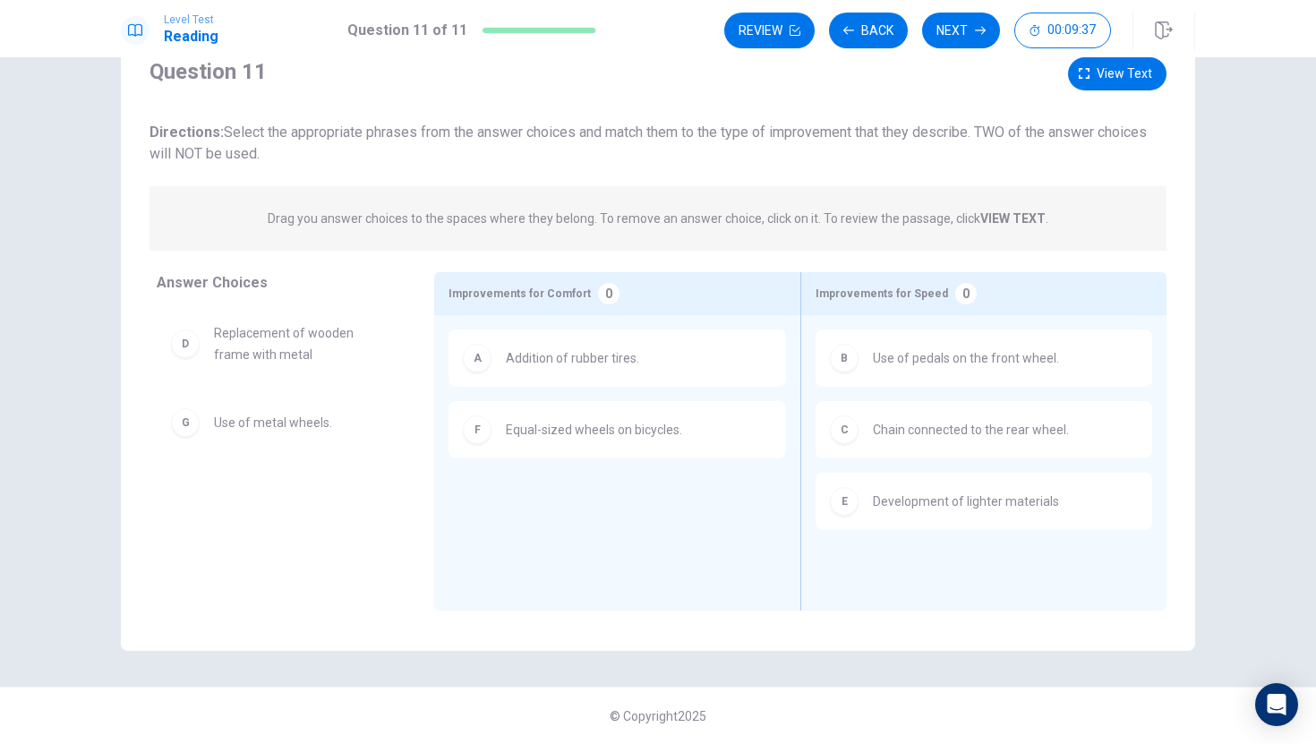
scroll to position [64, 0]
click at [1156, 23] on icon "button" at bounding box center [1164, 30] width 18 height 18
click at [775, 20] on button "Review" at bounding box center [769, 31] width 90 height 36
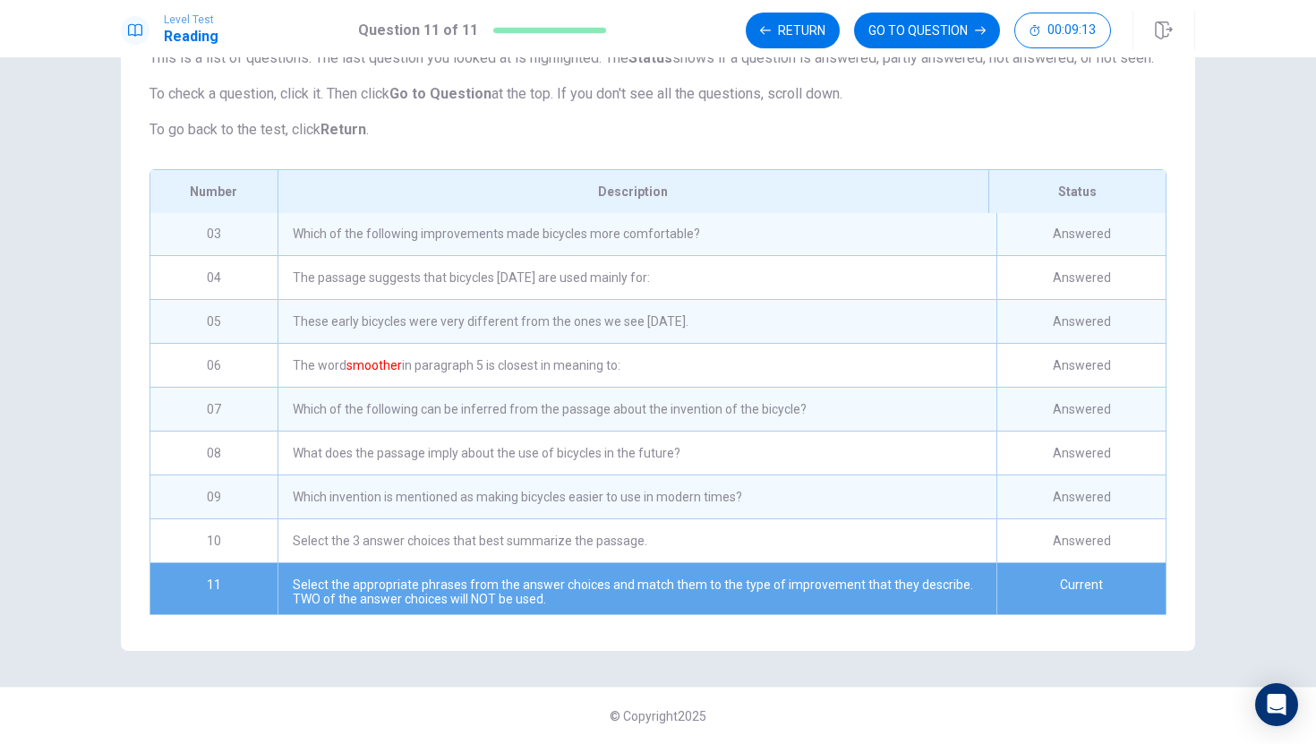
scroll to position [95, 0]
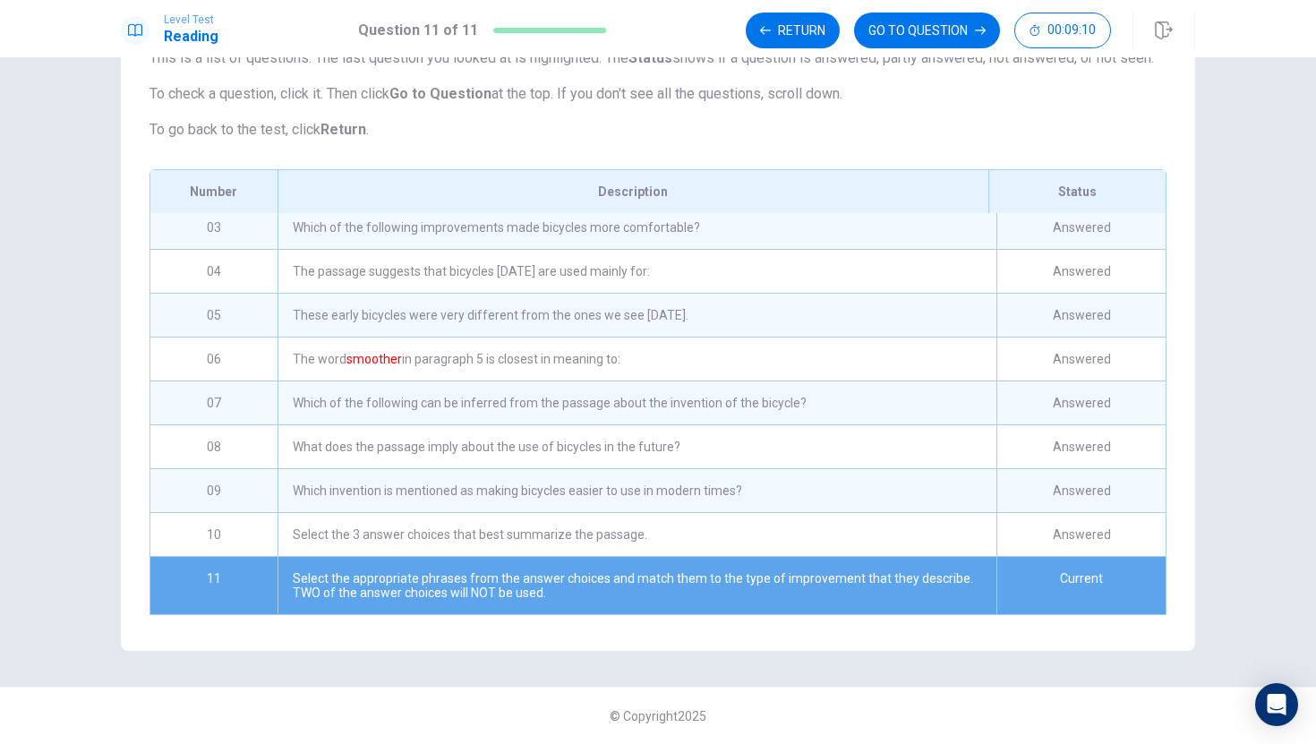
click at [747, 529] on div "Select the 3 answer choices that best summarize the passage." at bounding box center [636, 534] width 719 height 43
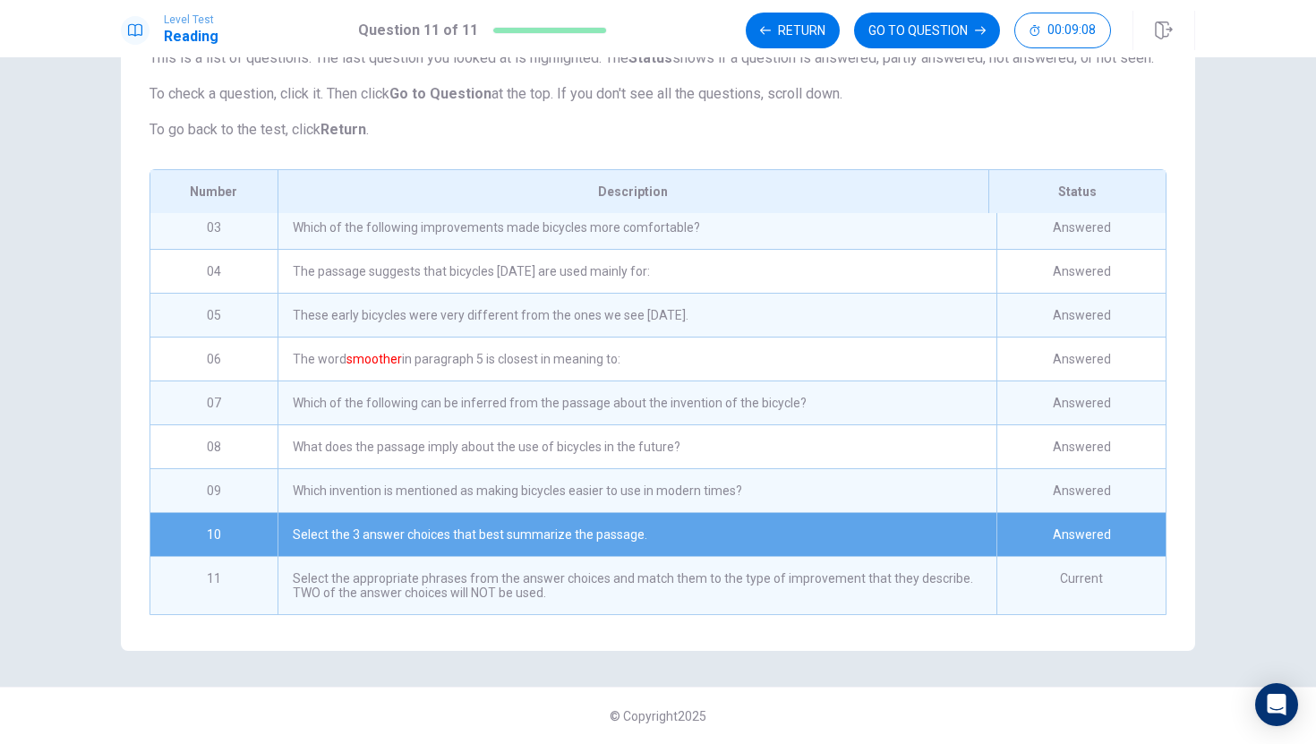
click at [737, 486] on div "Which invention is mentioned as making bicycles easier to use in modern times?" at bounding box center [636, 490] width 719 height 43
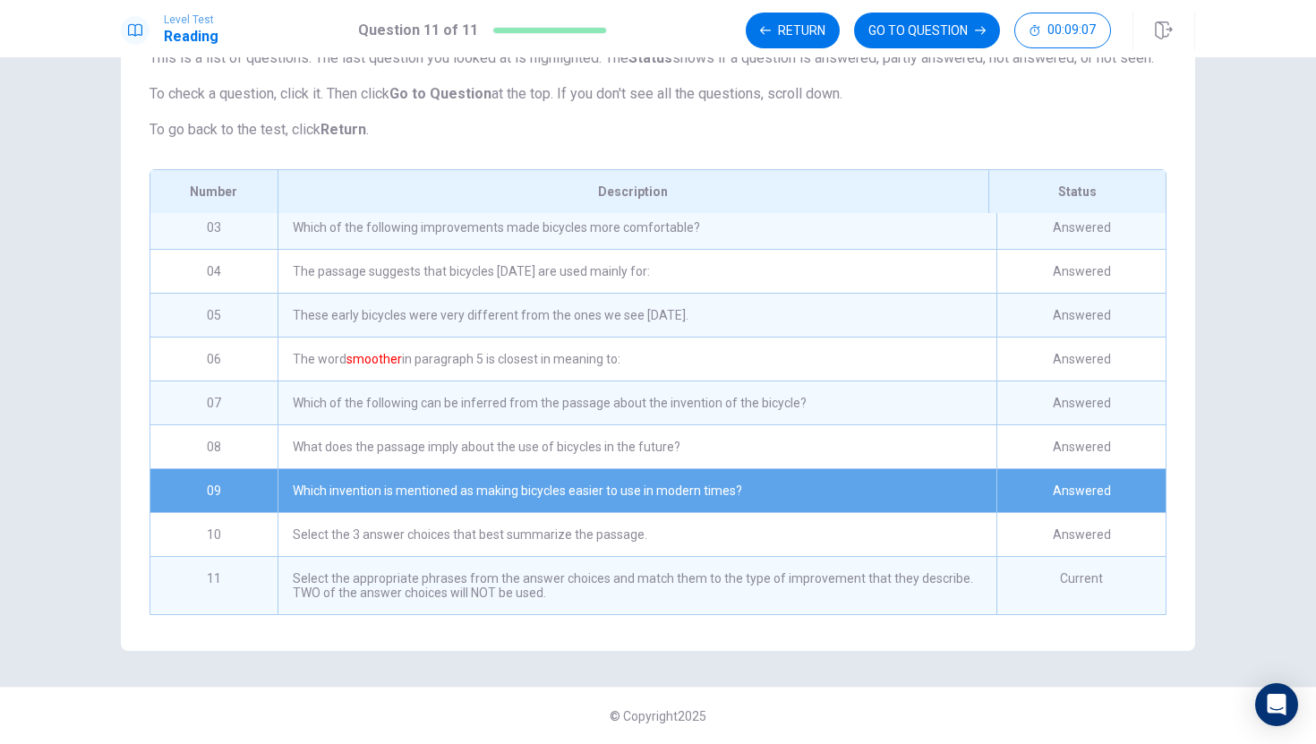
click at [728, 455] on div "What does the passage imply about the use of bicycles in the future?" at bounding box center [636, 446] width 719 height 43
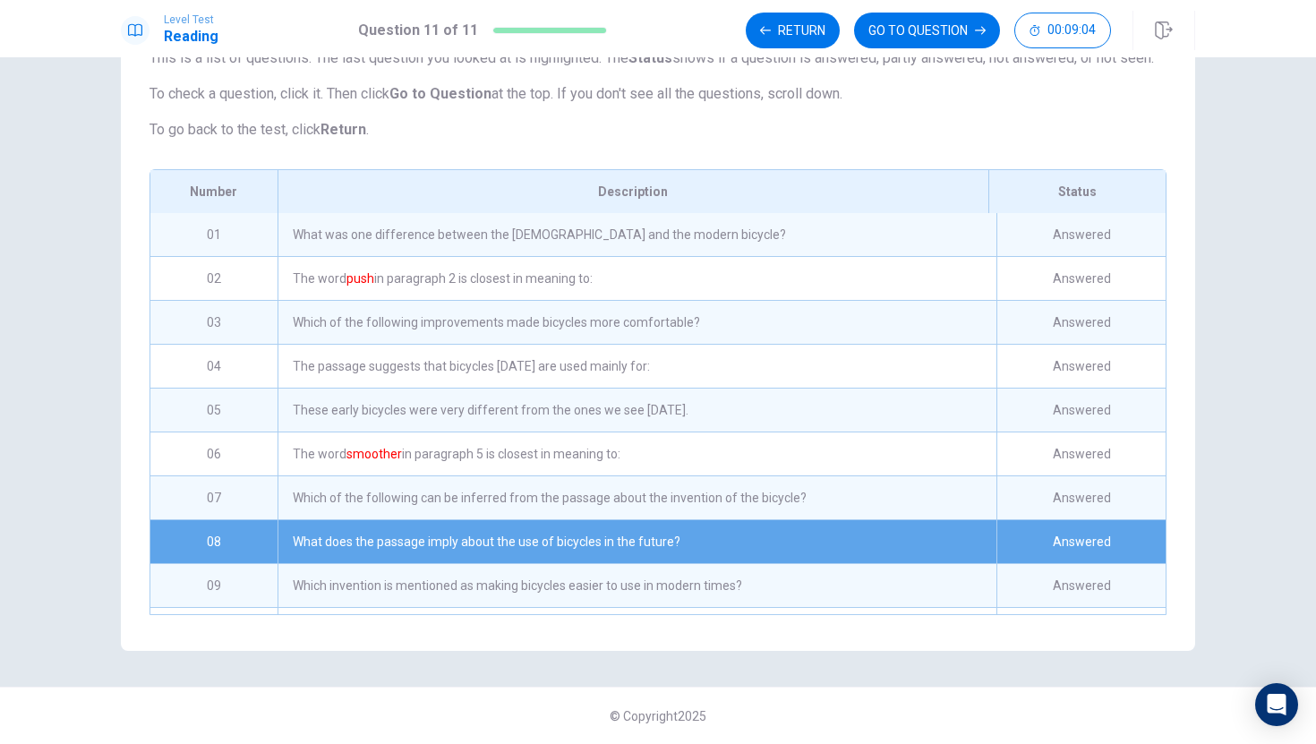
scroll to position [0, 0]
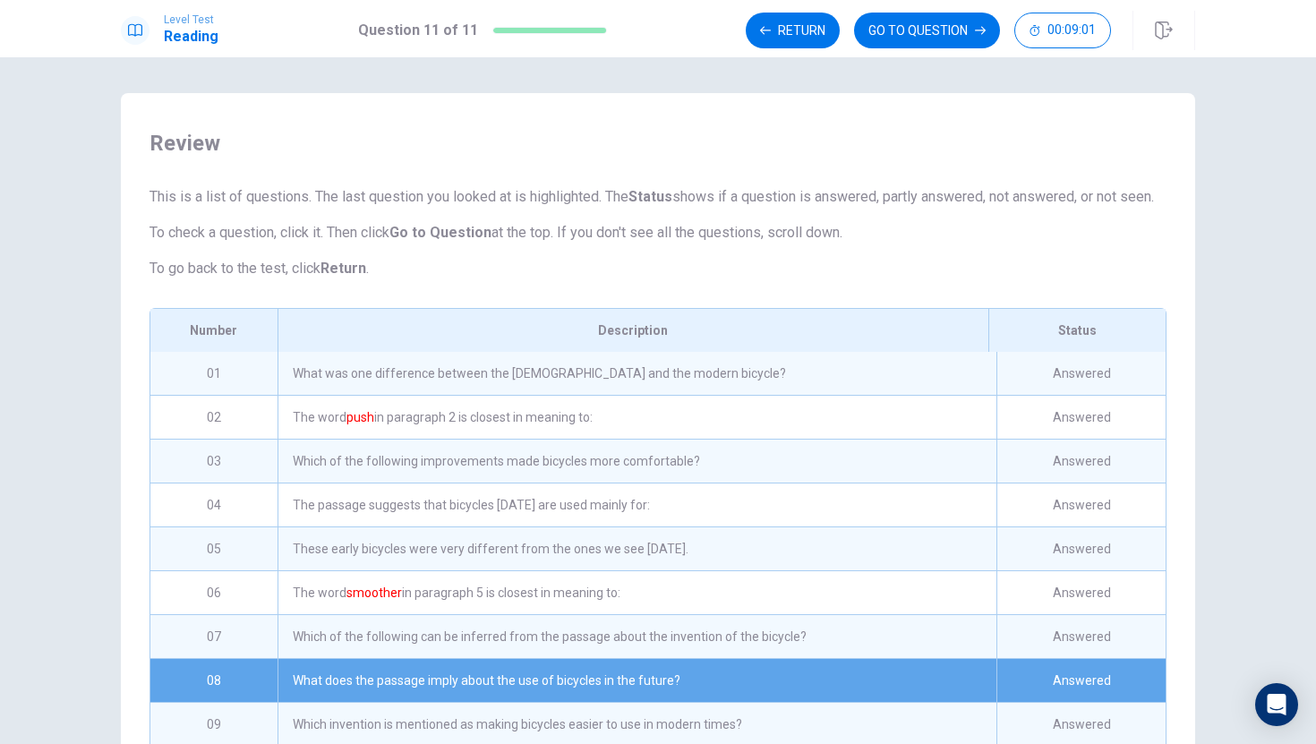
click at [764, 439] on div "The word push in paragraph 2 is closest in meaning to:" at bounding box center [636, 417] width 719 height 43
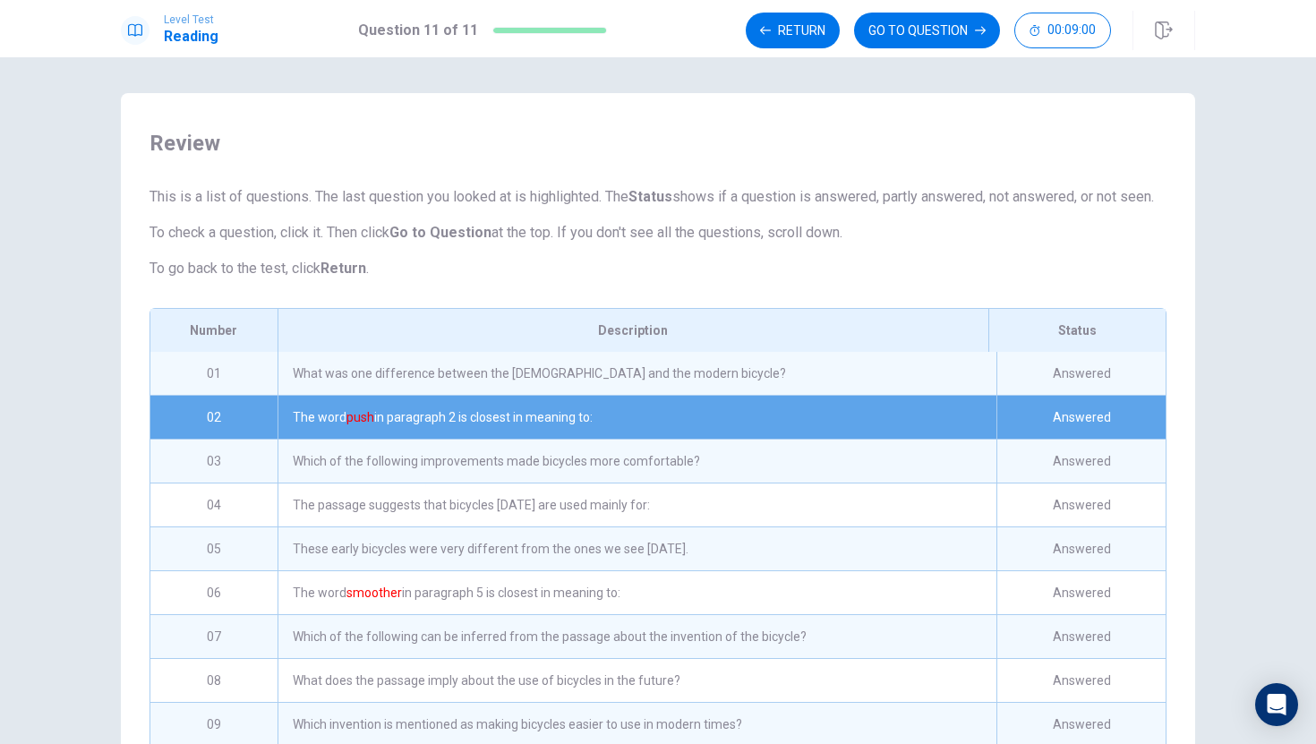
click at [744, 482] on div "Which of the following improvements made bicycles more comfortable?" at bounding box center [636, 460] width 719 height 43
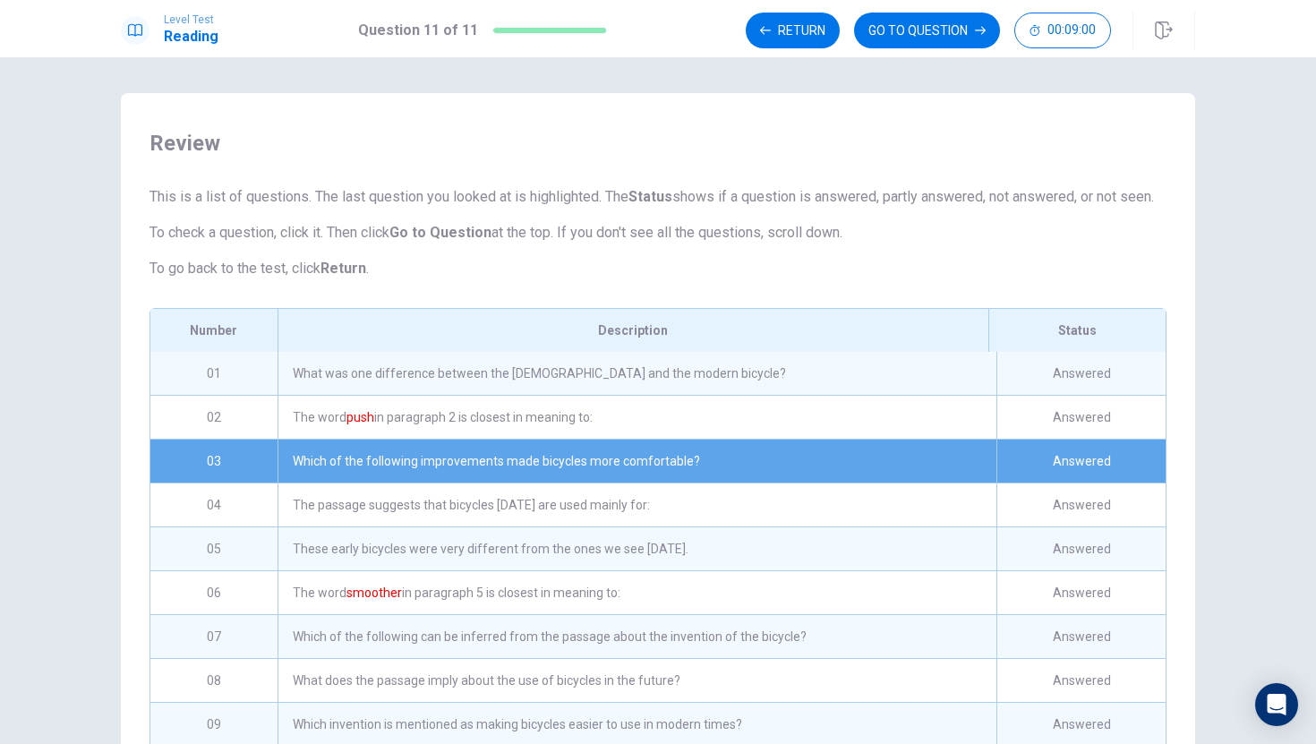
click at [744, 482] on div "Which of the following improvements made bicycles more comfortable?" at bounding box center [636, 460] width 719 height 43
click at [820, 478] on div "Which of the following improvements made bicycles more comfortable?" at bounding box center [636, 460] width 719 height 43
click at [1074, 479] on div "Answered" at bounding box center [1080, 460] width 169 height 43
drag, startPoint x: 1074, startPoint y: 479, endPoint x: 766, endPoint y: 508, distance: 309.2
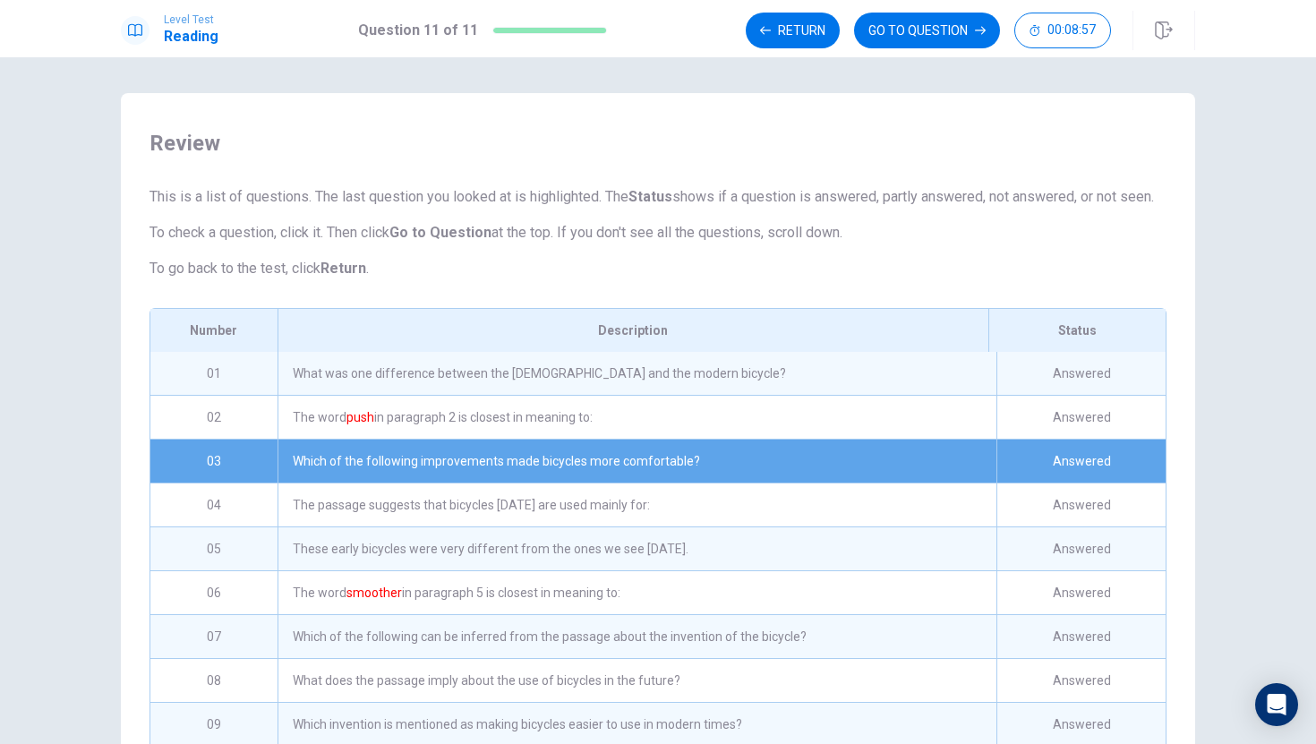
click at [766, 508] on div "01 What was one difference between the [DEMOGRAPHIC_DATA] and the modern bicycl…" at bounding box center [657, 552] width 1015 height 401
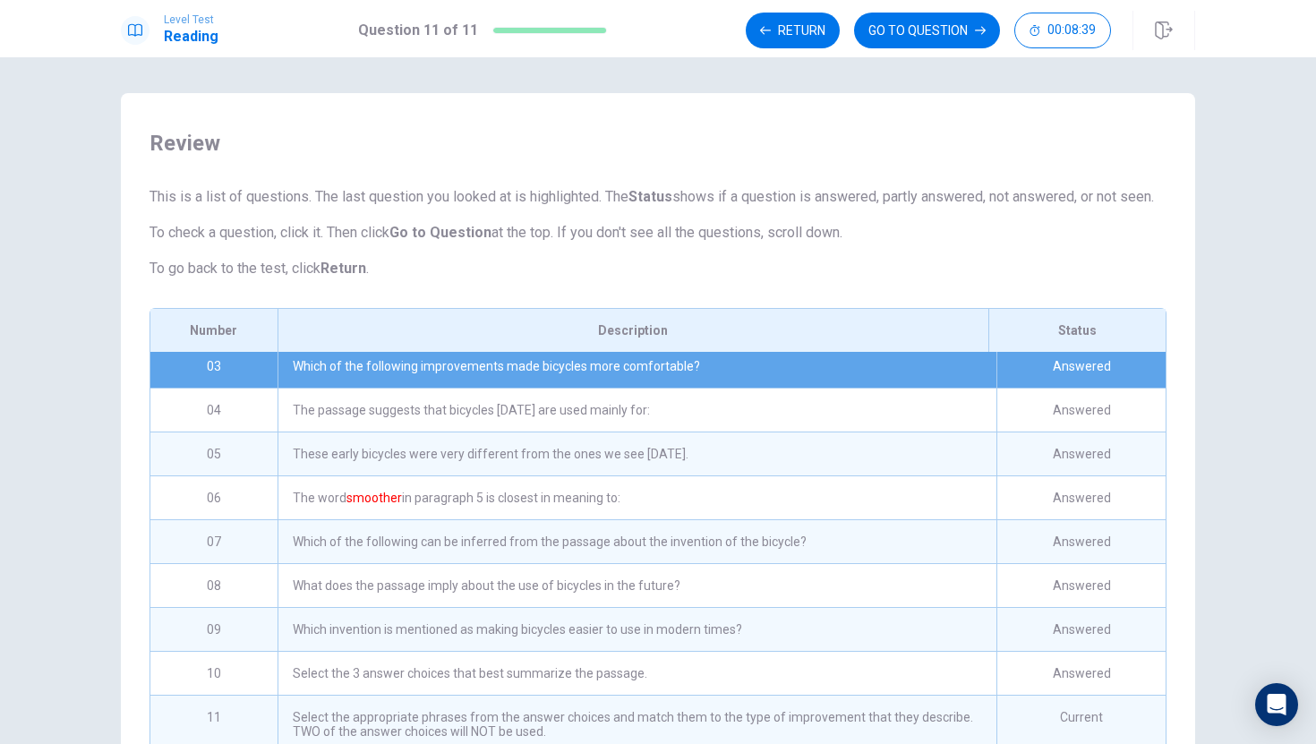
scroll to position [160, 0]
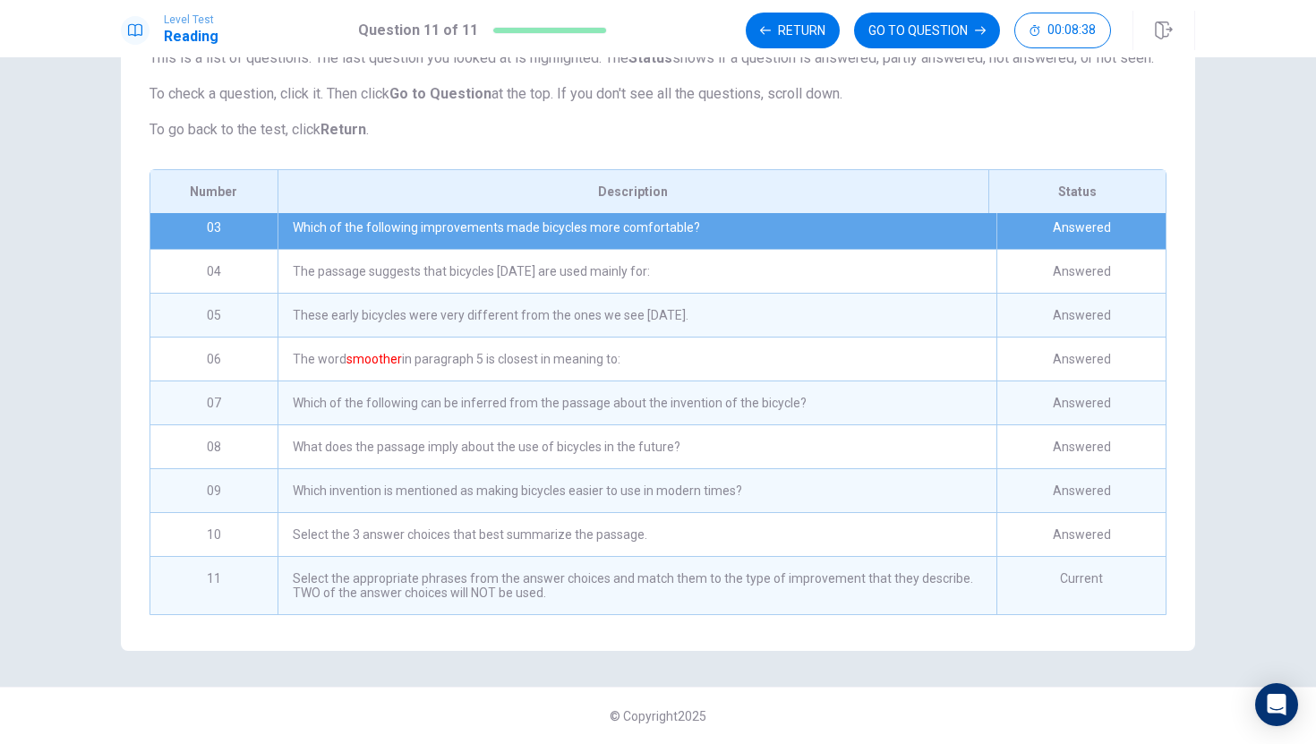
click at [627, 582] on div "Select the appropriate phrases from the answer choices and match them to the ty…" at bounding box center [636, 585] width 719 height 57
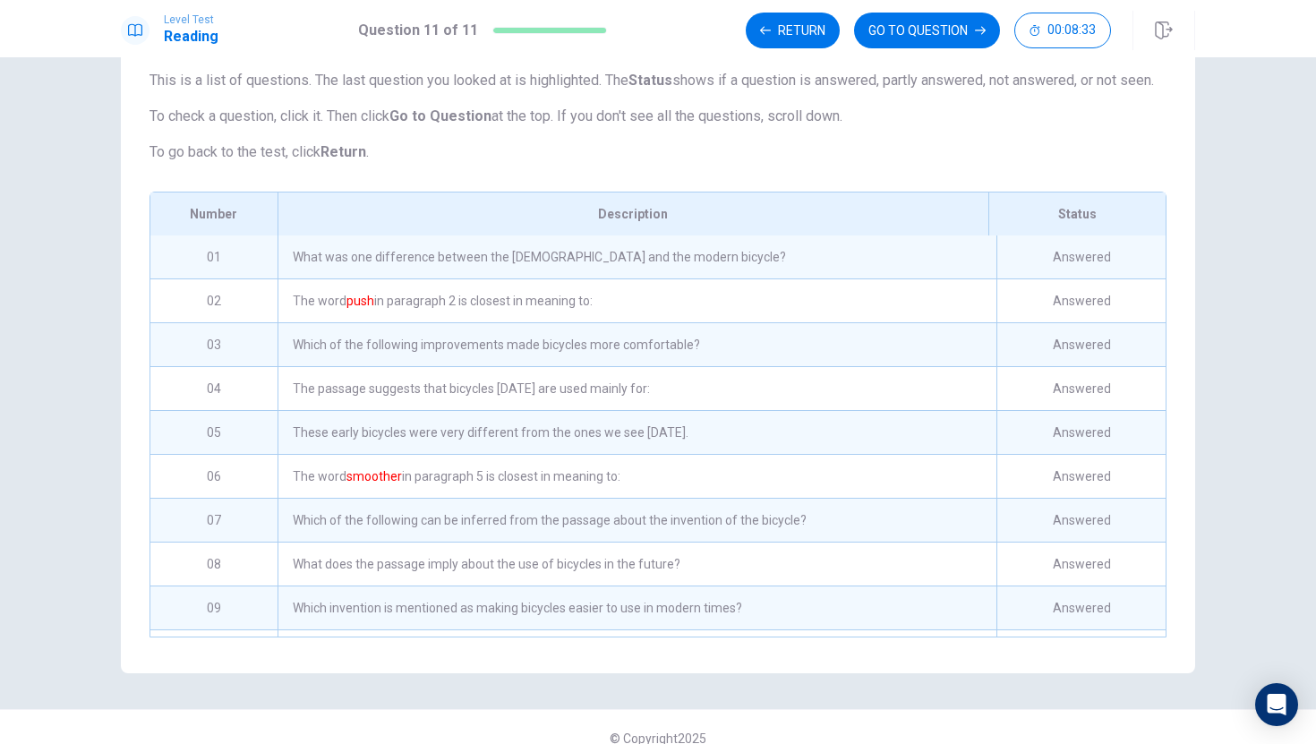
scroll to position [90, 0]
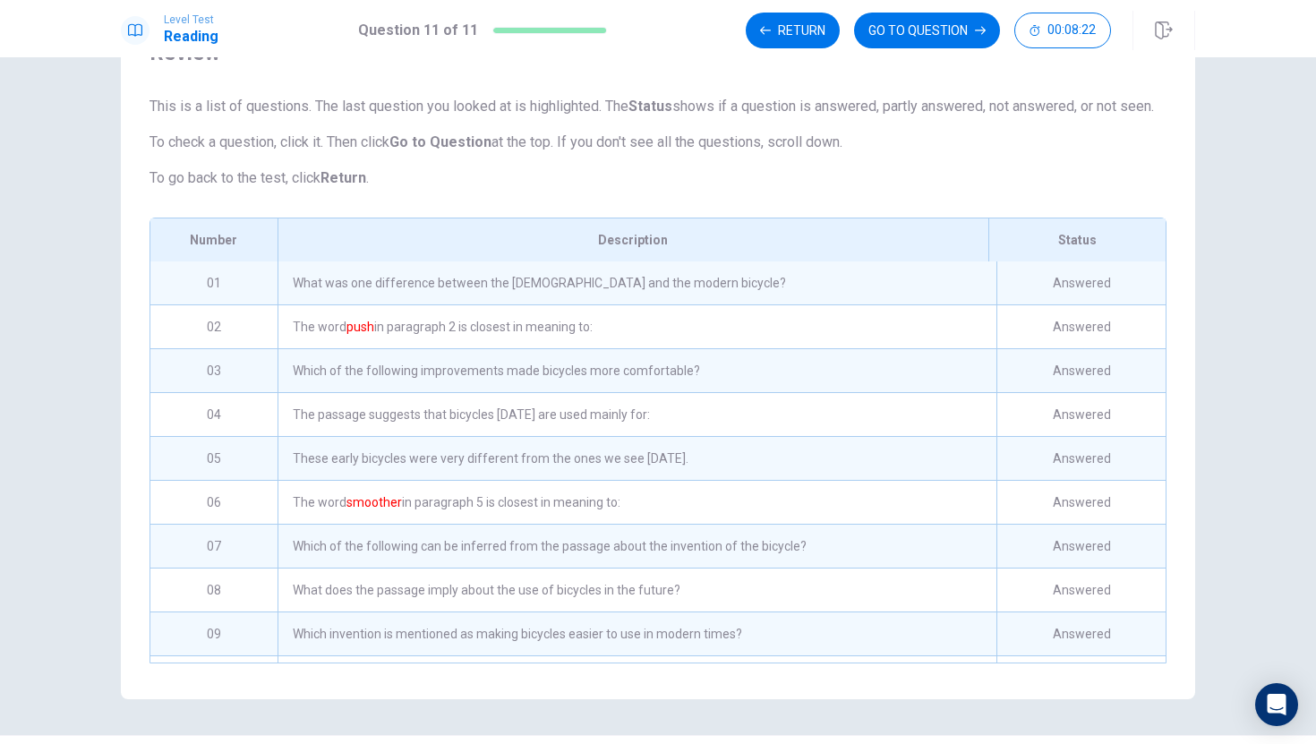
click at [1055, 304] on div "Answered" at bounding box center [1080, 282] width 169 height 43
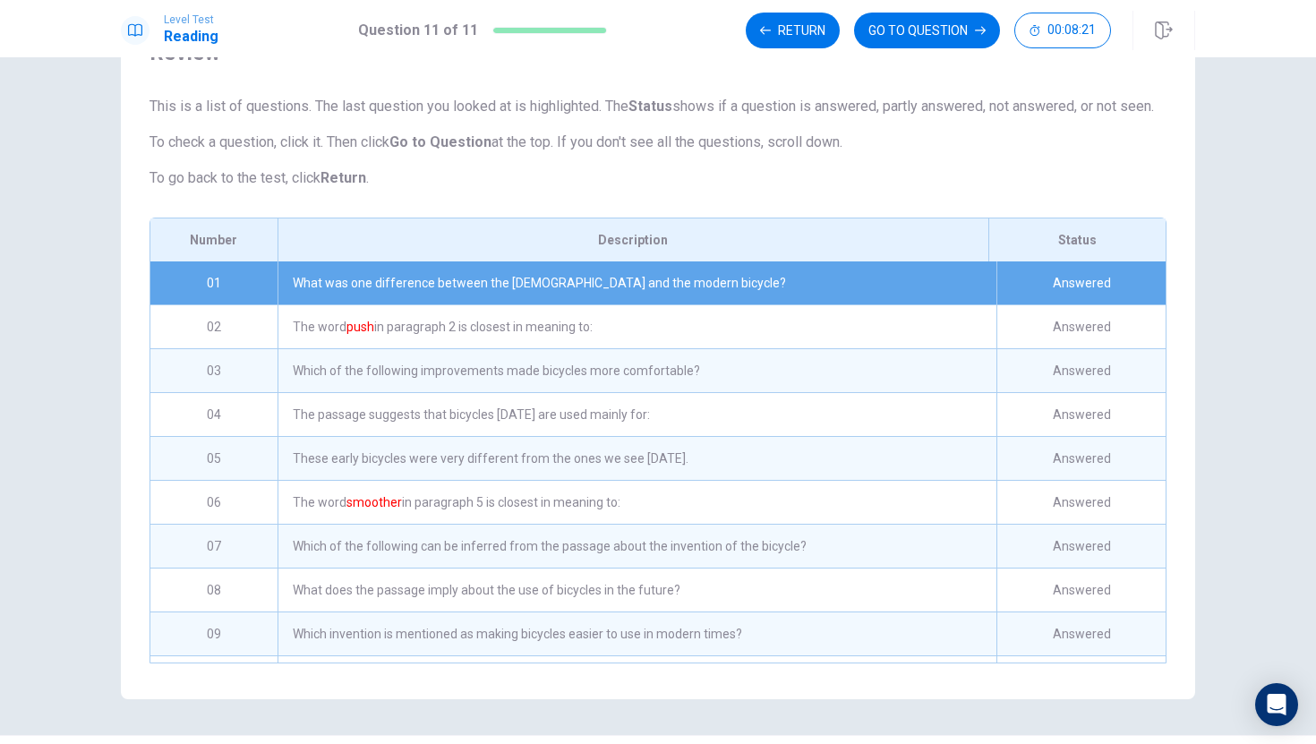
click at [1055, 304] on div "Answered" at bounding box center [1080, 282] width 169 height 43
click at [754, 298] on div "What was one difference between the [DEMOGRAPHIC_DATA] and the modern bicycle?" at bounding box center [636, 282] width 719 height 43
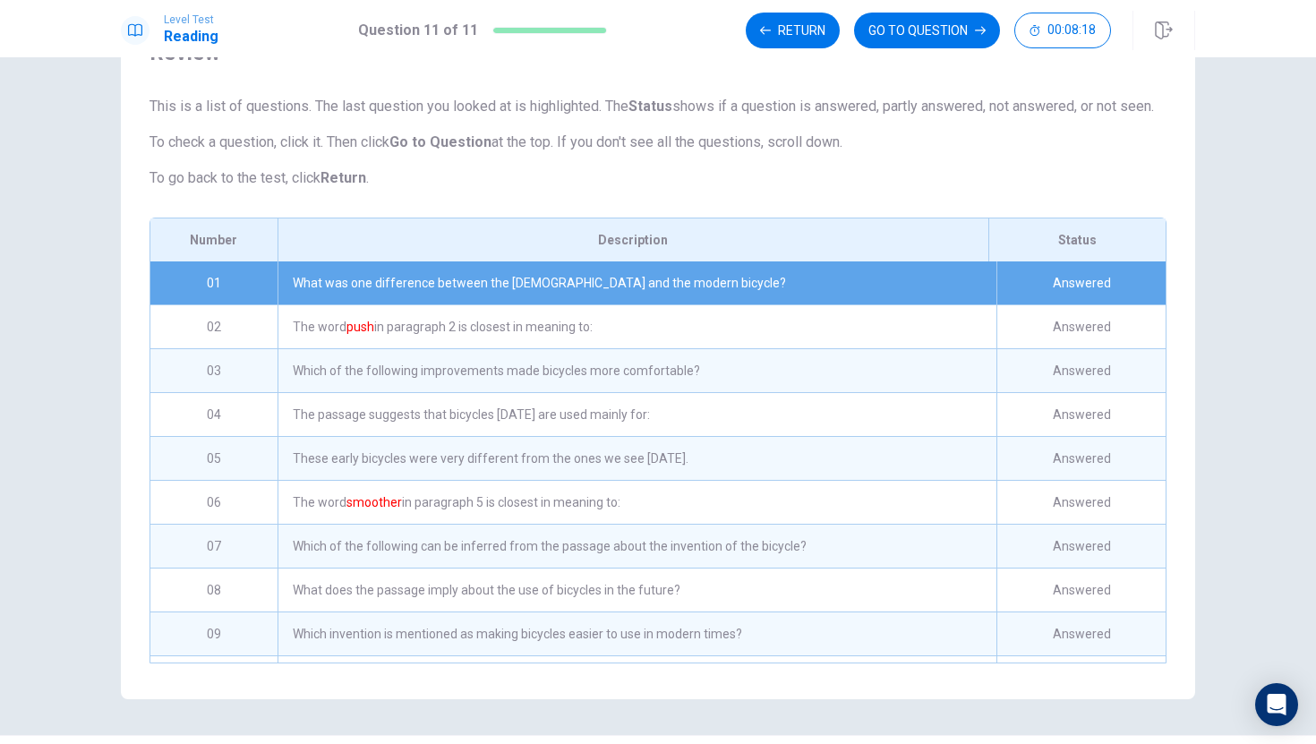
click at [753, 298] on div "What was one difference between the [DEMOGRAPHIC_DATA] and the modern bicycle?" at bounding box center [636, 282] width 719 height 43
click at [955, 37] on button "GO TO QUESTION" at bounding box center [927, 31] width 146 height 36
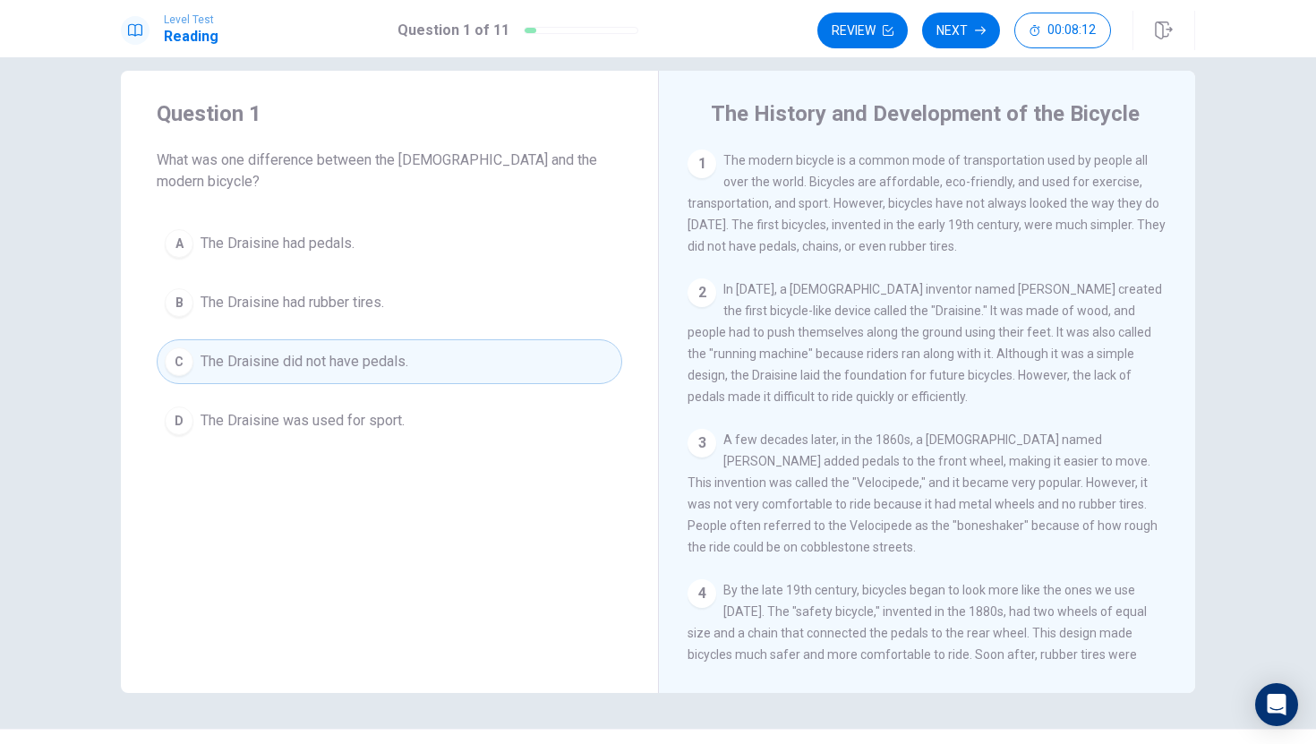
scroll to position [34, 0]
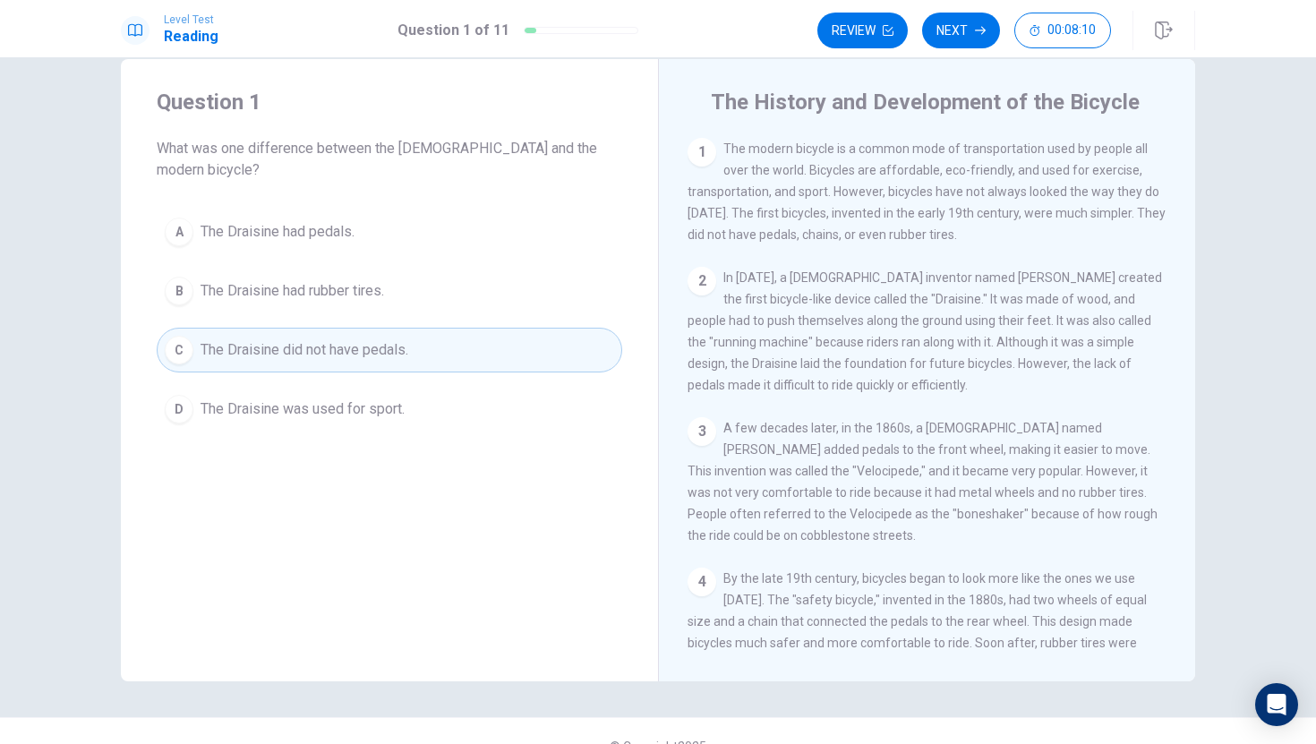
click at [242, 123] on div "Question 1 What was one difference between the [DEMOGRAPHIC_DATA] and the moder…" at bounding box center [389, 134] width 465 height 93
click at [857, 23] on button "Review" at bounding box center [862, 31] width 90 height 36
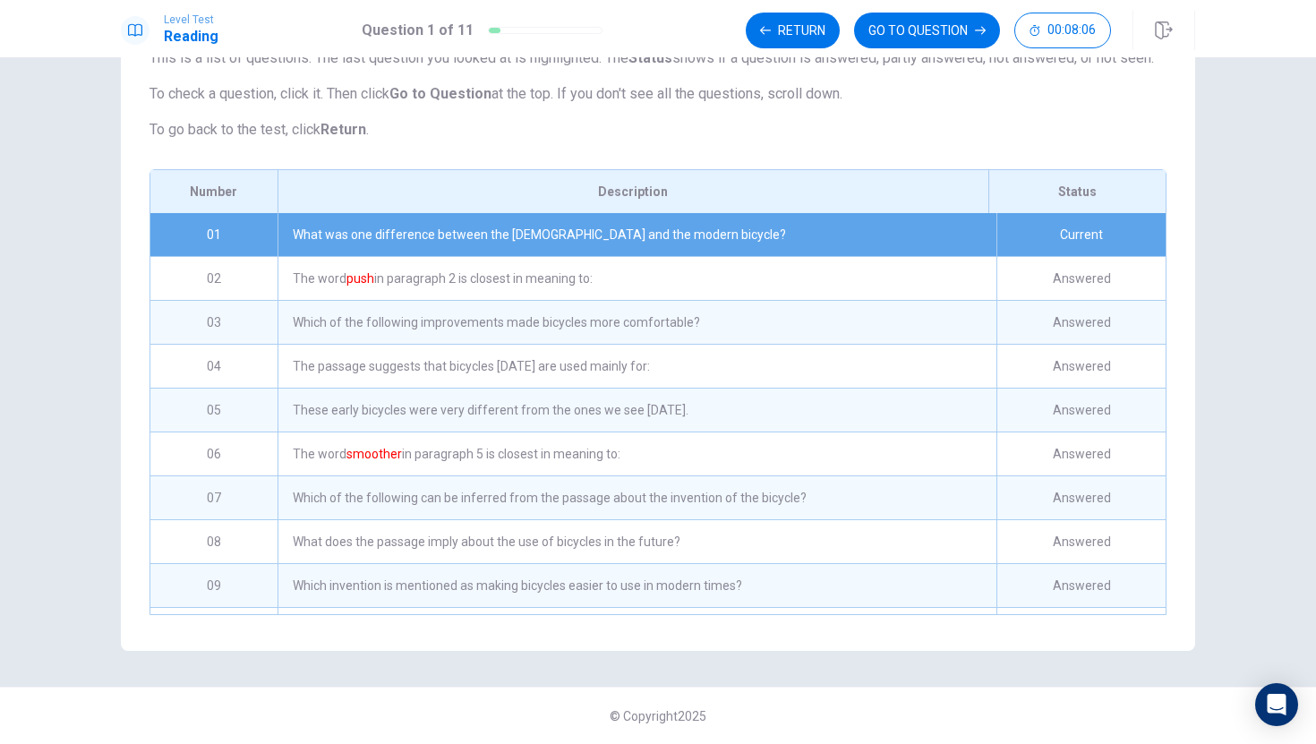
scroll to position [160, 0]
click at [907, 260] on div "The word push in paragraph 2 is closest in meaning to:" at bounding box center [636, 278] width 719 height 43
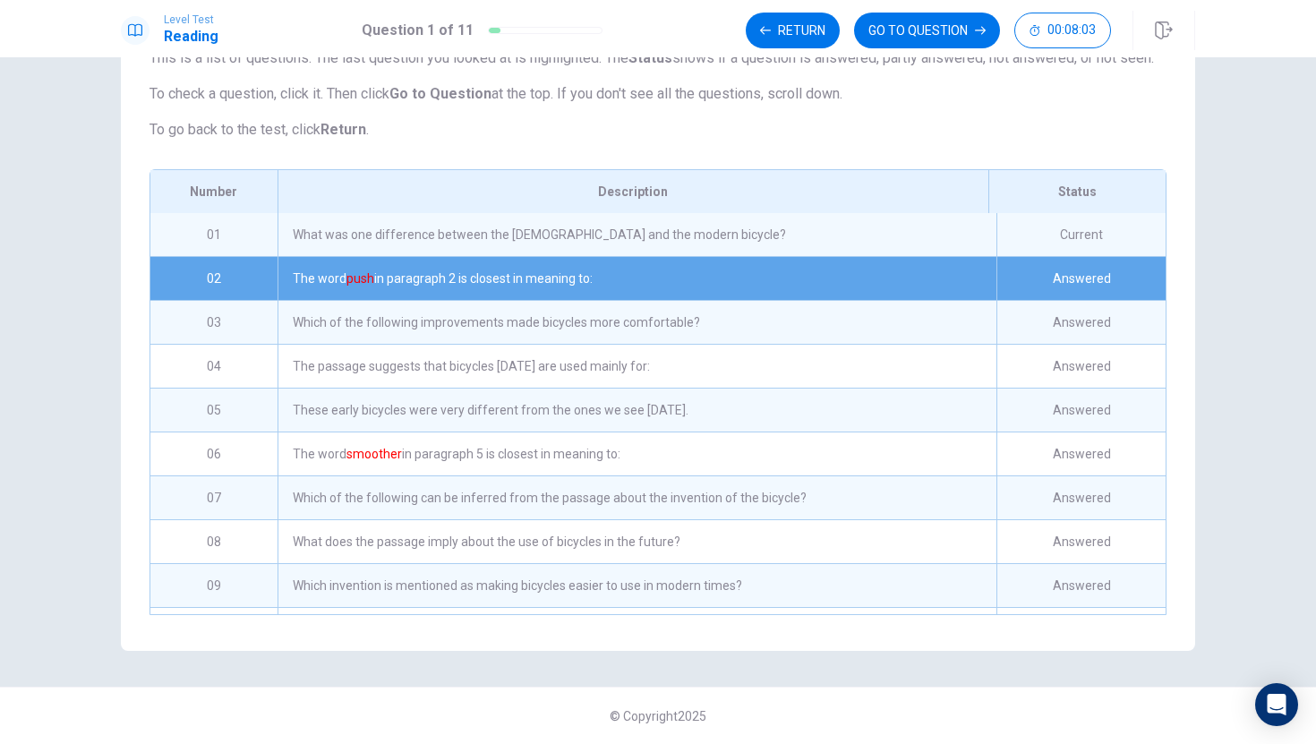
click at [908, 342] on div "Which of the following improvements made bicycles more comfortable?" at bounding box center [636, 322] width 719 height 43
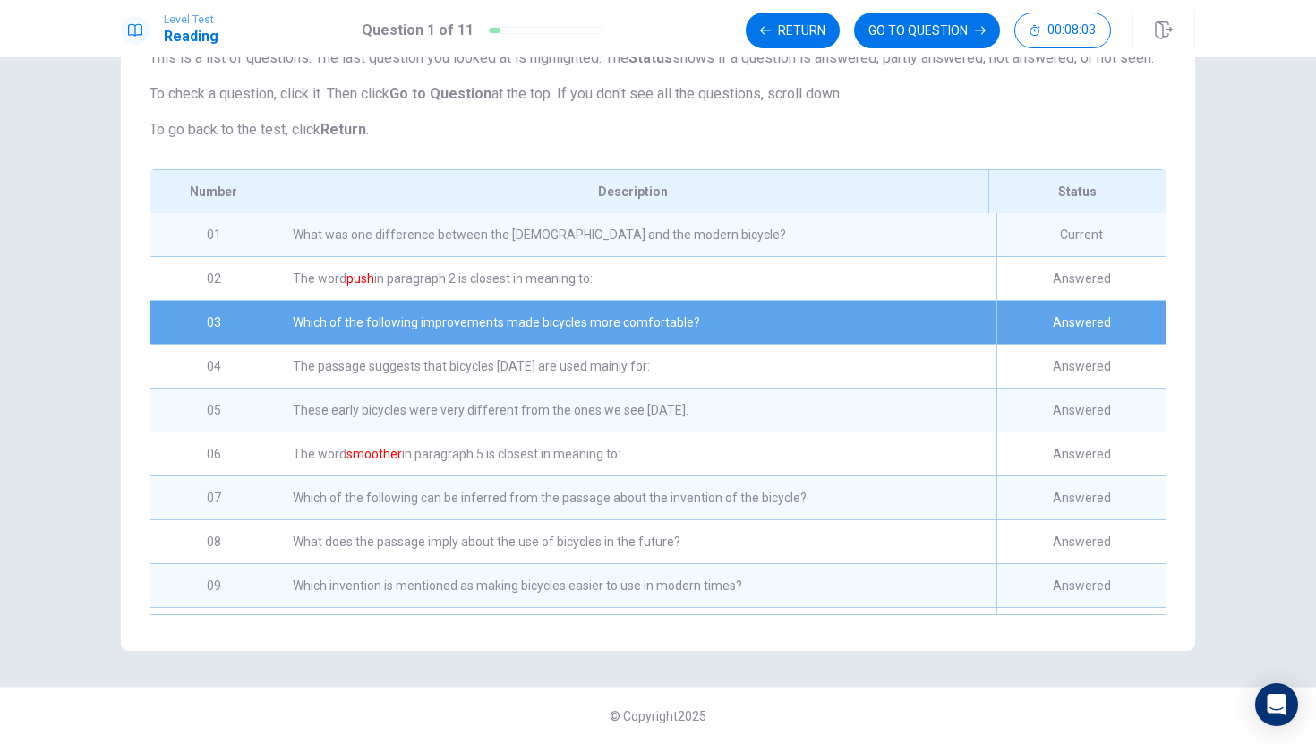
click at [896, 393] on div "These early bicycles were very different from the ones we see [DATE]." at bounding box center [636, 409] width 719 height 43
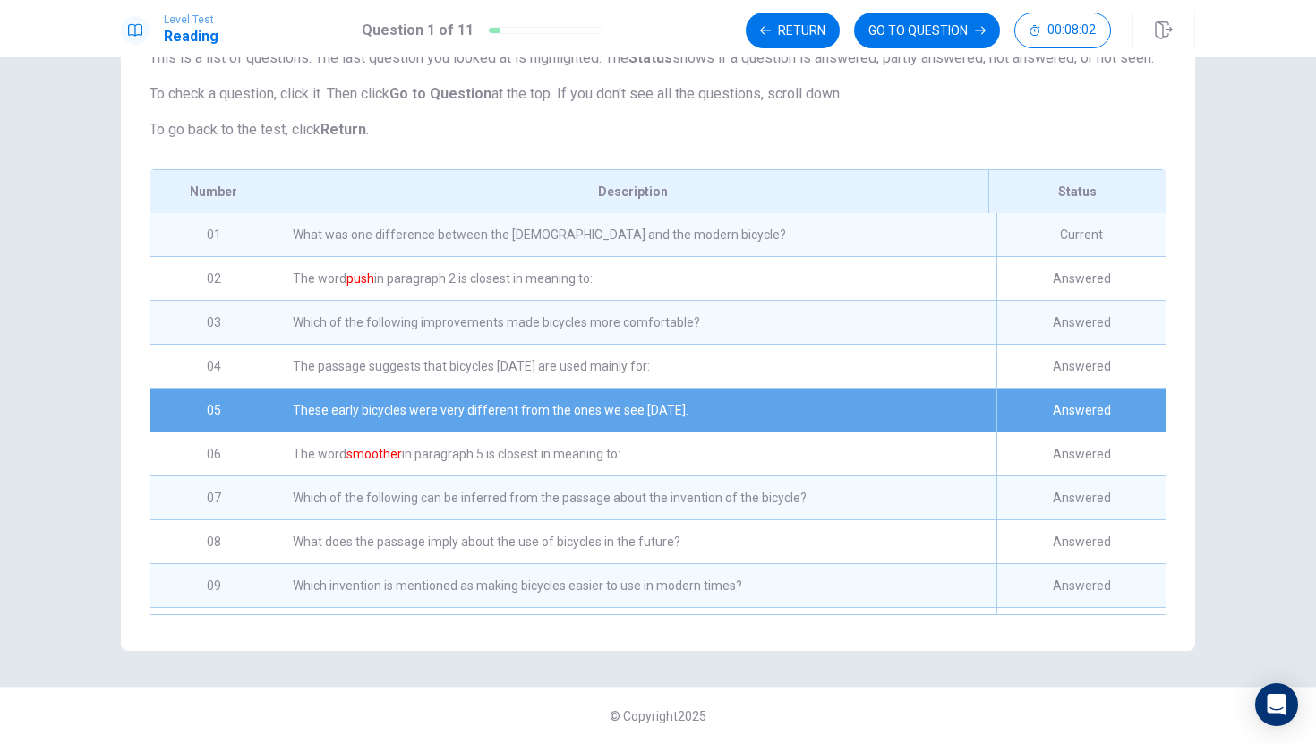
click at [896, 393] on div "These early bicycles were very different from the ones we see [DATE]." at bounding box center [636, 409] width 719 height 43
click at [883, 441] on div "The word smoother in paragraph 5 is closest in meaning to:" at bounding box center [636, 453] width 719 height 43
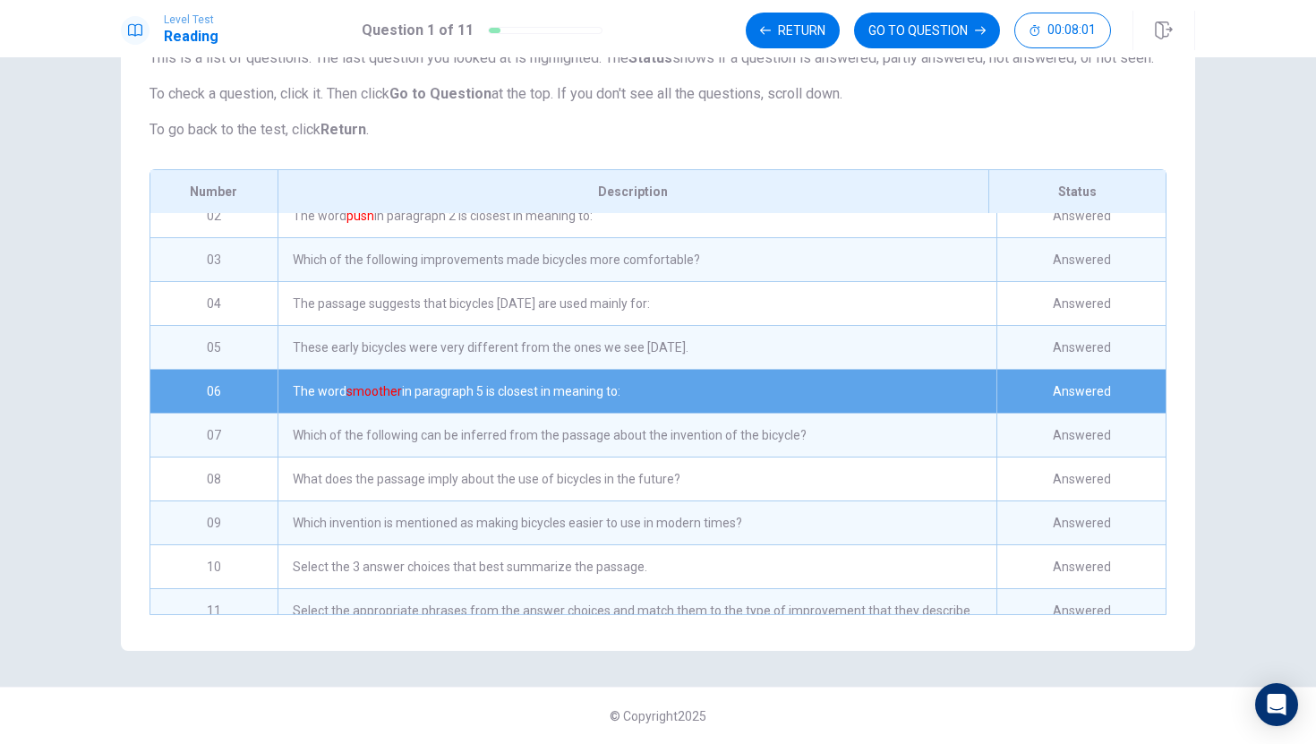
scroll to position [95, 0]
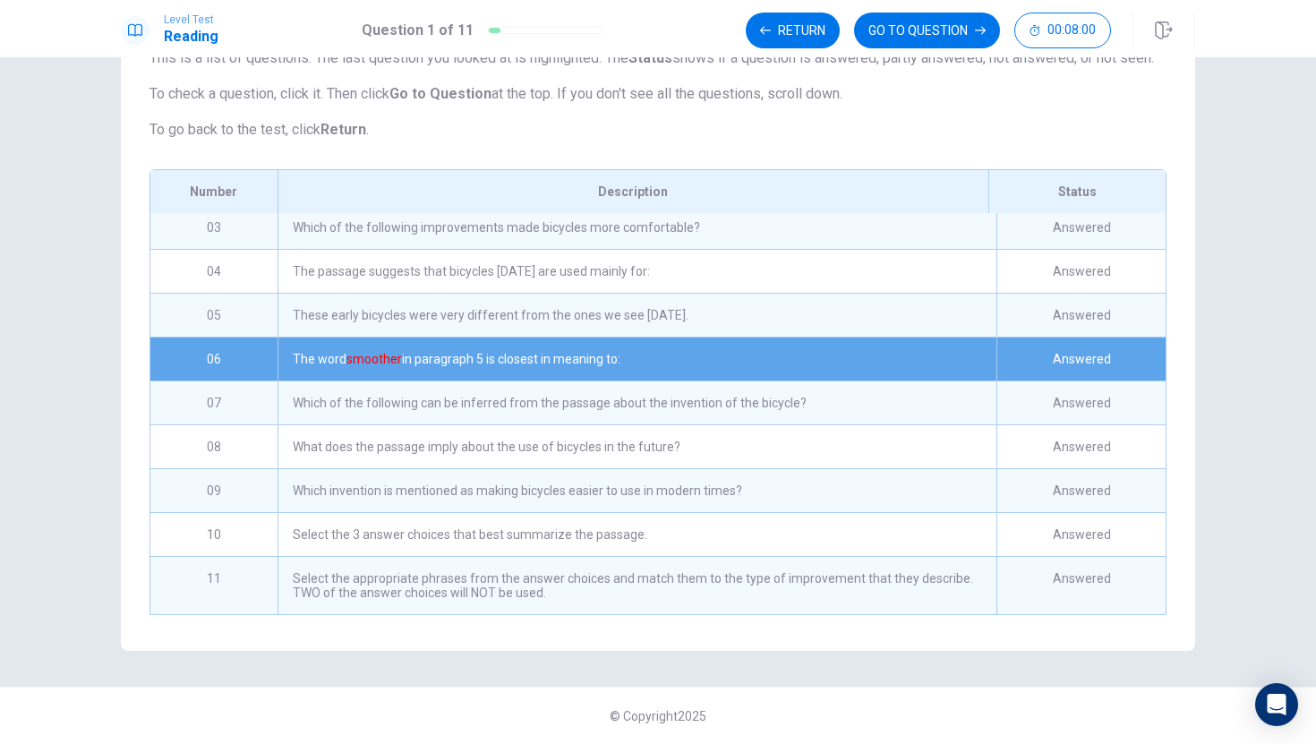
click at [886, 496] on div "Which invention is mentioned as making bicycles easier to use in modern times?" at bounding box center [636, 490] width 719 height 43
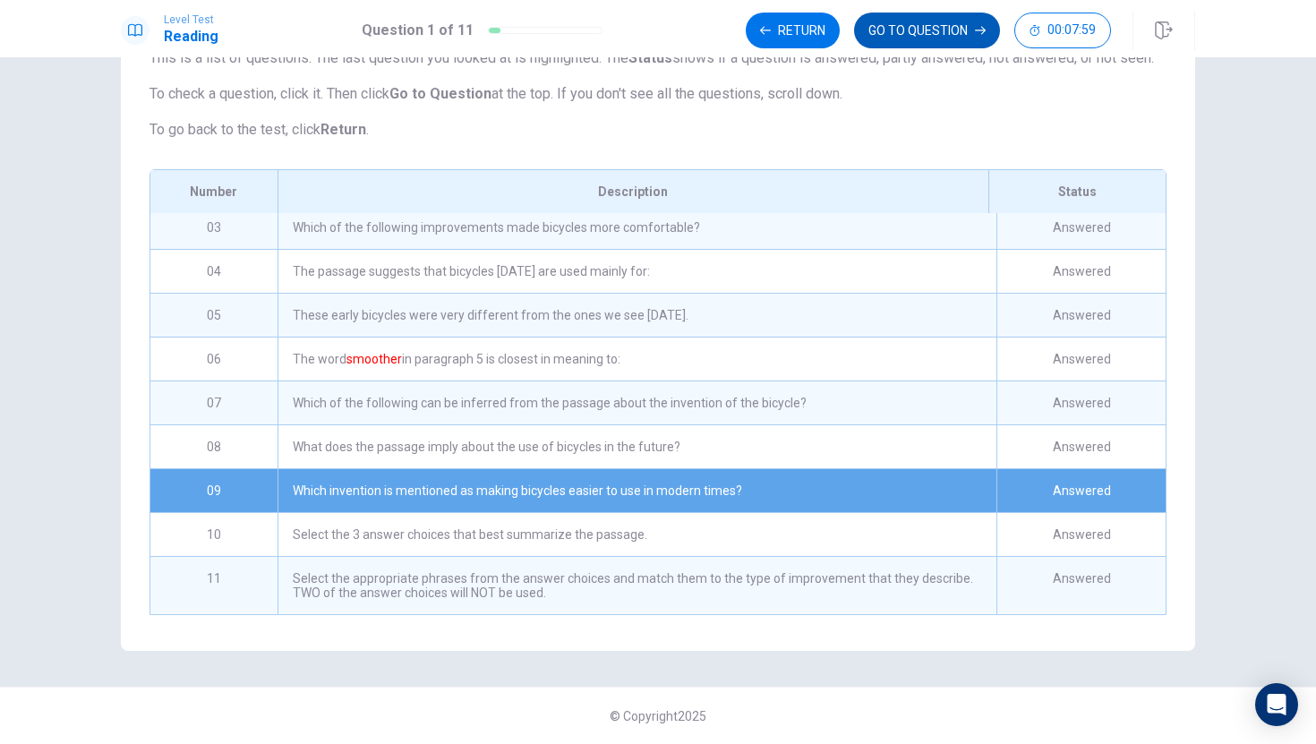
click at [920, 19] on button "GO TO QUESTION" at bounding box center [927, 31] width 146 height 36
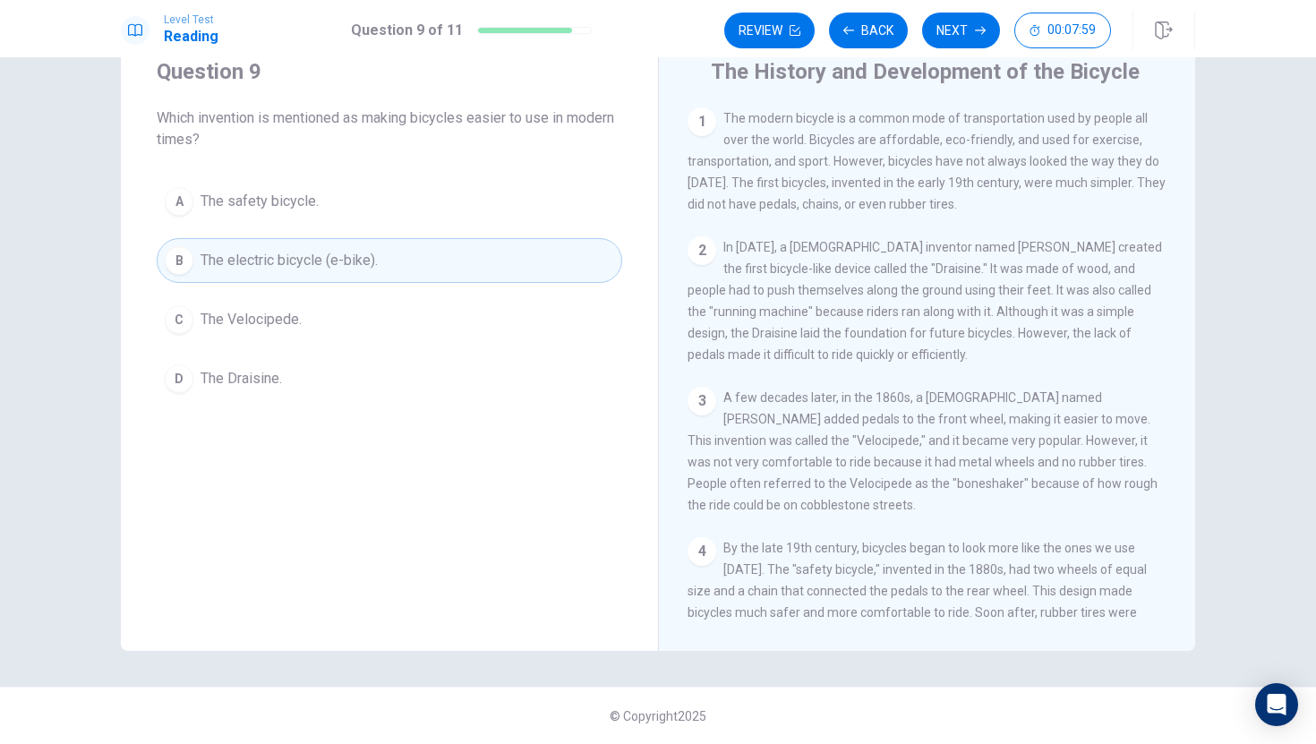
scroll to position [64, 0]
click at [771, 20] on button "Review" at bounding box center [769, 31] width 90 height 36
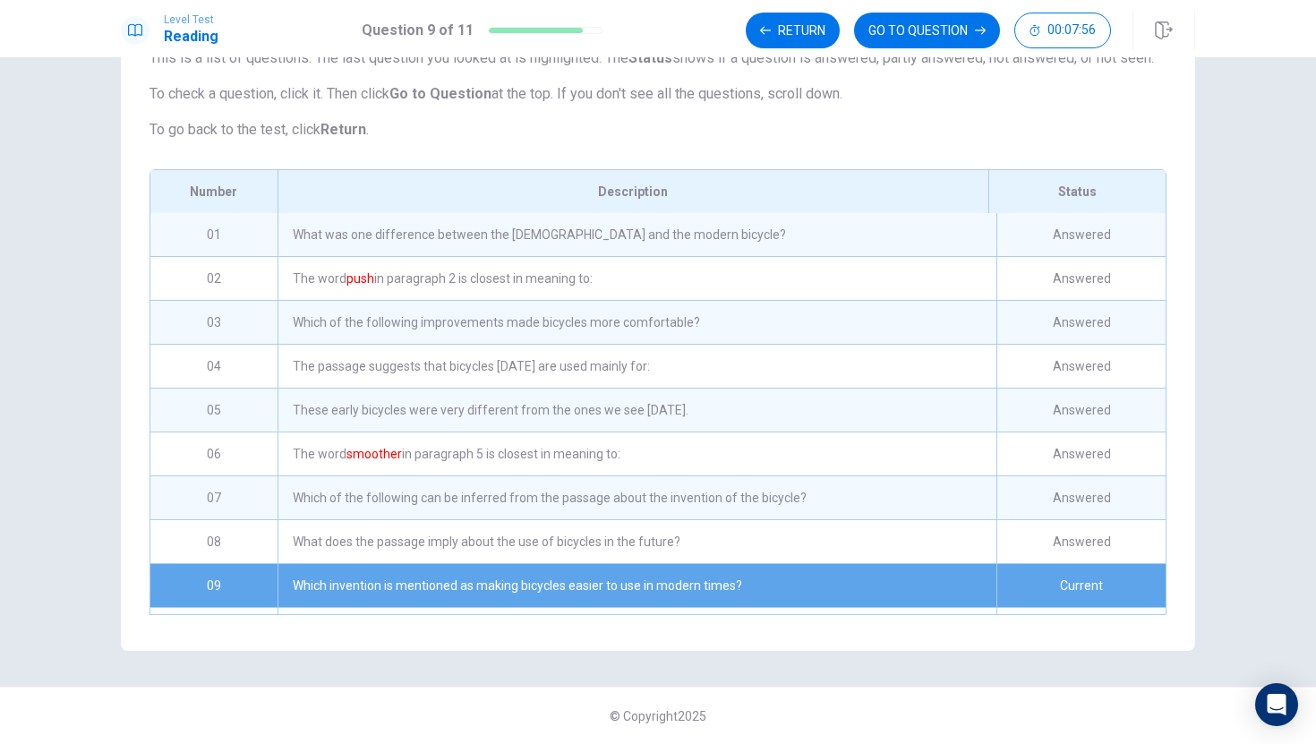
scroll to position [95, 0]
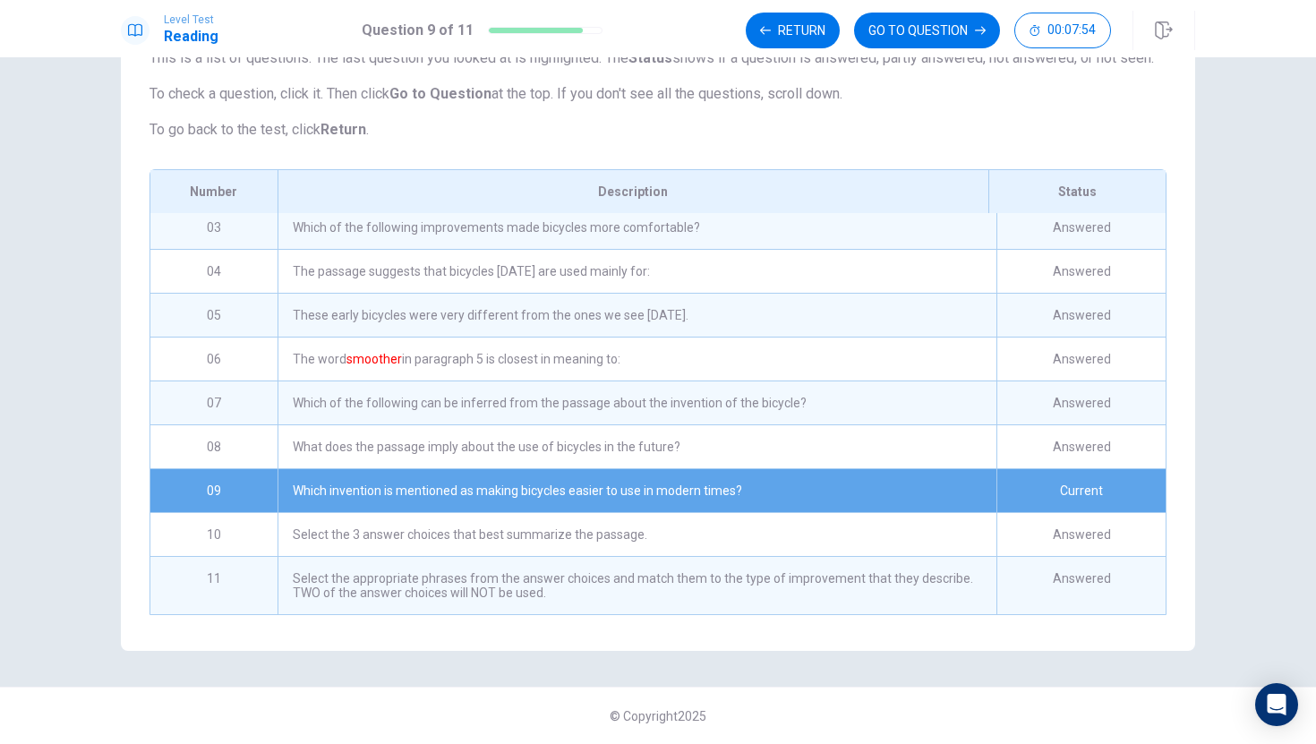
click at [712, 540] on div "Select the 3 answer choices that best summarize the passage." at bounding box center [636, 534] width 719 height 43
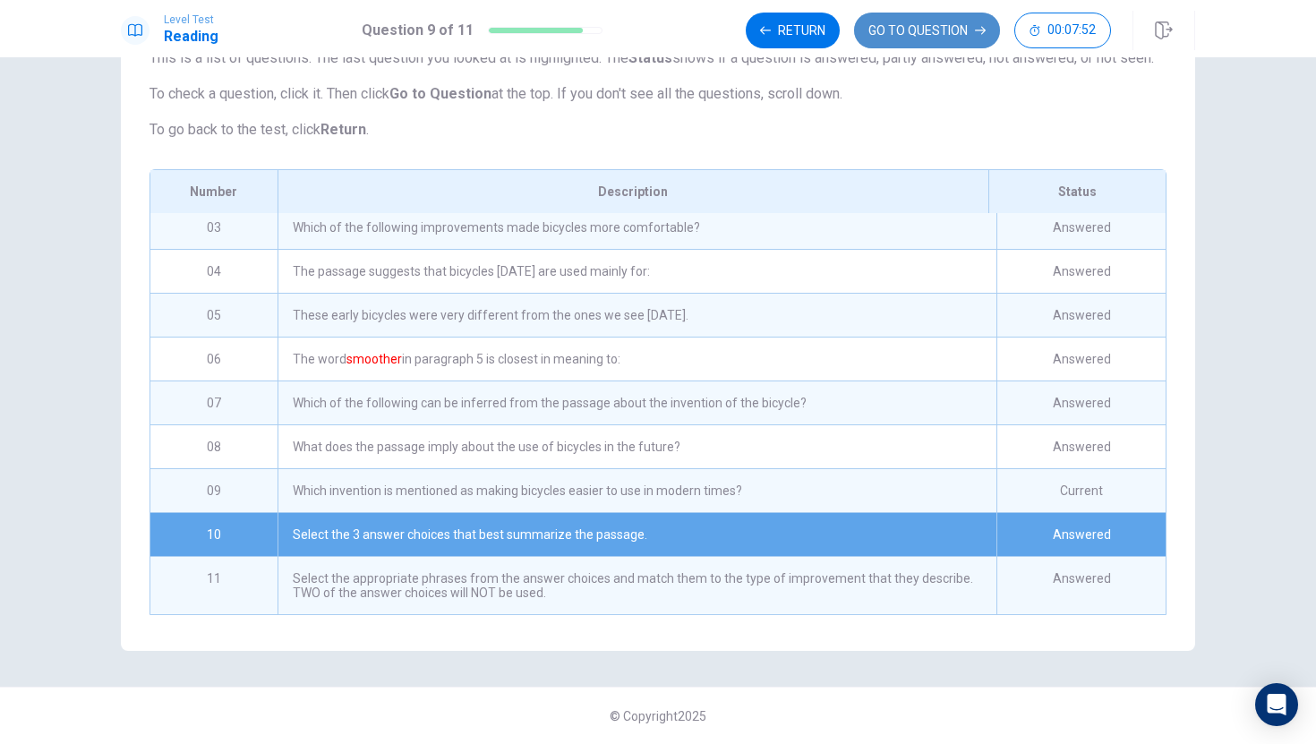
click at [917, 39] on button "GO TO QUESTION" at bounding box center [927, 31] width 146 height 36
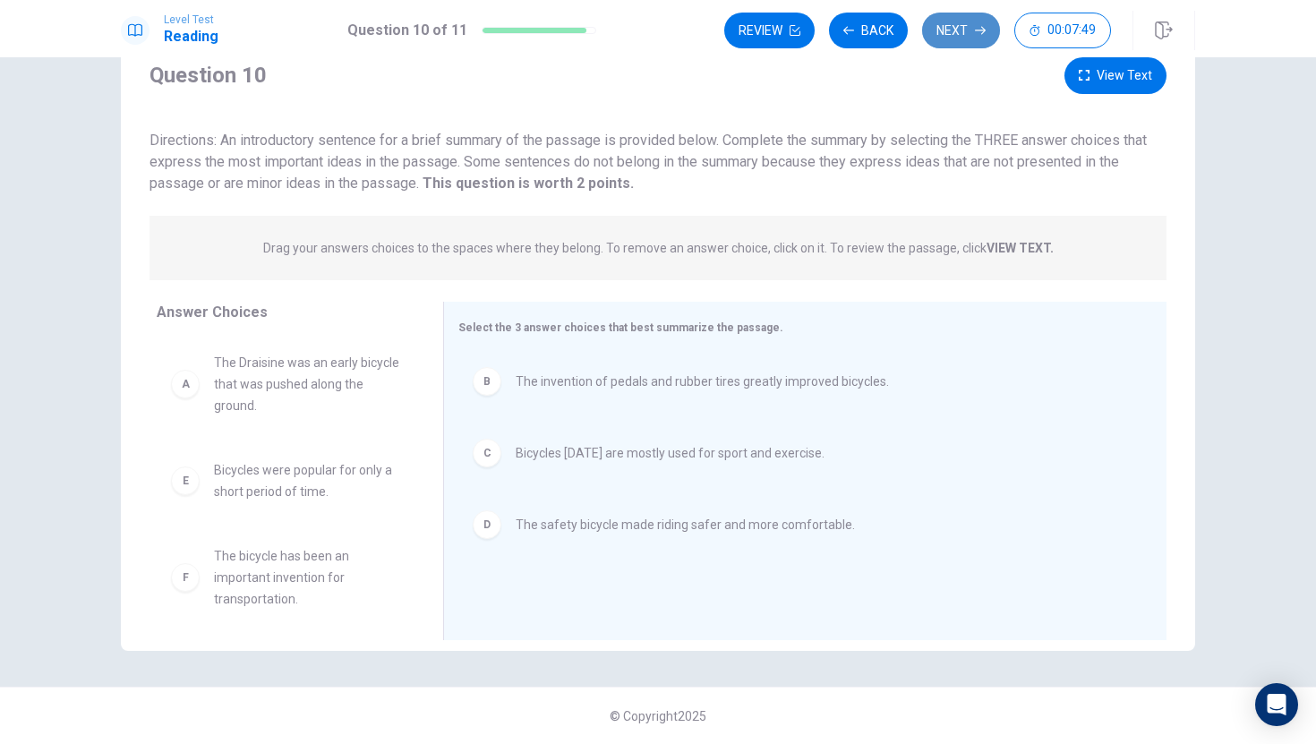
click at [963, 31] on button "Next" at bounding box center [961, 31] width 78 height 36
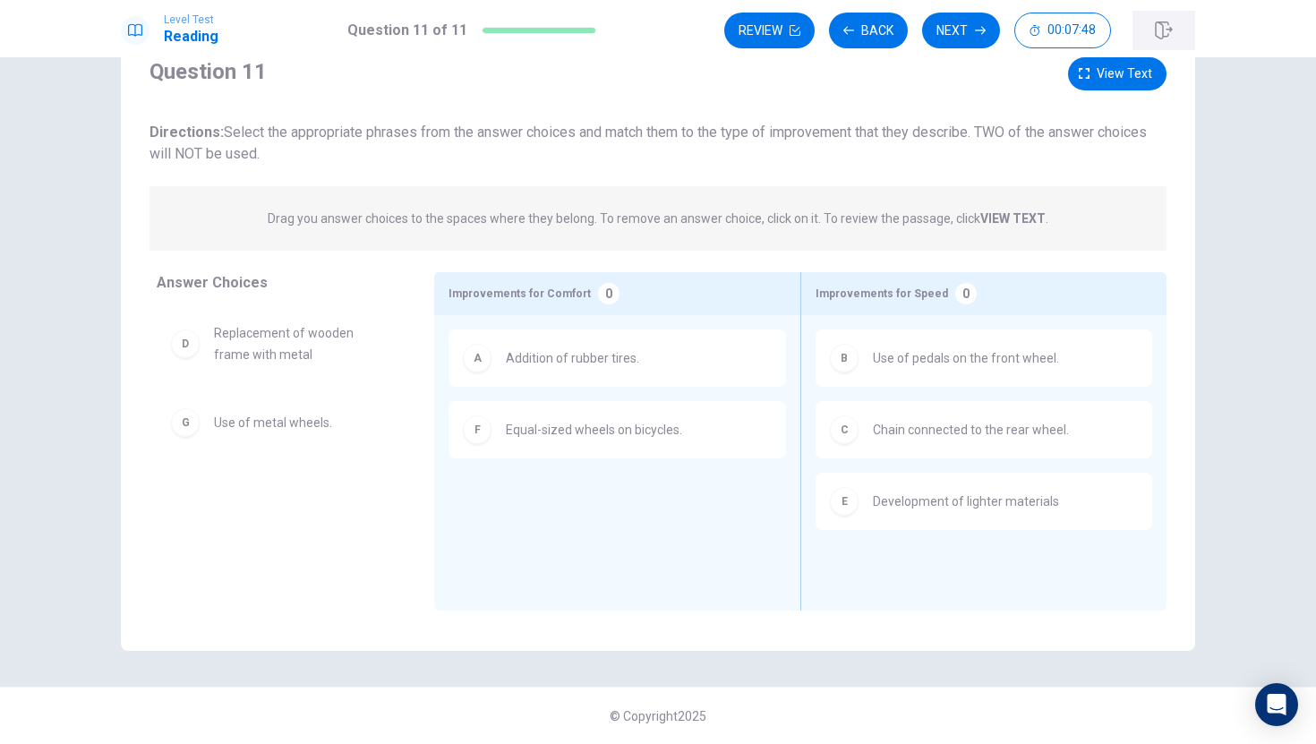
click at [1162, 24] on icon "button" at bounding box center [1163, 30] width 17 height 18
